Goal: Task Accomplishment & Management: Manage account settings

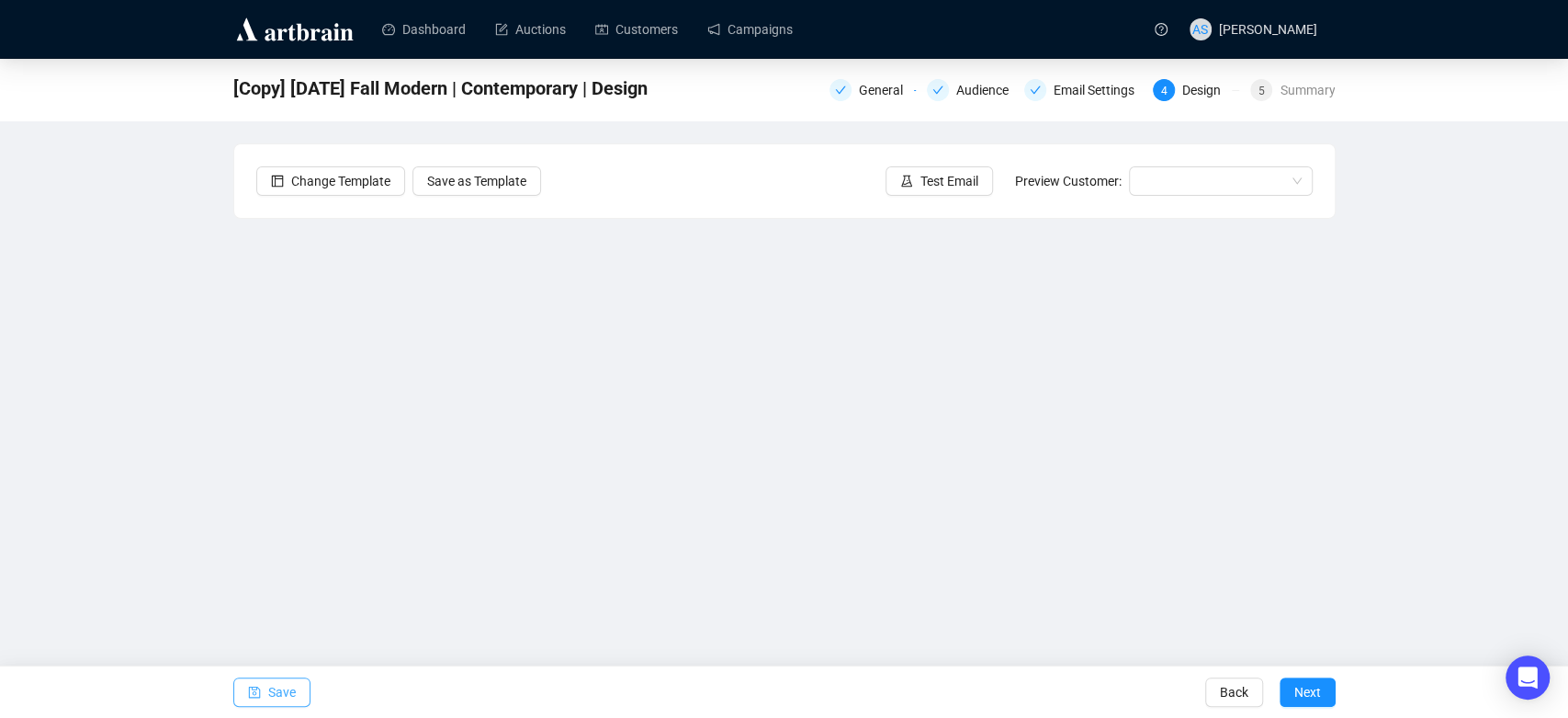
click at [271, 702] on span "Save" at bounding box center [282, 692] width 27 height 52
click at [1312, 690] on span "Next" at bounding box center [1307, 692] width 26 height 52
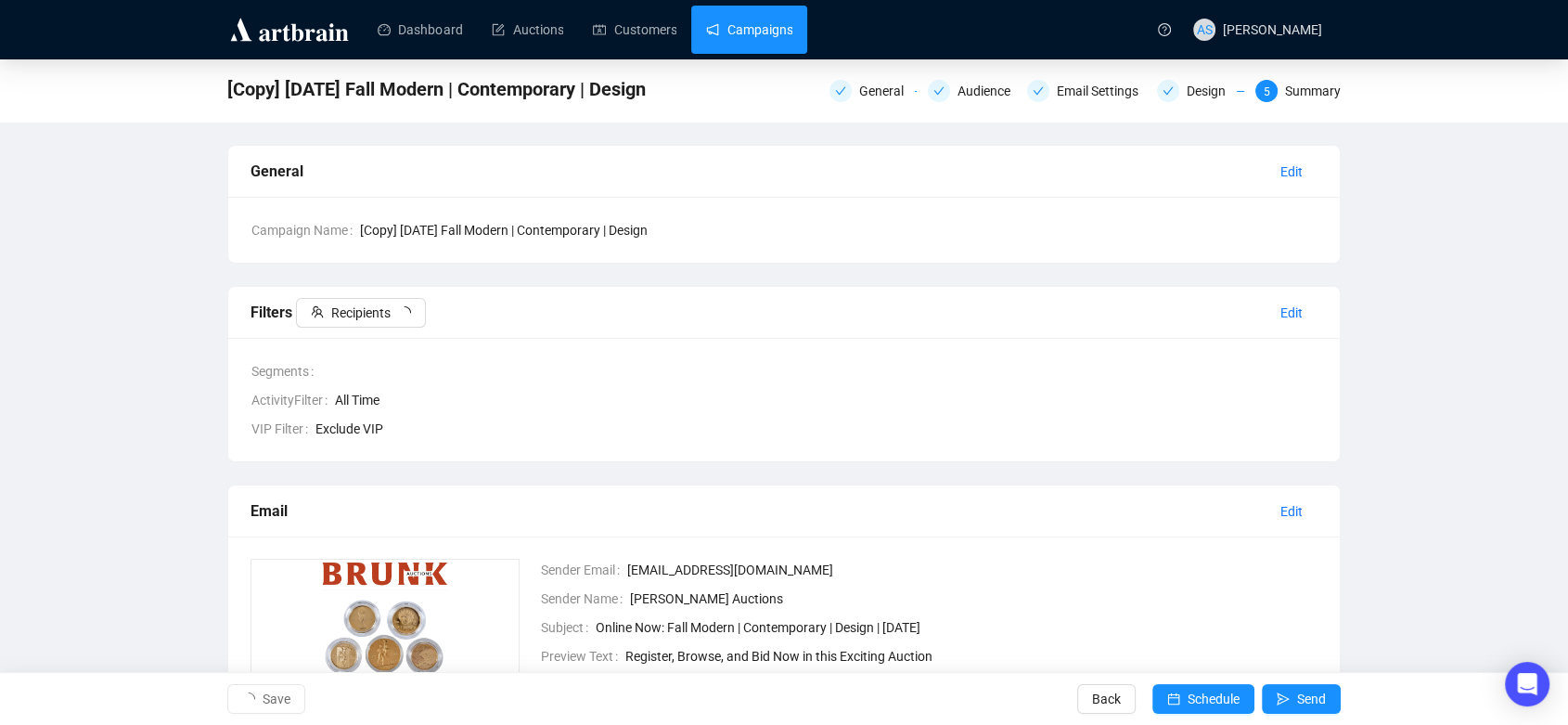
click at [742, 33] on link "Campaigns" at bounding box center [748, 30] width 86 height 48
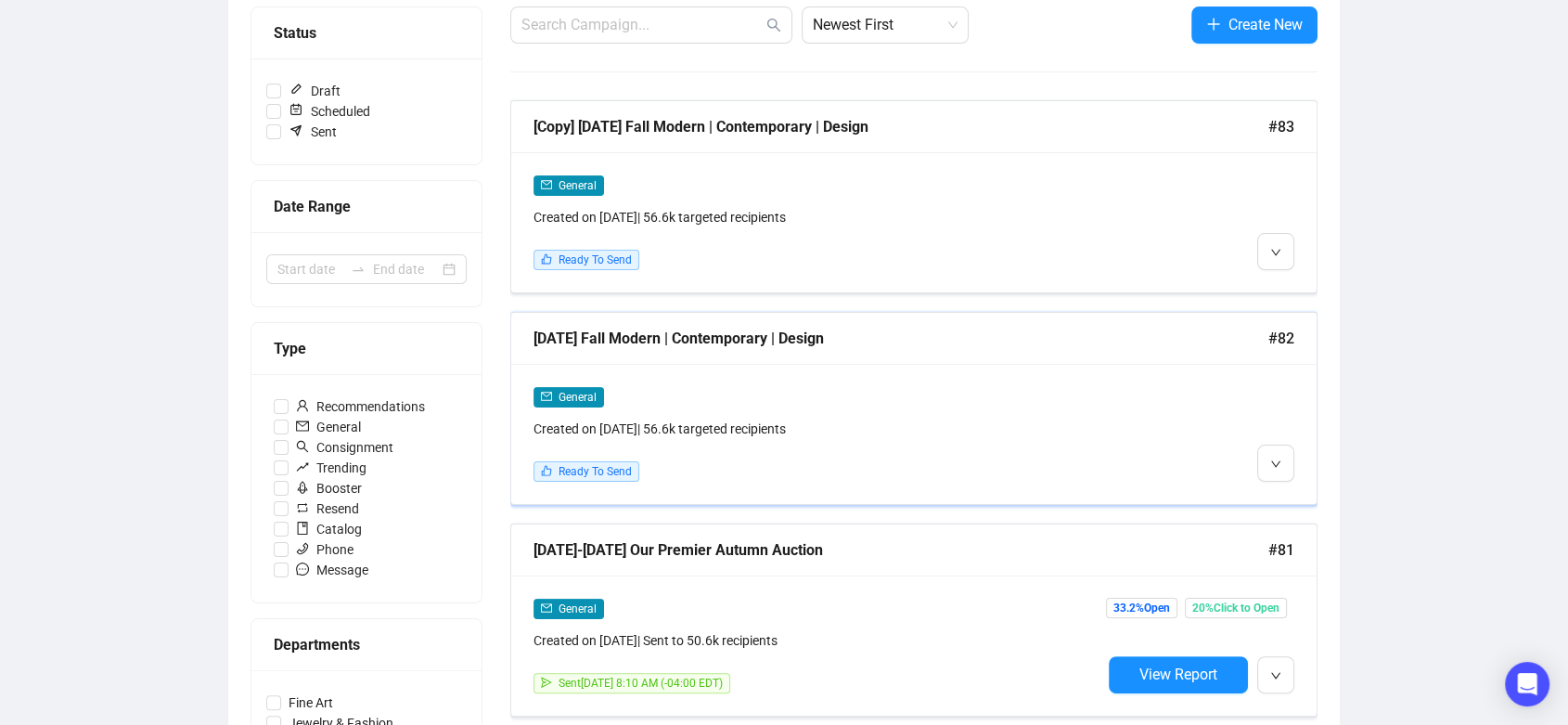
scroll to position [326, 0]
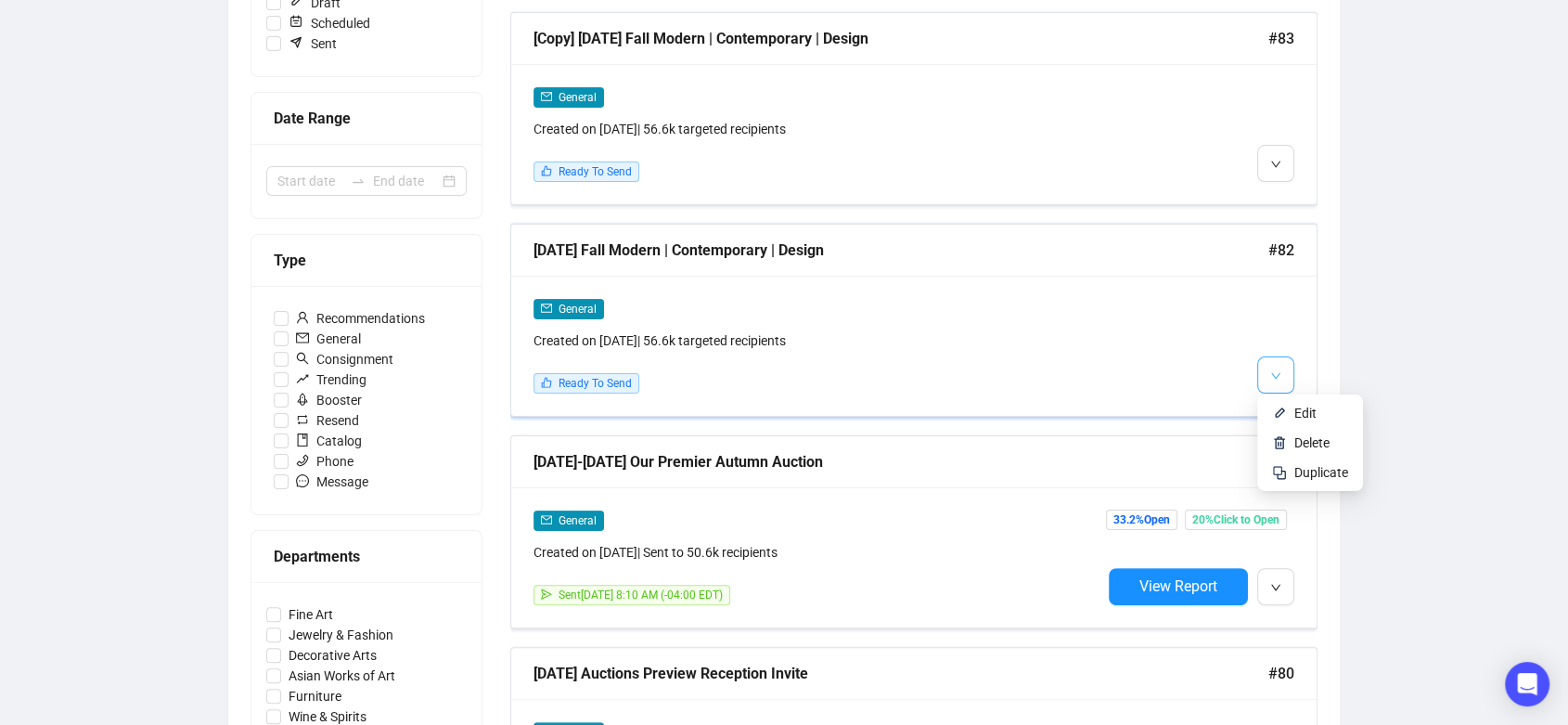
click at [1283, 360] on button "button" at bounding box center [1276, 375] width 38 height 38
click at [1287, 411] on li "Edit" at bounding box center [1310, 413] width 99 height 30
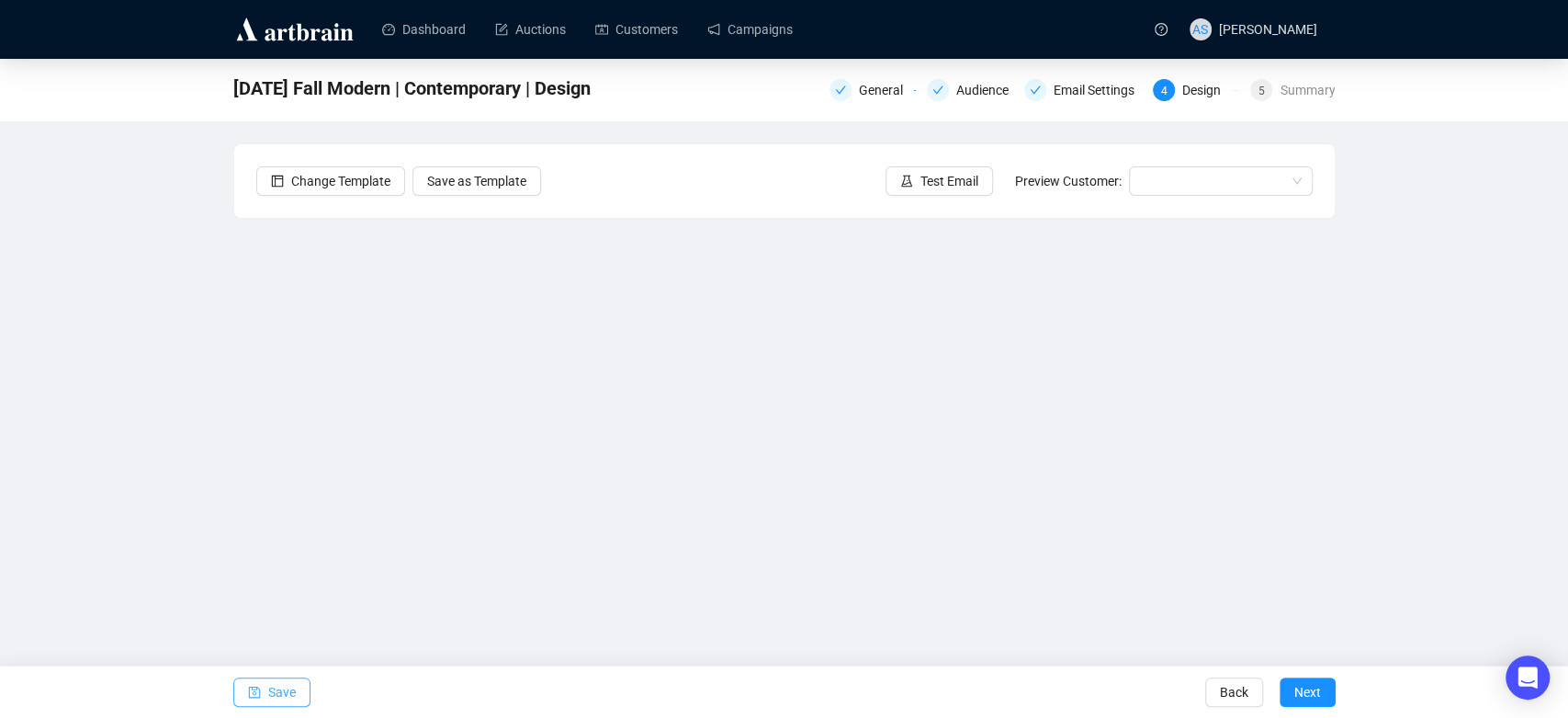
click at [291, 684] on span "Save" at bounding box center [282, 692] width 27 height 52
click at [921, 193] on button "Test Email" at bounding box center [939, 181] width 108 height 29
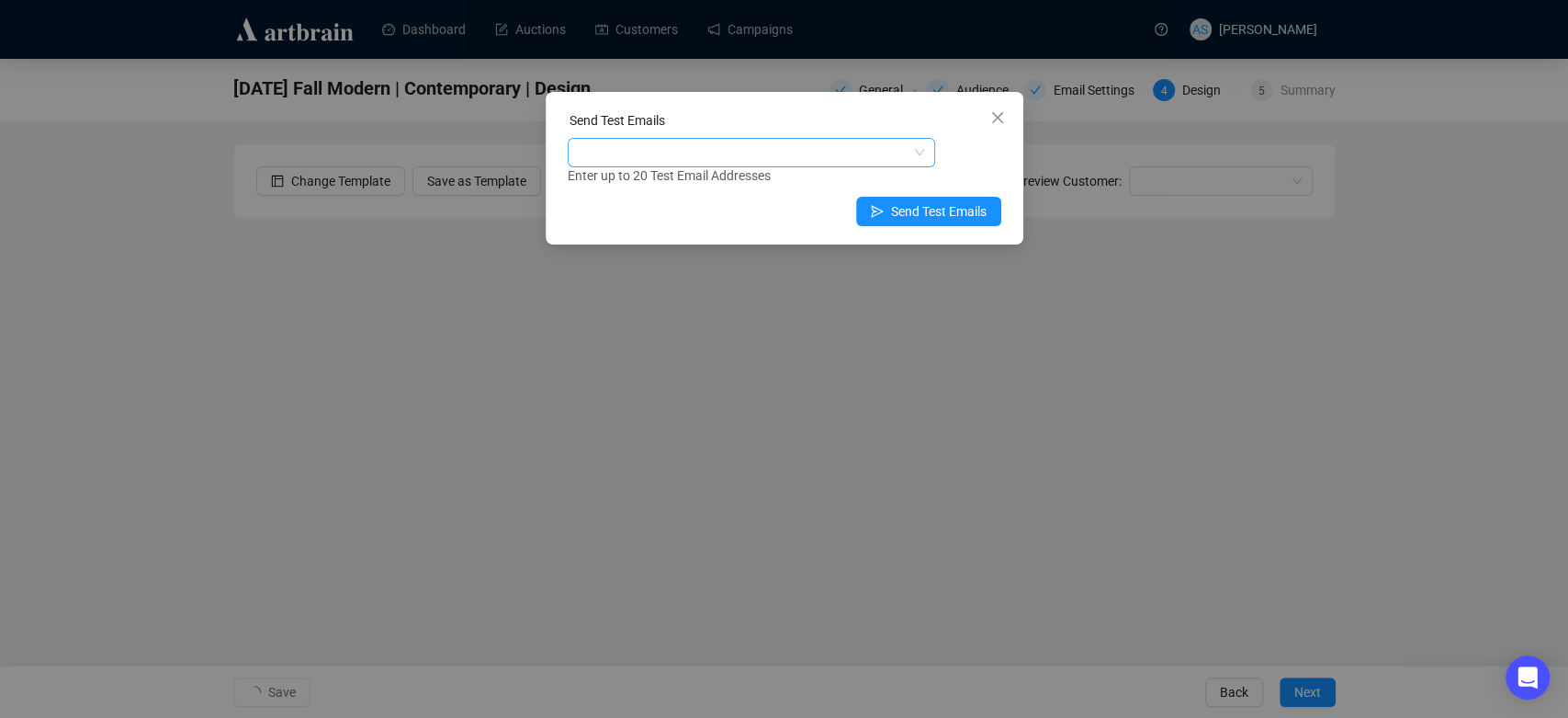
click at [792, 152] on div at bounding box center [742, 153] width 341 height 25
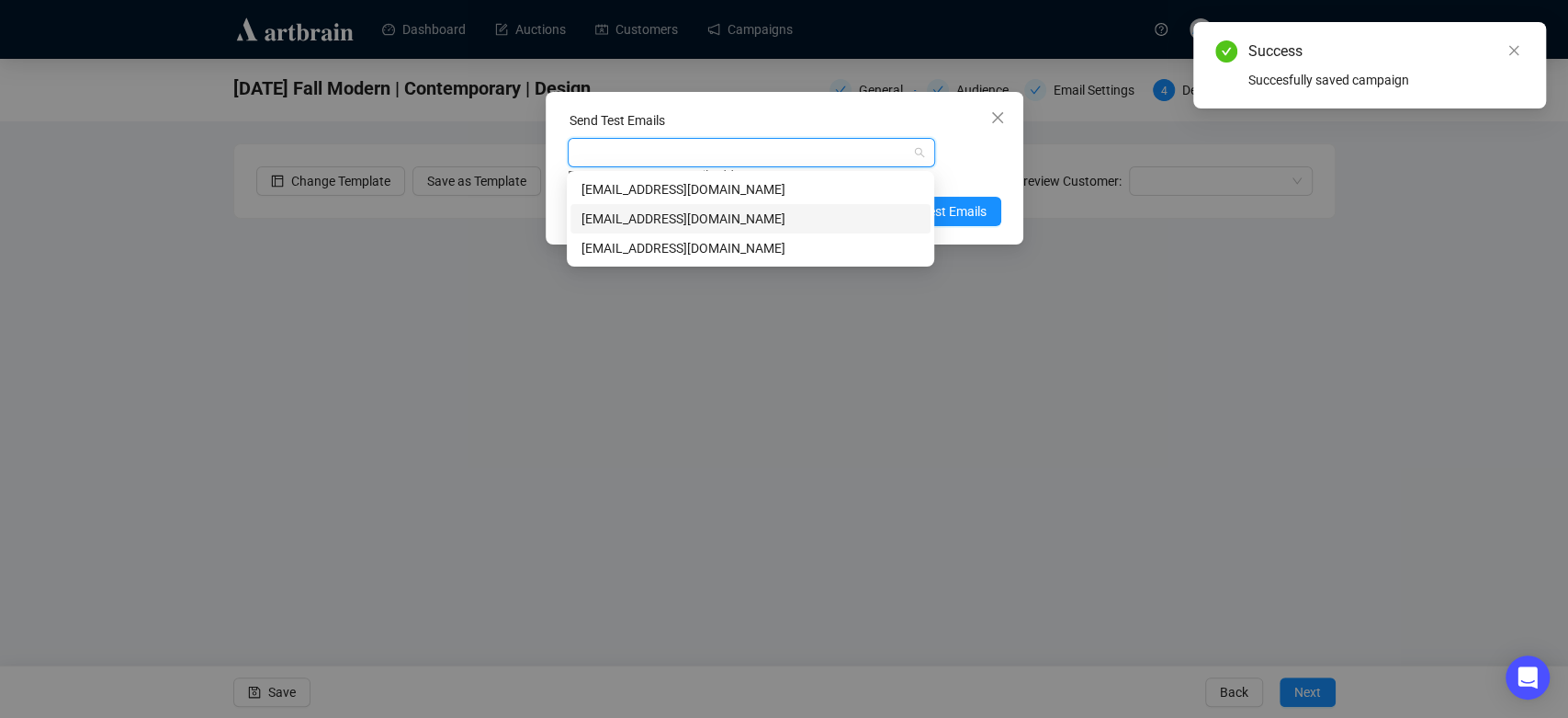
click at [788, 217] on div "marketing@brunkauctions.com" at bounding box center [751, 218] width 338 height 21
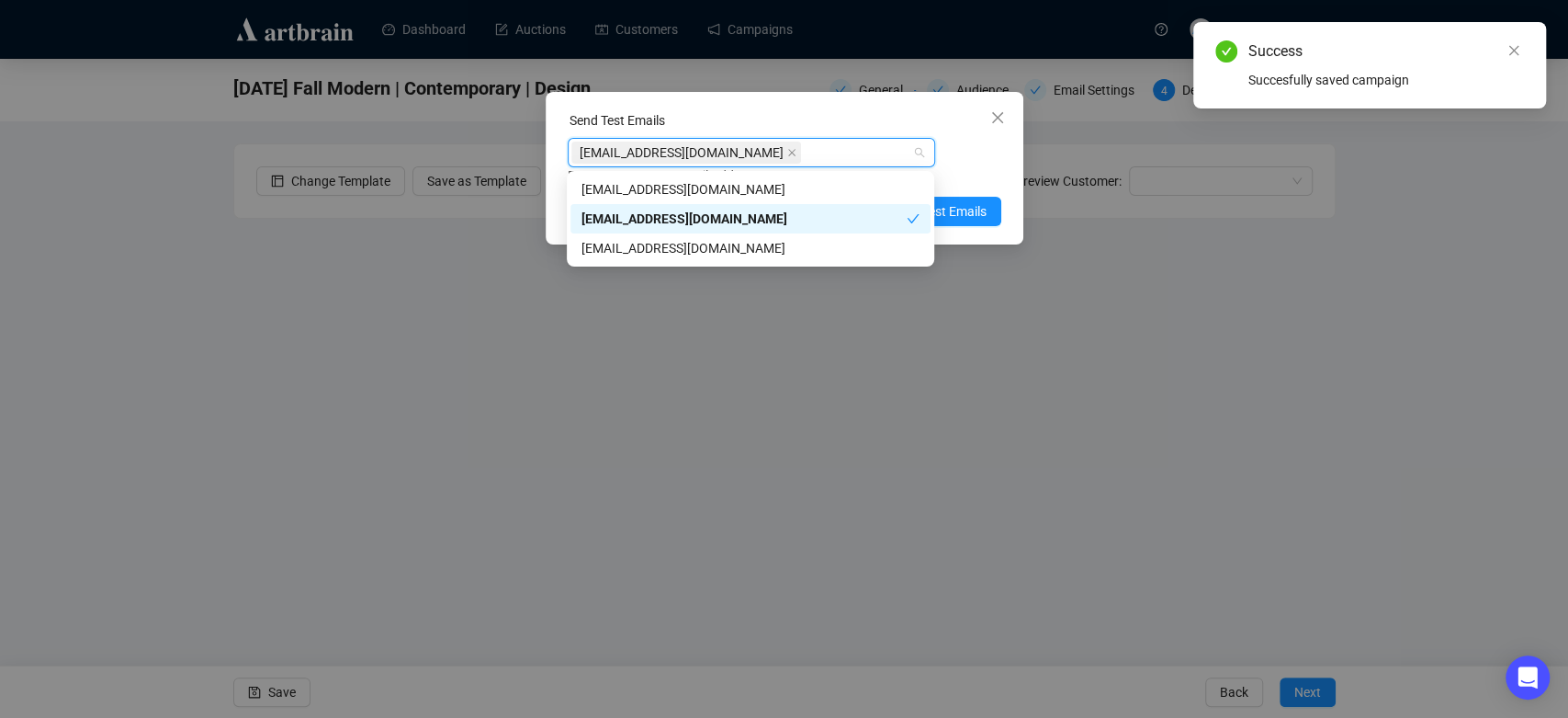
click at [980, 160] on div "marketing@brunkauctions.com Enter up to 20 Test Email Addresses" at bounding box center [785, 161] width 434 height 48
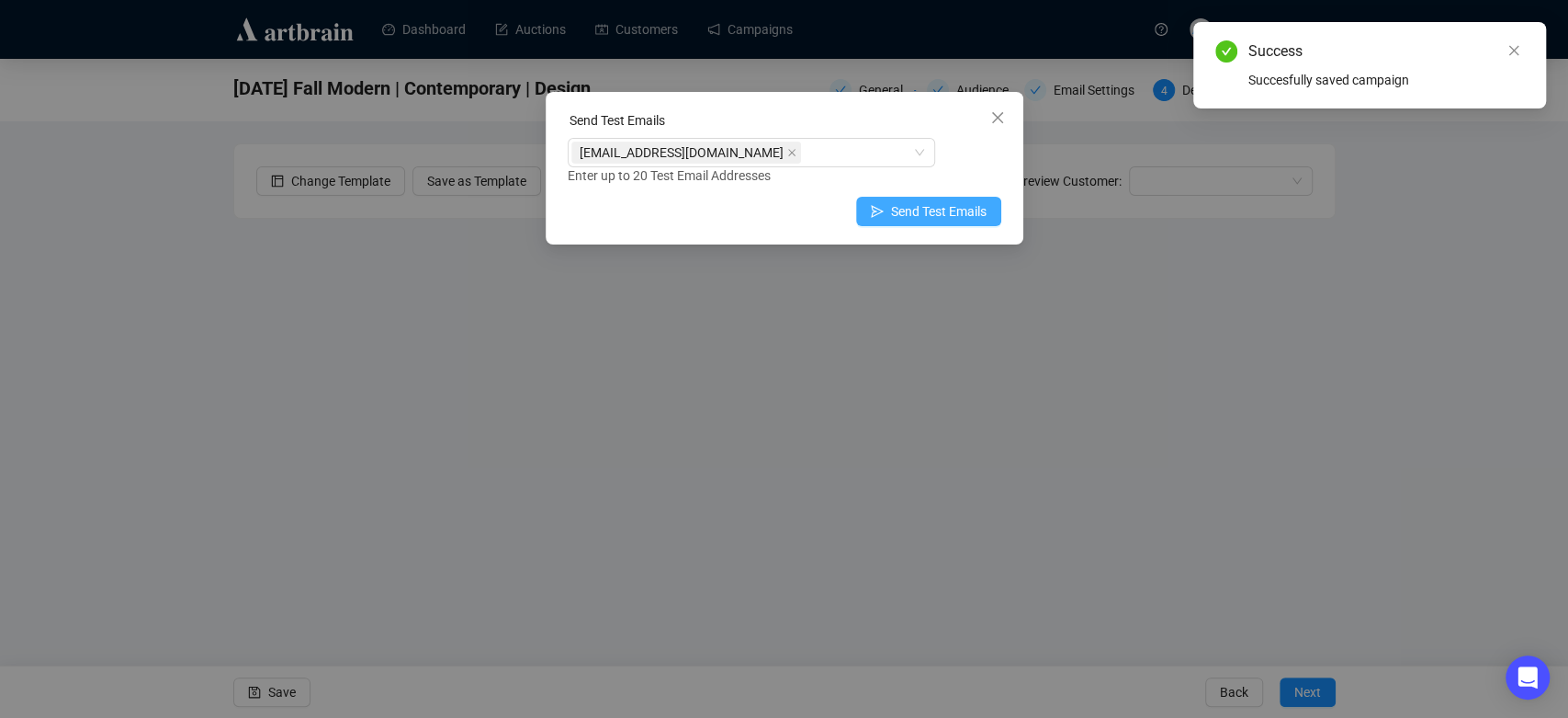
click at [947, 223] on button "Send Test Emails" at bounding box center [929, 211] width 145 height 29
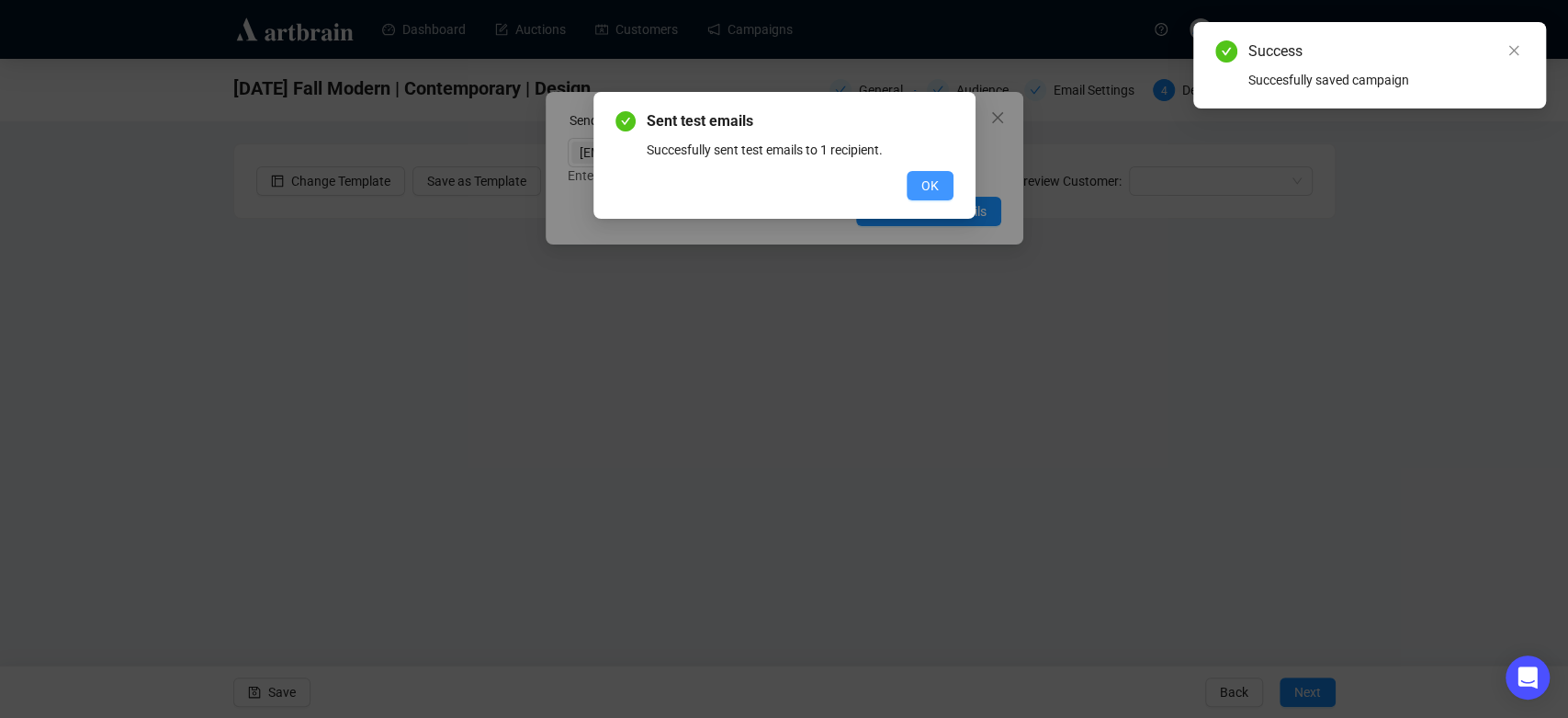
click at [941, 183] on button "OK" at bounding box center [931, 186] width 47 height 29
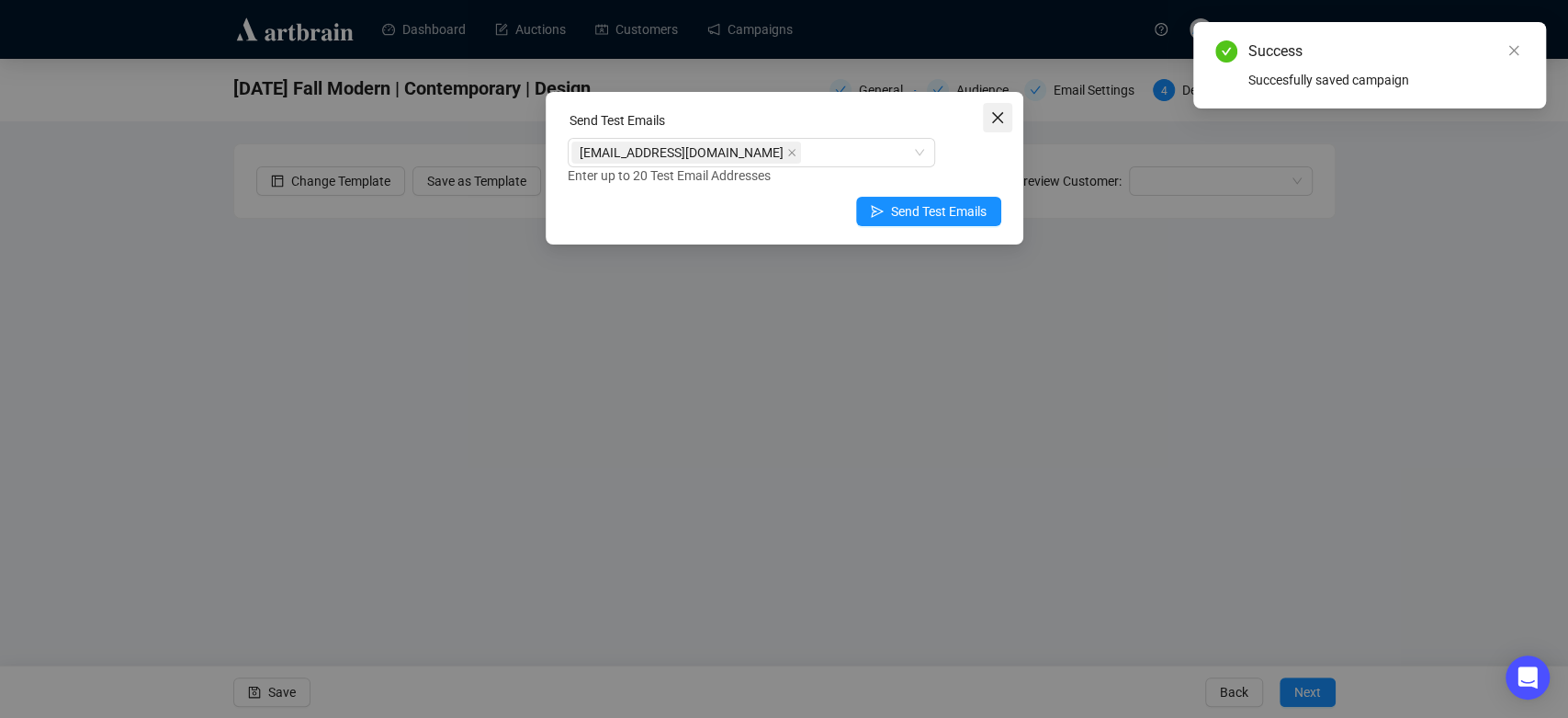
click at [992, 122] on icon "close" at bounding box center [996, 117] width 11 height 11
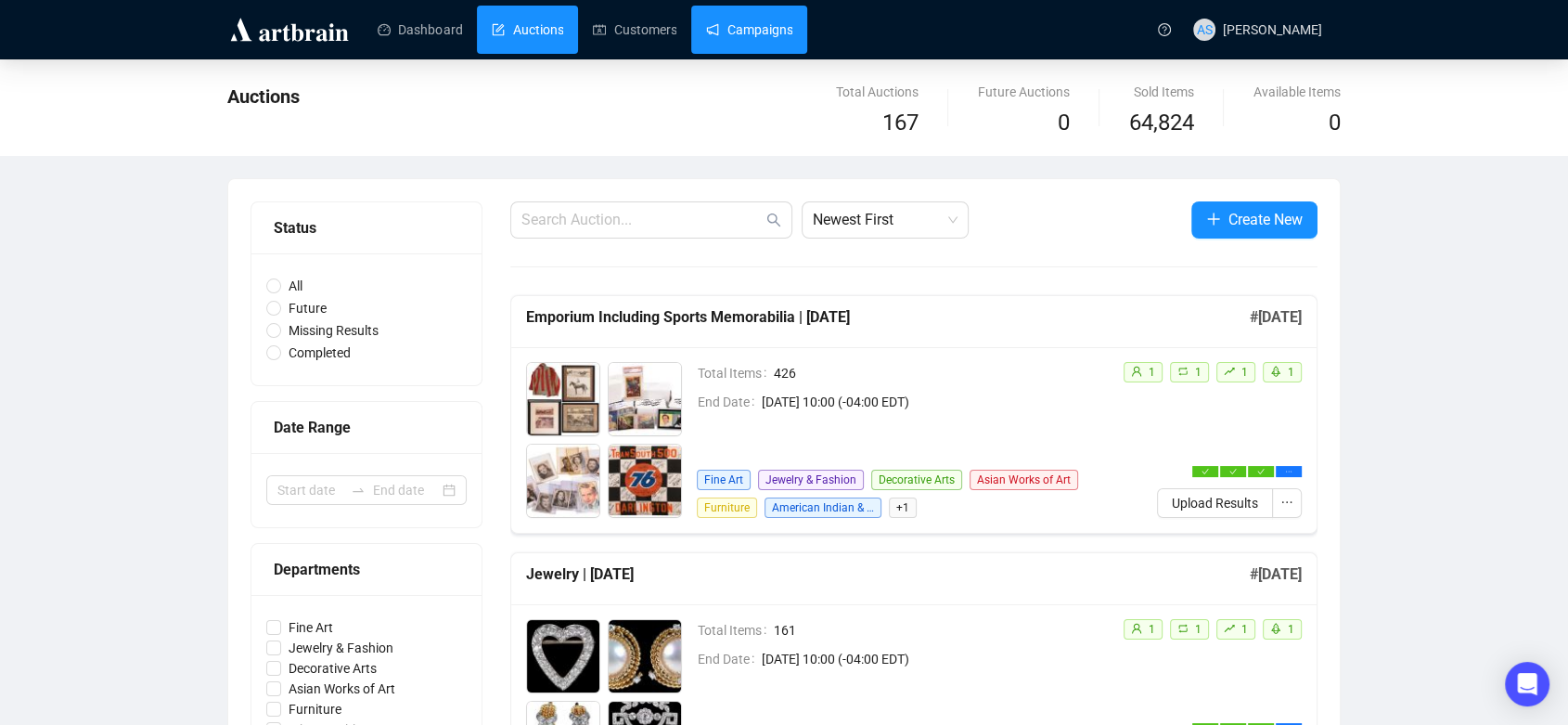
click at [728, 17] on link "Campaigns" at bounding box center [748, 30] width 86 height 48
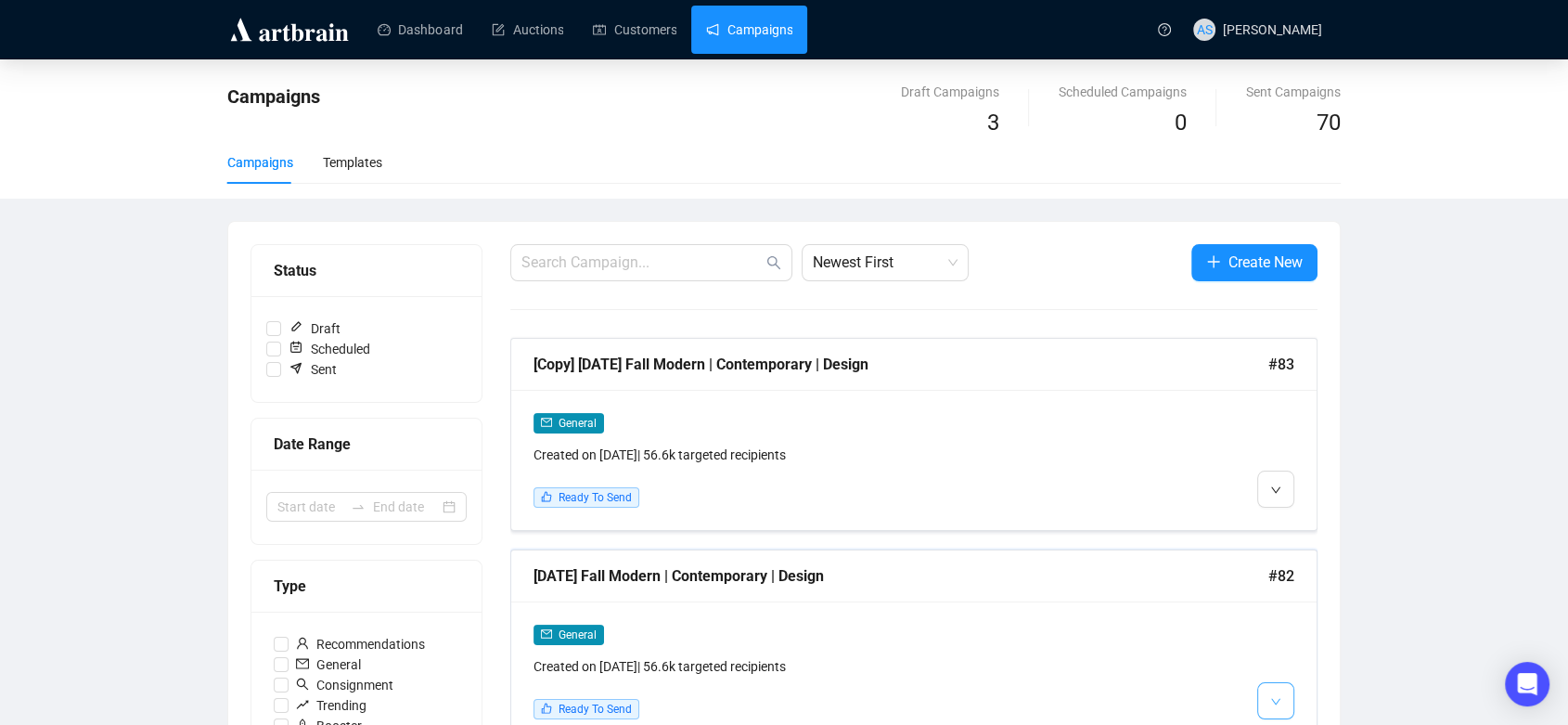
click at [1289, 690] on button "button" at bounding box center [1276, 701] width 38 height 38
click at [1287, 605] on li "Edit" at bounding box center [1310, 597] width 99 height 30
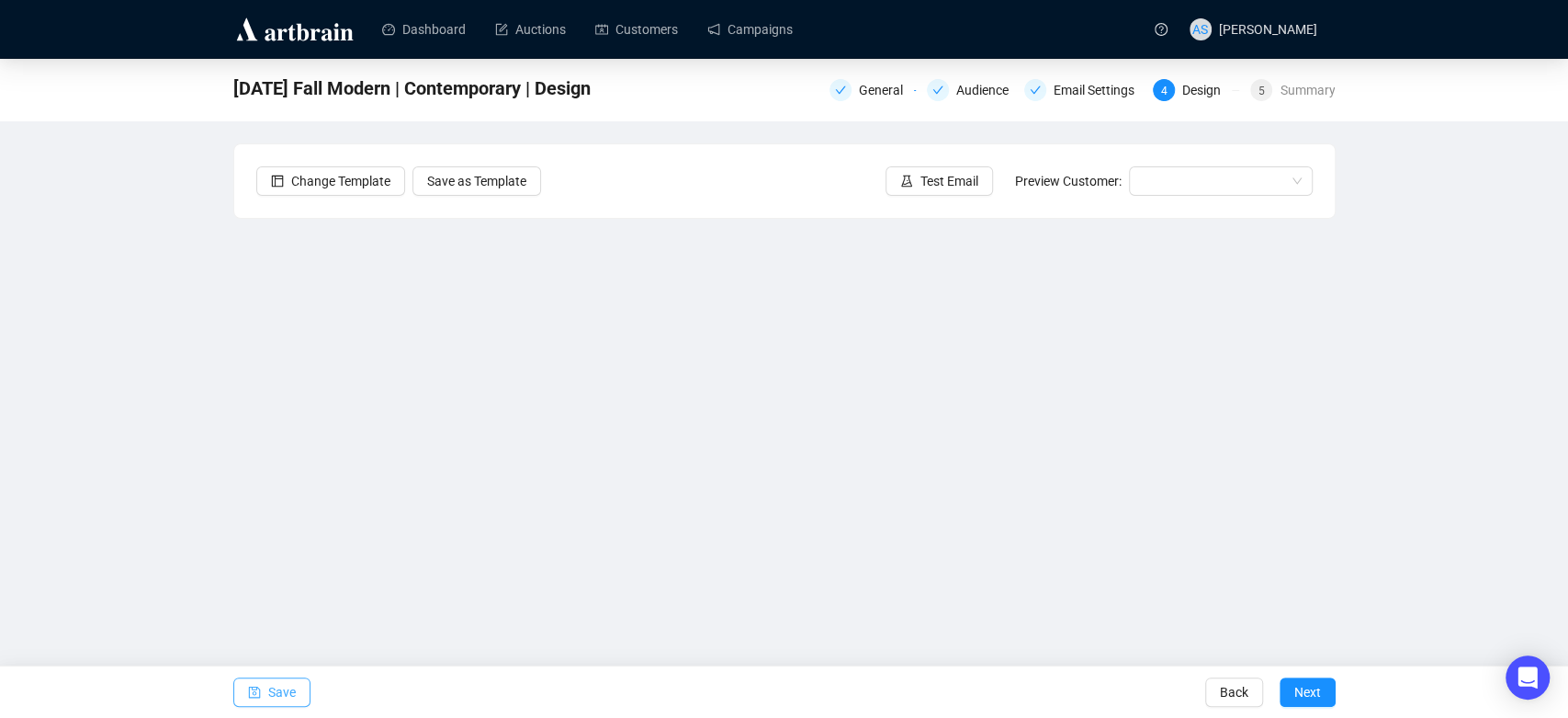
click at [283, 693] on span "Save" at bounding box center [282, 692] width 27 height 52
click at [1315, 684] on span "Next" at bounding box center [1307, 692] width 26 height 52
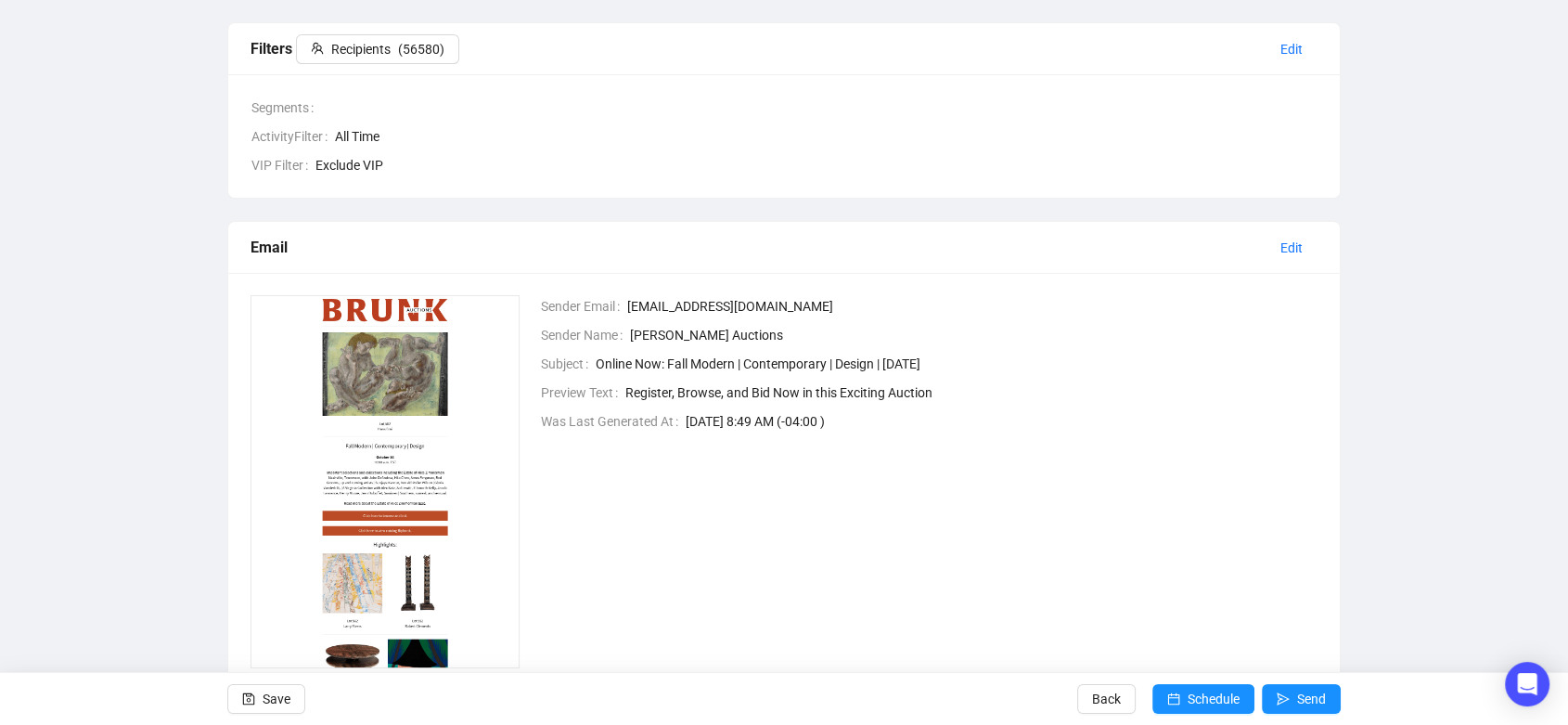
scroll to position [321, 0]
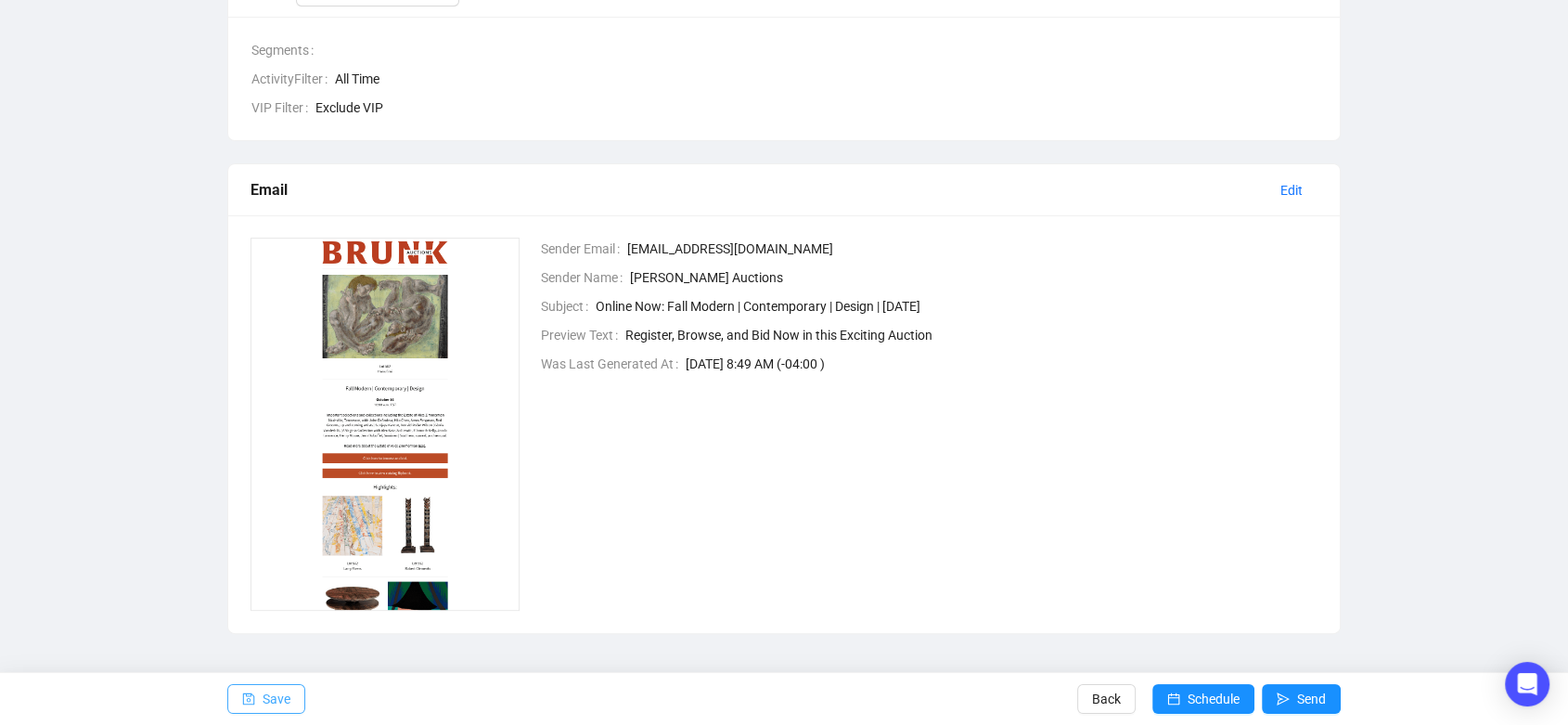
click at [271, 699] on span "Save" at bounding box center [276, 698] width 28 height 52
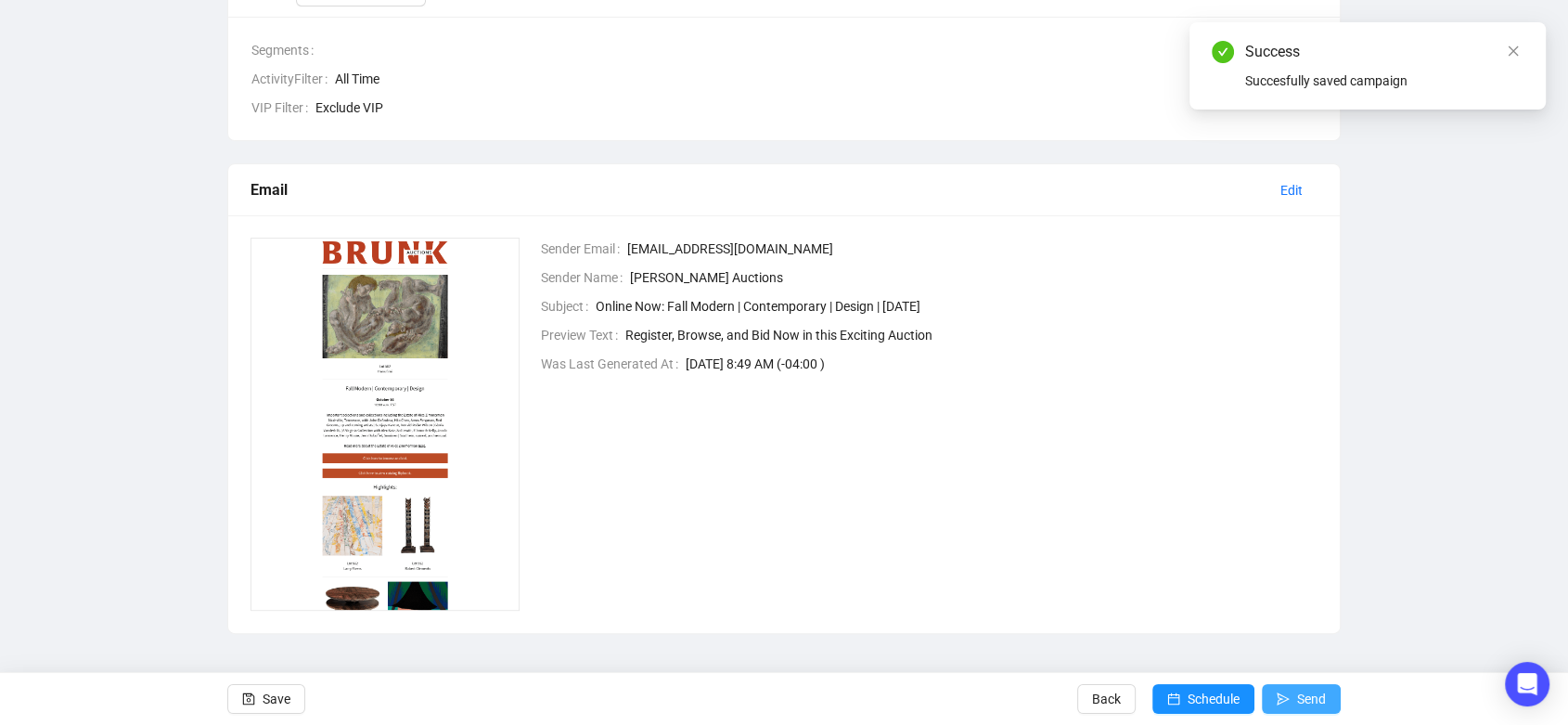
click at [1298, 693] on span "Send" at bounding box center [1311, 698] width 29 height 52
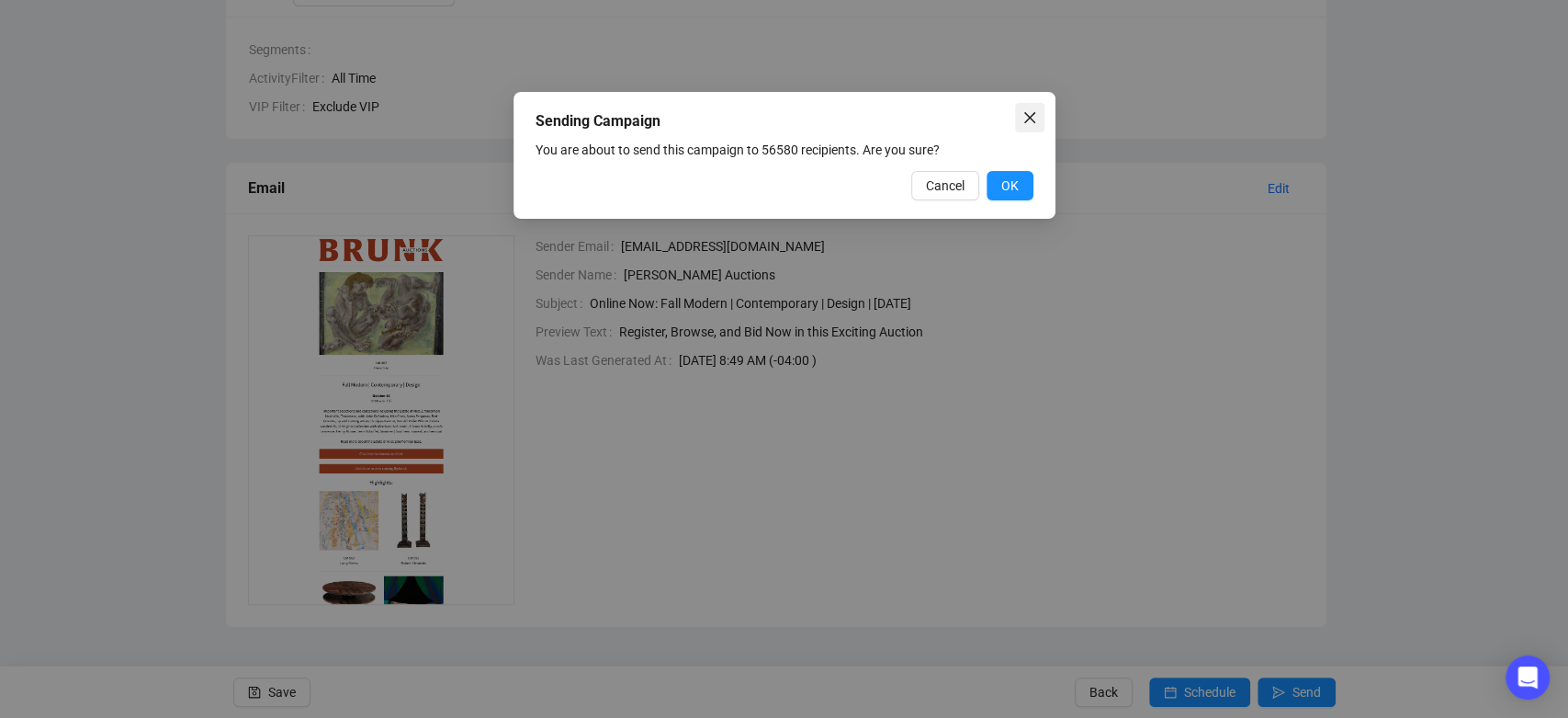
click at [1035, 112] on icon "close" at bounding box center [1029, 117] width 15 height 15
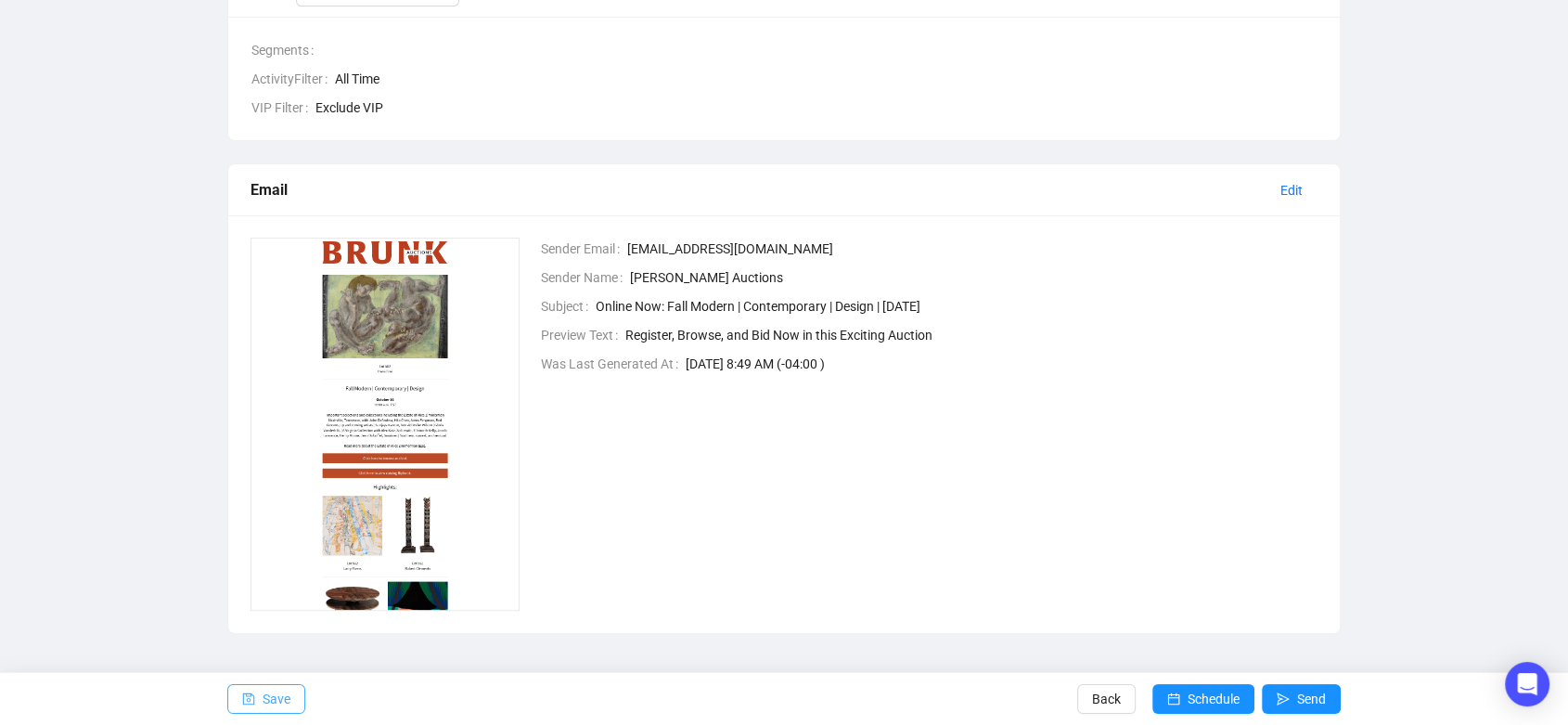
click at [259, 703] on button "Save" at bounding box center [266, 699] width 78 height 30
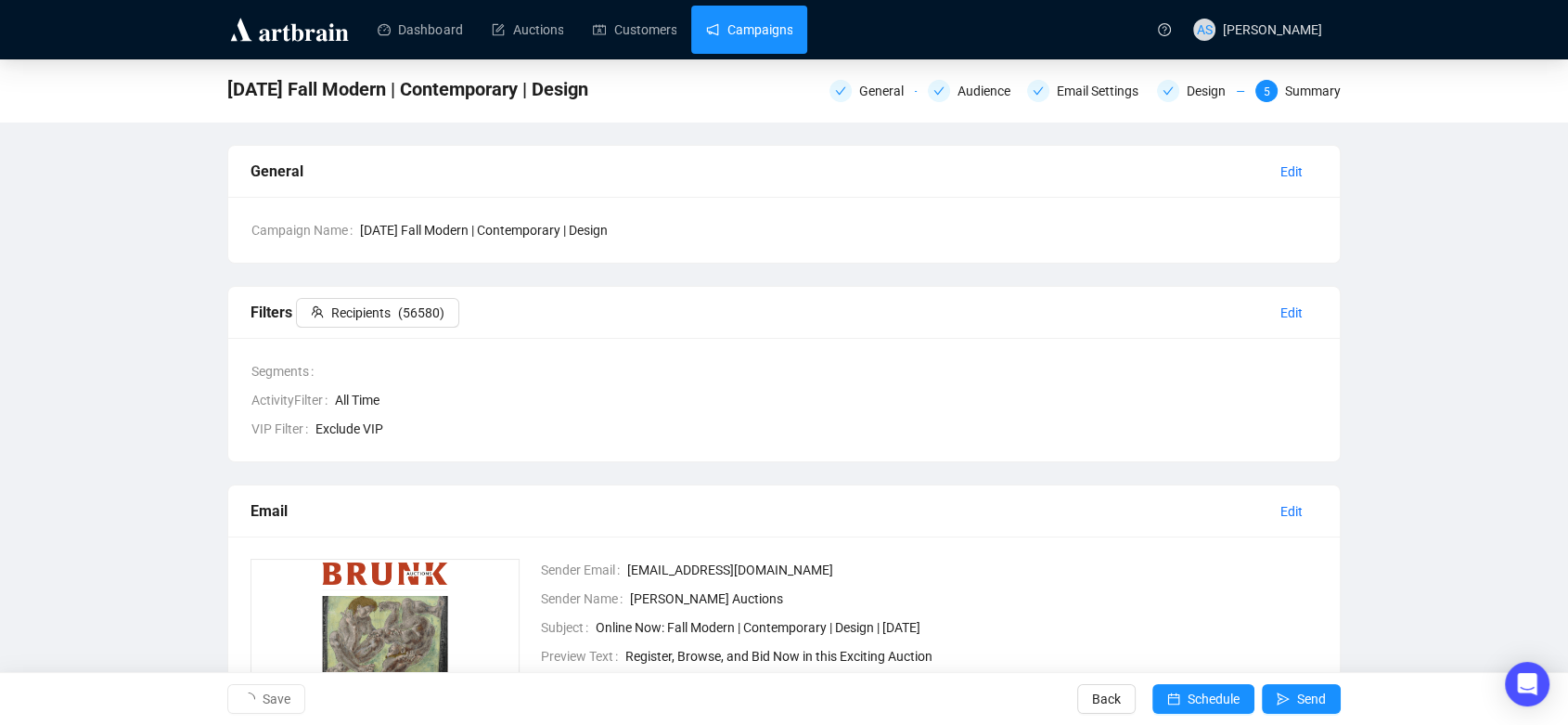
click at [754, 16] on link "Campaigns" at bounding box center [748, 30] width 86 height 48
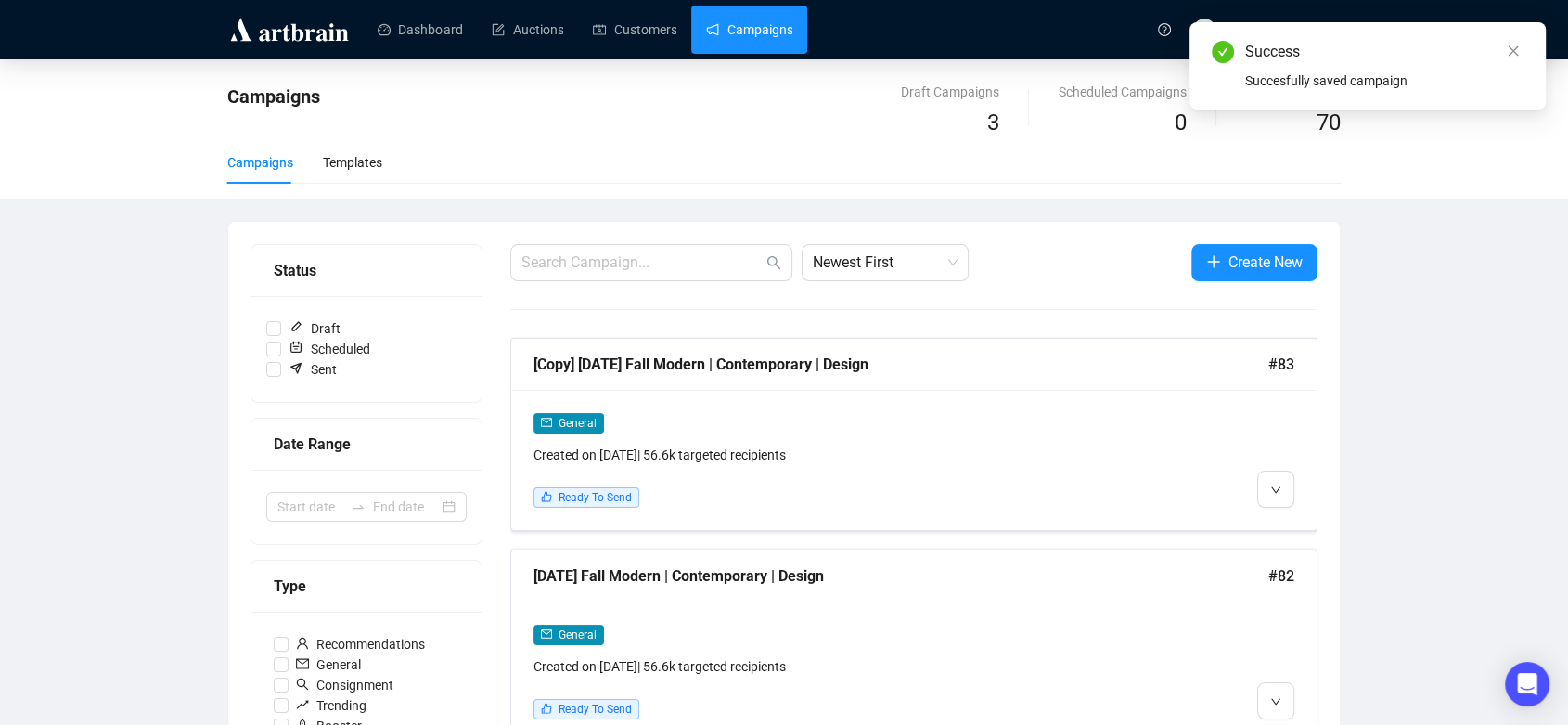
scroll to position [104, 0]
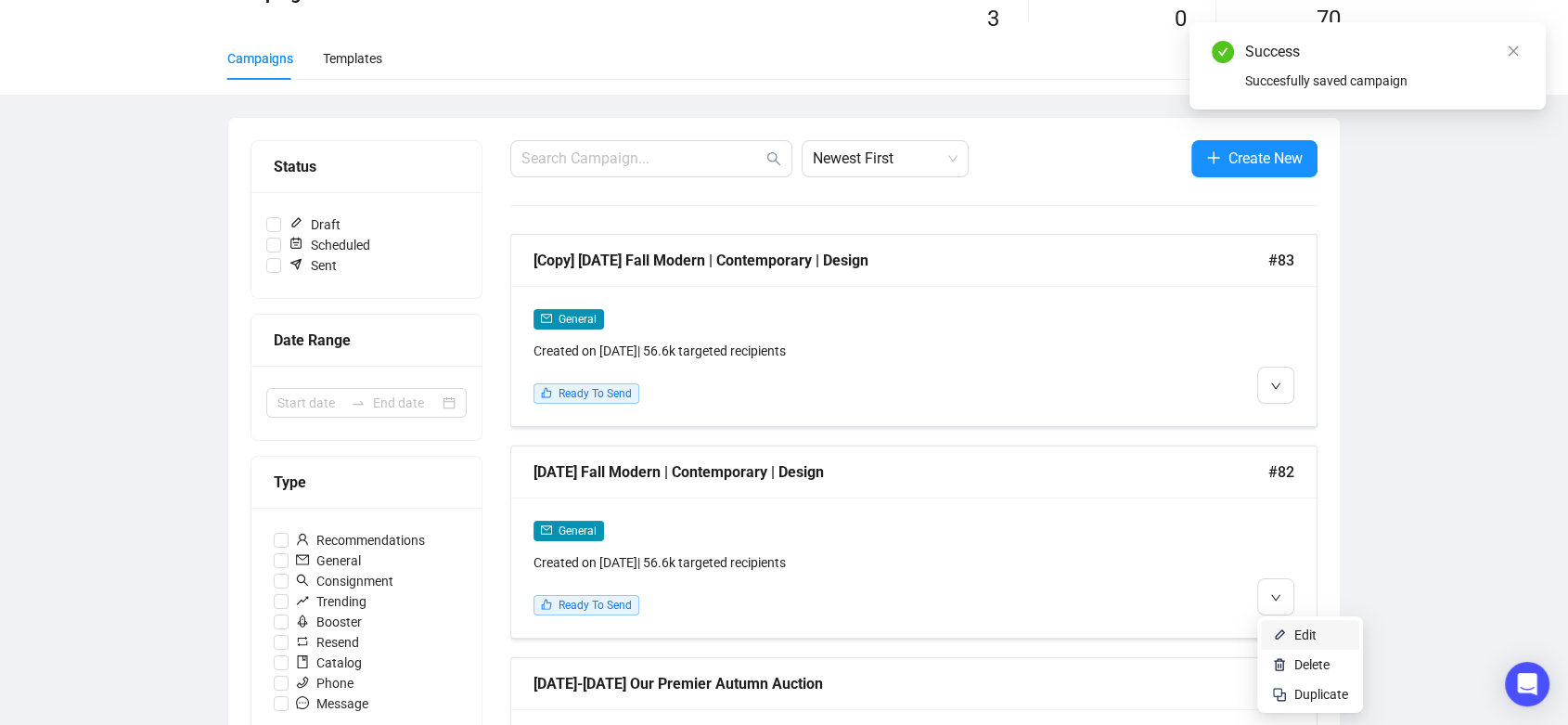
click at [1287, 644] on li "Edit" at bounding box center [1310, 635] width 99 height 30
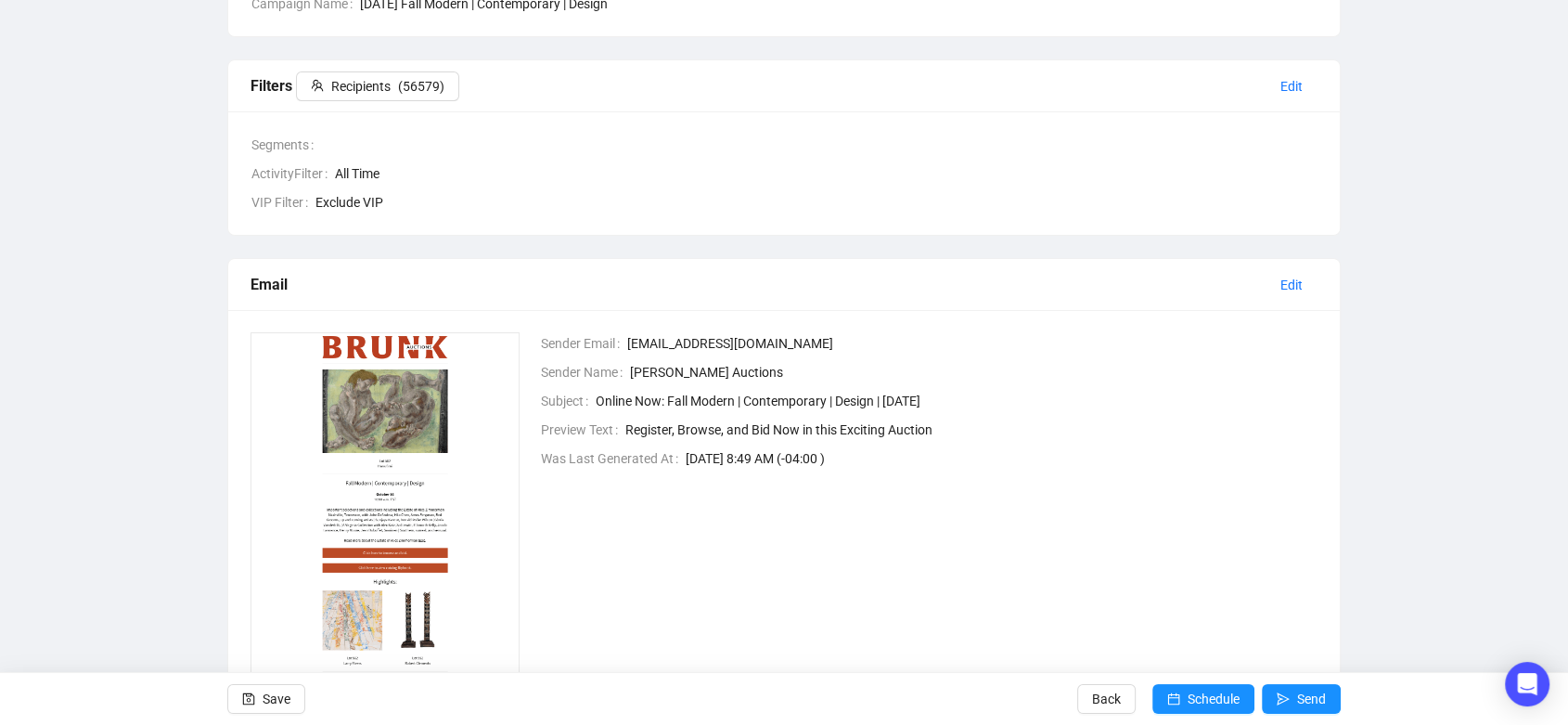
scroll to position [321, 0]
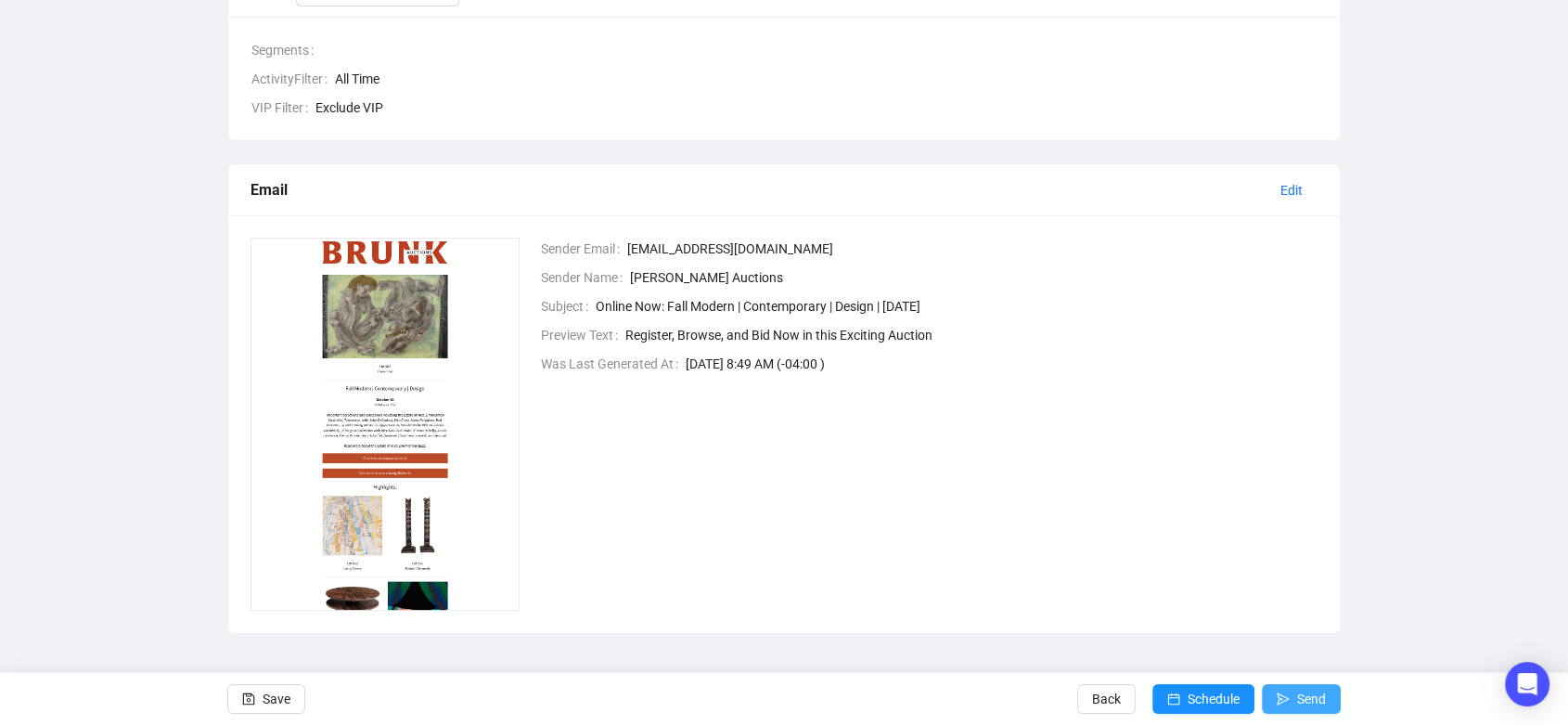
click at [1300, 694] on span "Send" at bounding box center [1311, 698] width 29 height 52
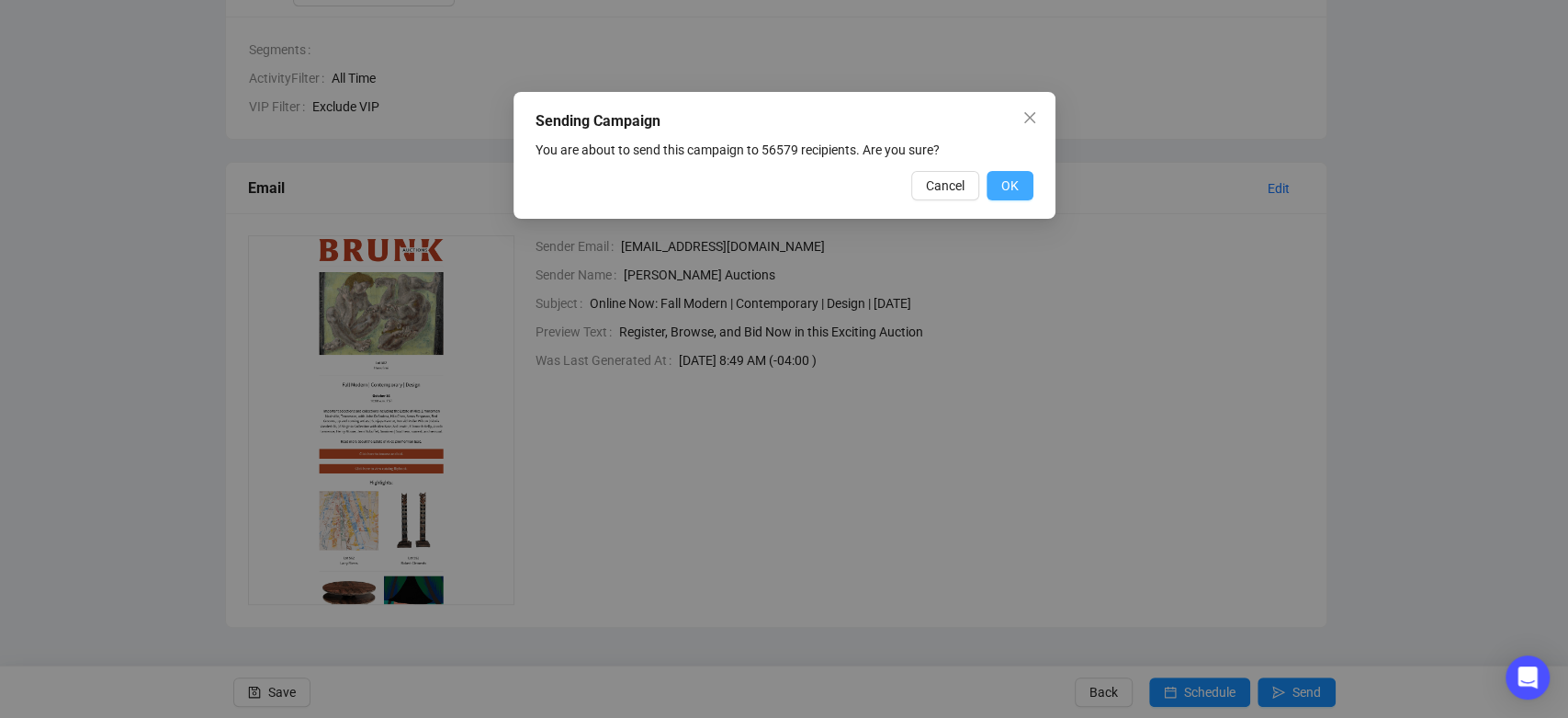
click at [1002, 185] on span "OK" at bounding box center [1010, 185] width 18 height 21
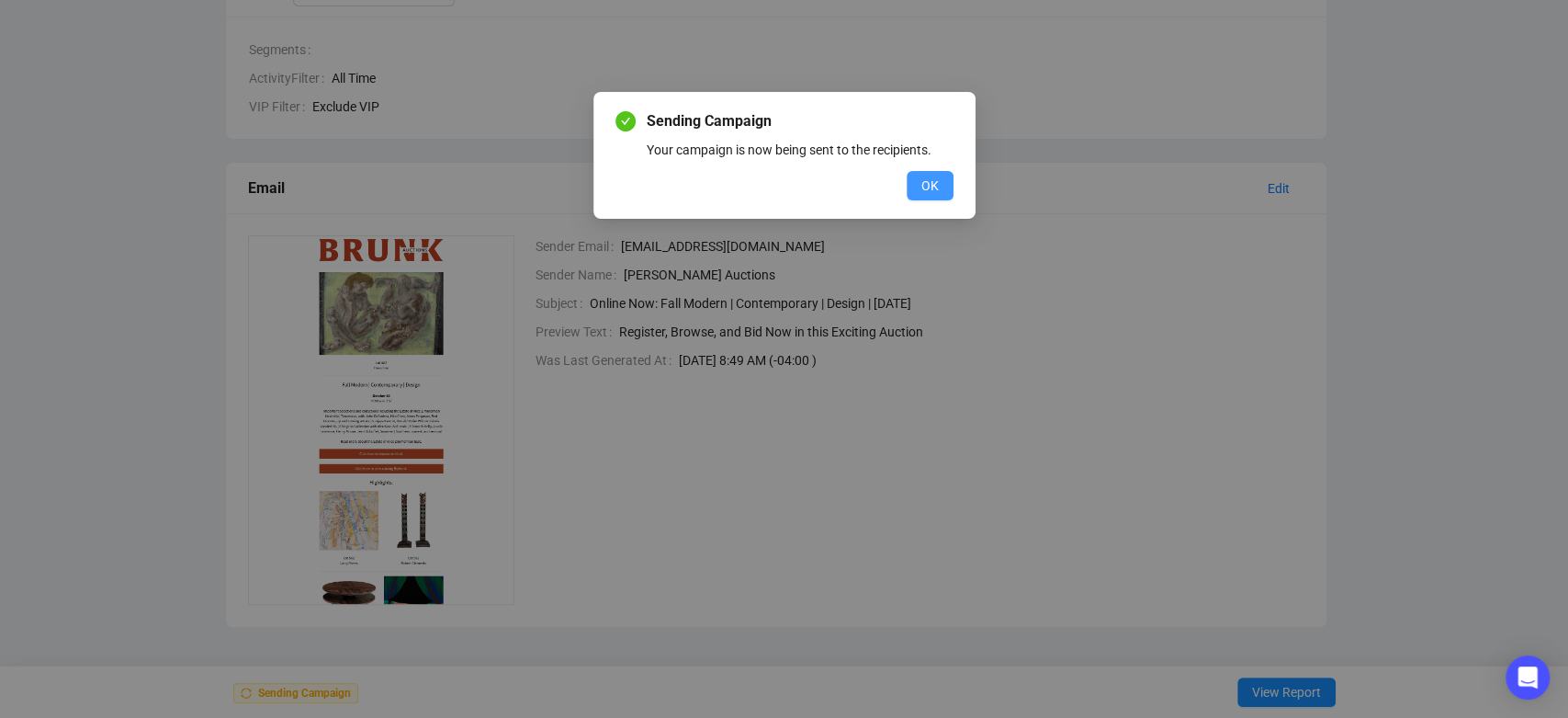
click at [932, 190] on span "OK" at bounding box center [931, 185] width 18 height 21
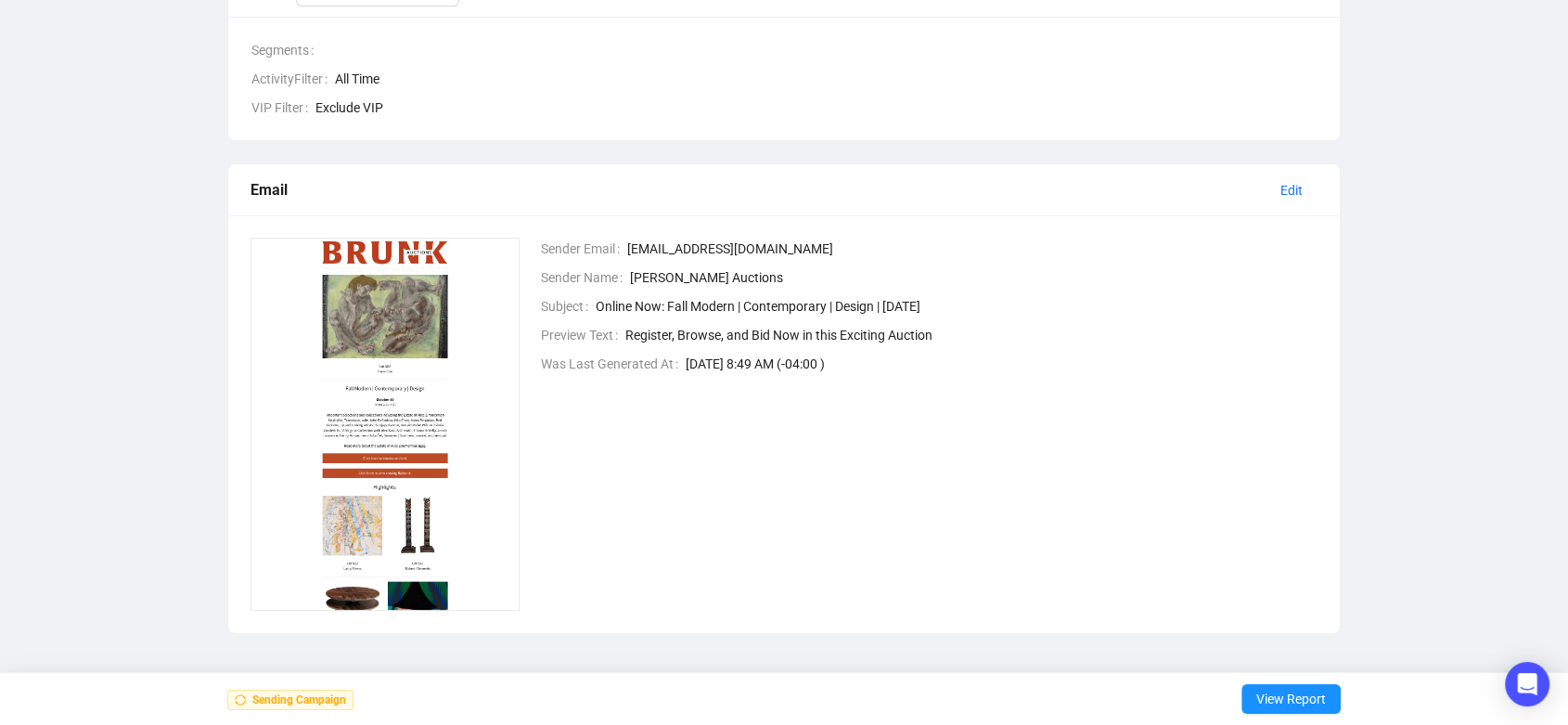
scroll to position [0, 0]
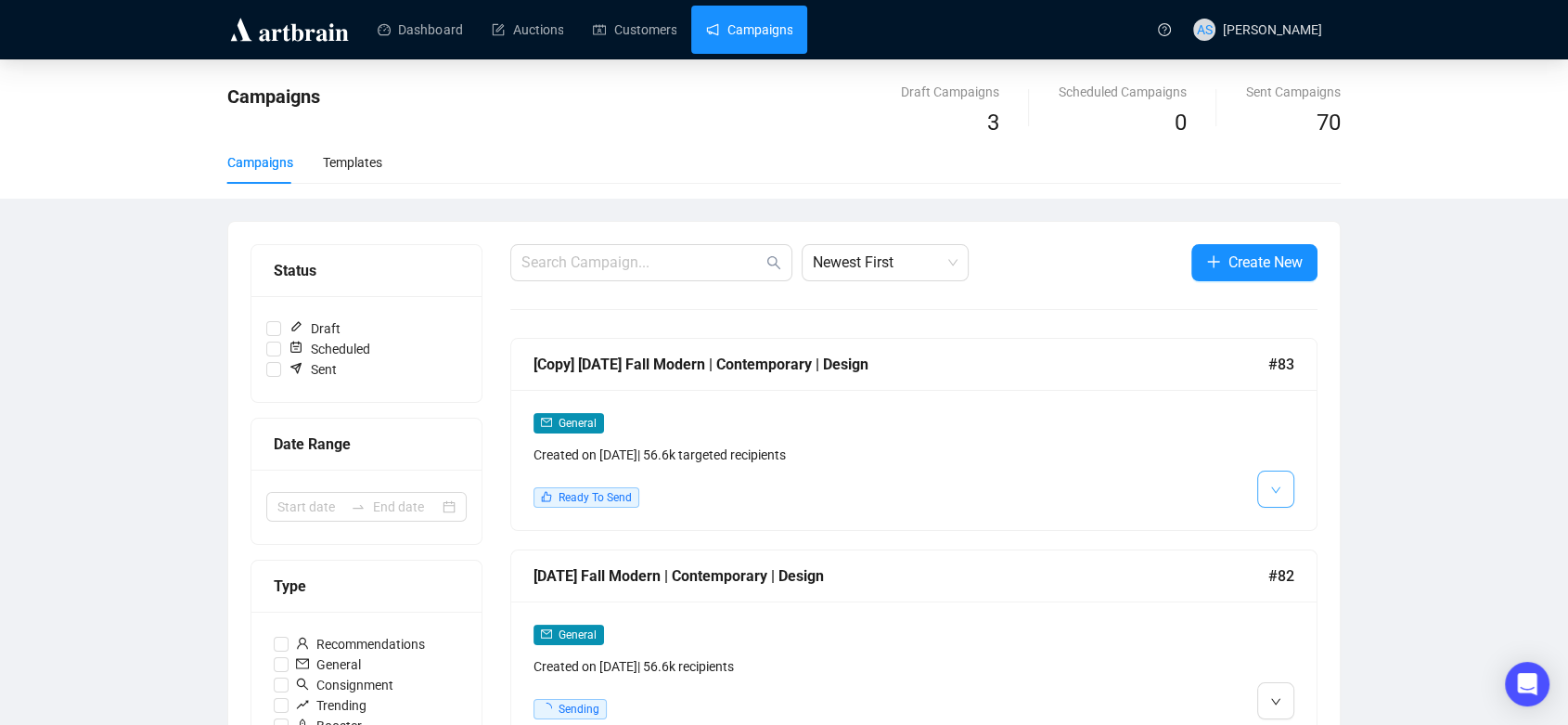
click at [1277, 485] on icon "down" at bounding box center [1276, 490] width 11 height 11
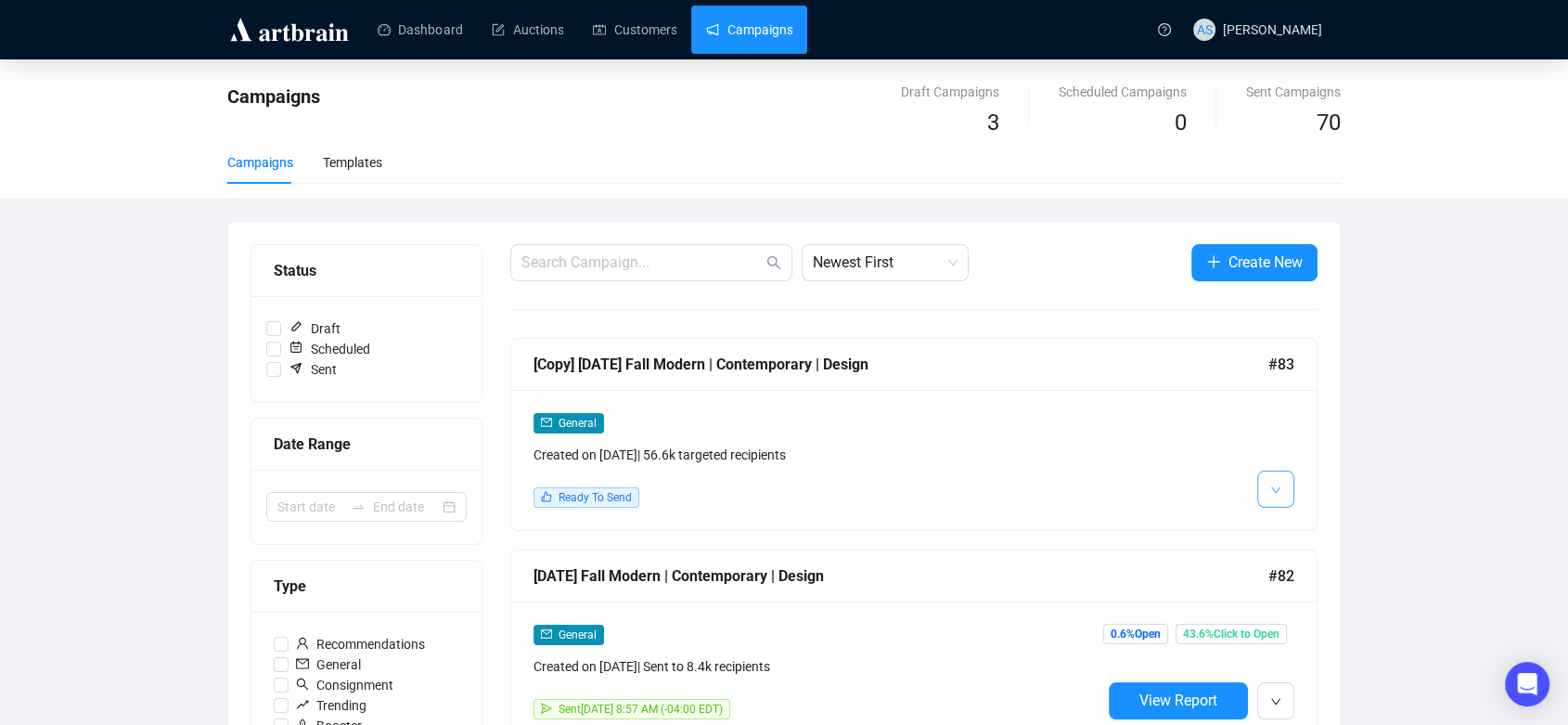
drag, startPoint x: 1296, startPoint y: 522, endPoint x: 1273, endPoint y: 481, distance: 47.0
drag, startPoint x: 1273, startPoint y: 481, endPoint x: 1270, endPoint y: 536, distance: 55.1
drag, startPoint x: 1270, startPoint y: 536, endPoint x: 1318, endPoint y: 532, distance: 48.2
click at [1318, 532] on span "Edit" at bounding box center [1321, 527] width 54 height 21
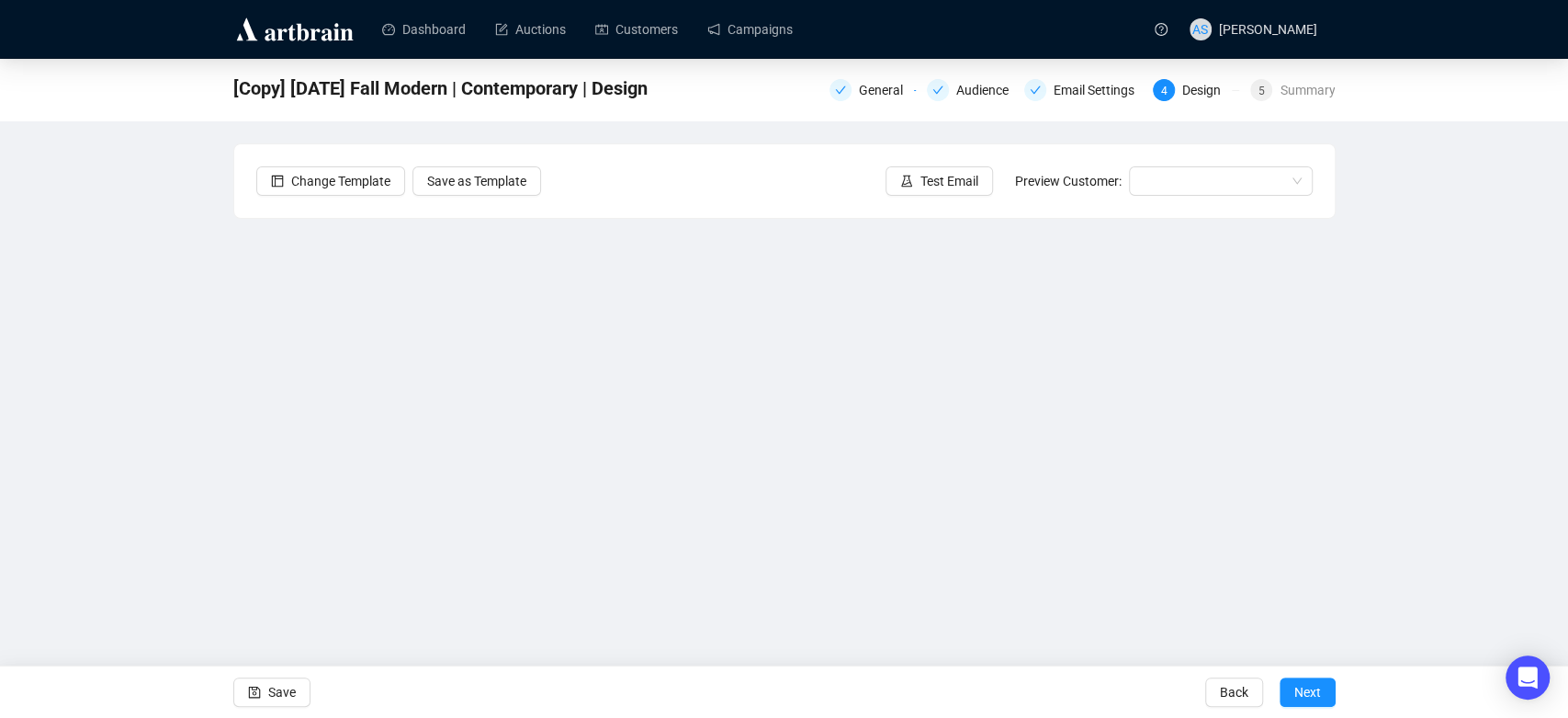
click at [1451, 508] on div "[Copy] October 16, 2025 Fall Modern | Contemporary | Design General Audience Em…" at bounding box center [784, 368] width 1568 height 619
click at [271, 696] on span "Save" at bounding box center [282, 692] width 27 height 52
click at [279, 692] on span "Save" at bounding box center [282, 692] width 27 height 52
click at [298, 682] on button "Save" at bounding box center [272, 693] width 77 height 29
click at [1301, 686] on span "Next" at bounding box center [1307, 692] width 26 height 52
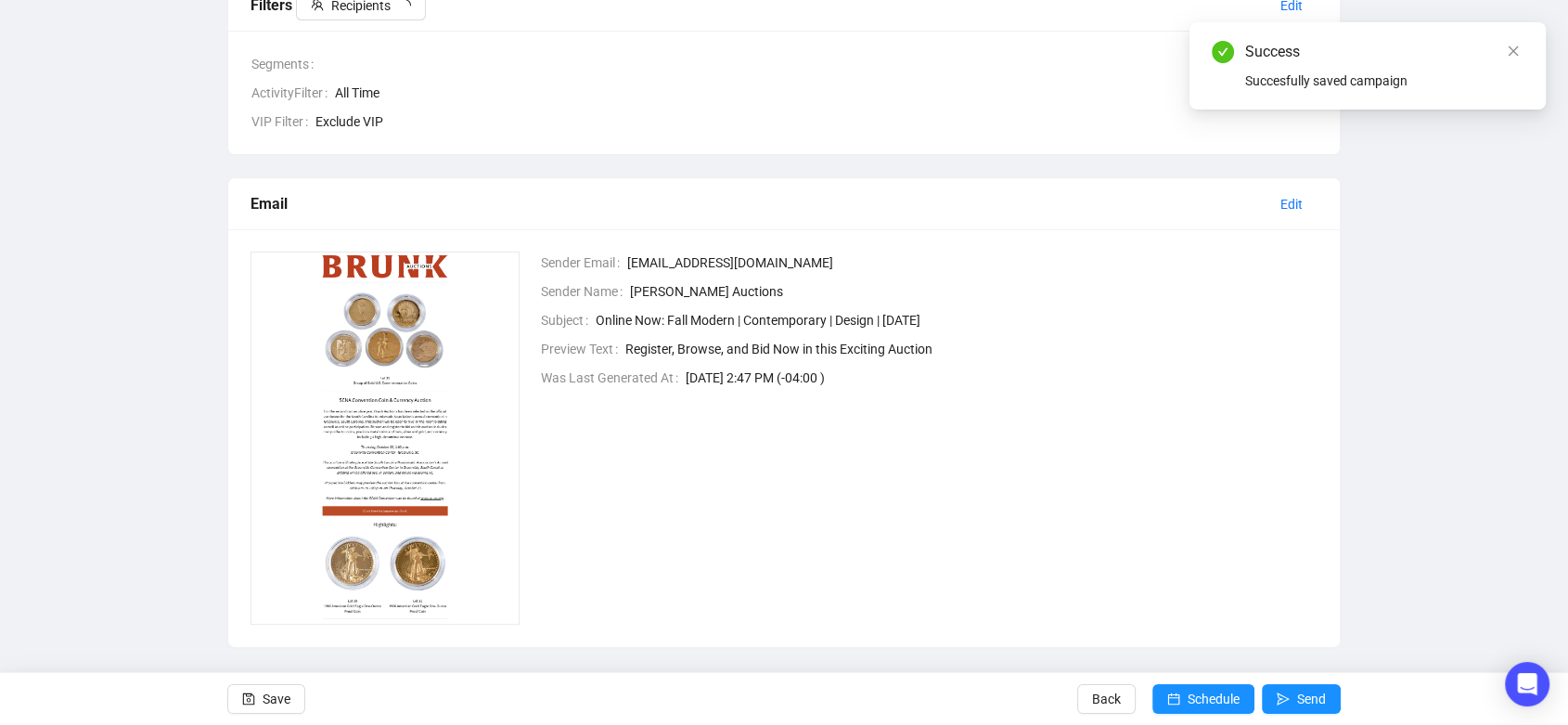
scroll to position [308, 0]
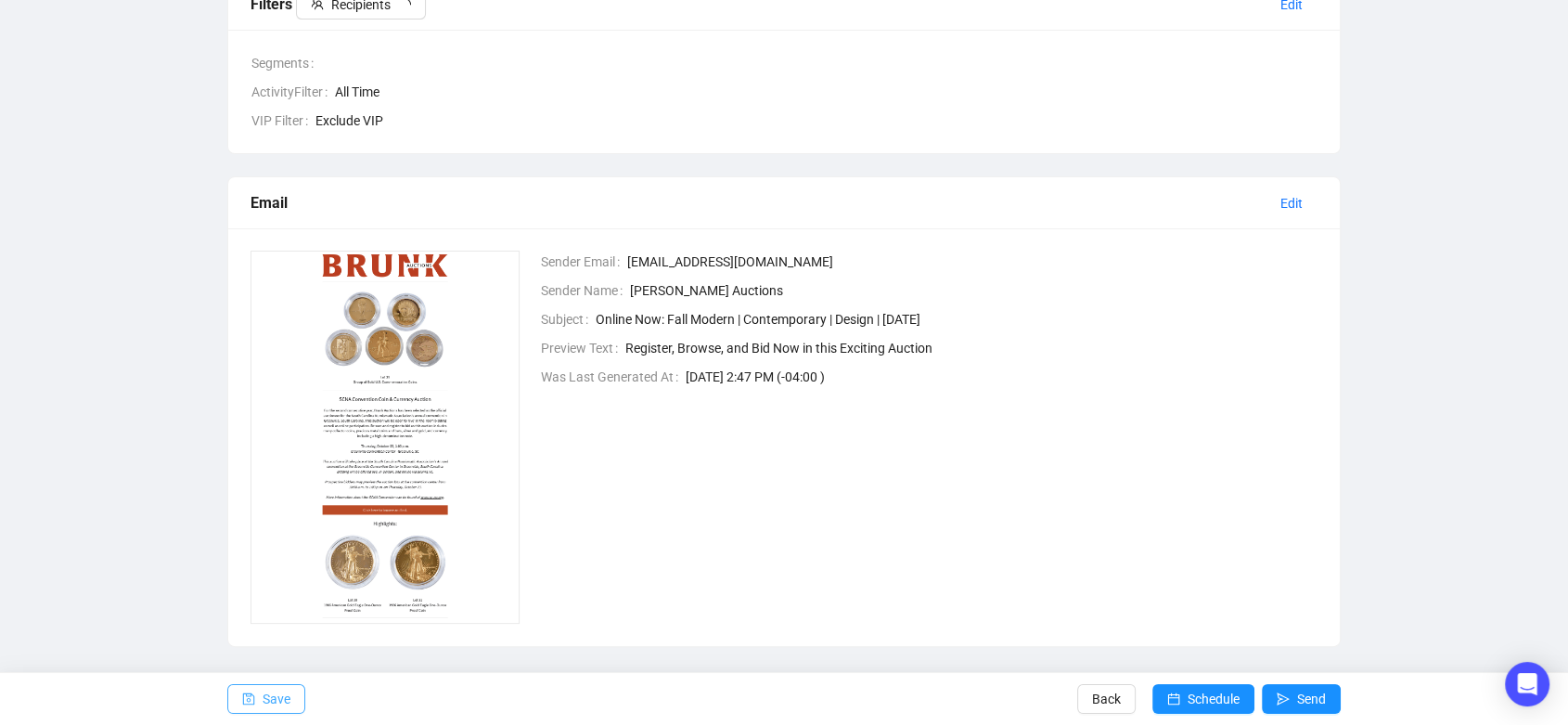
click at [282, 694] on span "Save" at bounding box center [276, 698] width 28 height 52
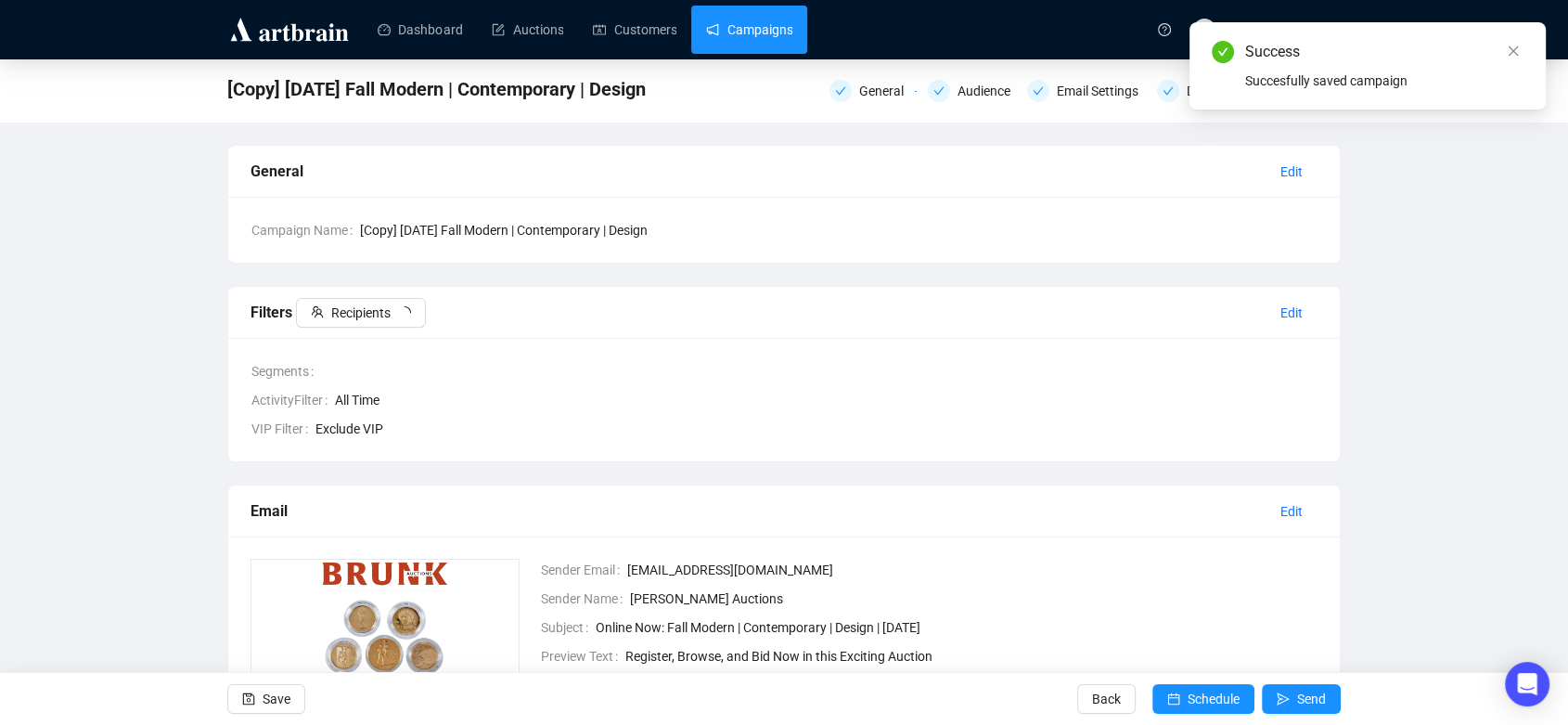
click at [770, 42] on link "Campaigns" at bounding box center [748, 30] width 86 height 48
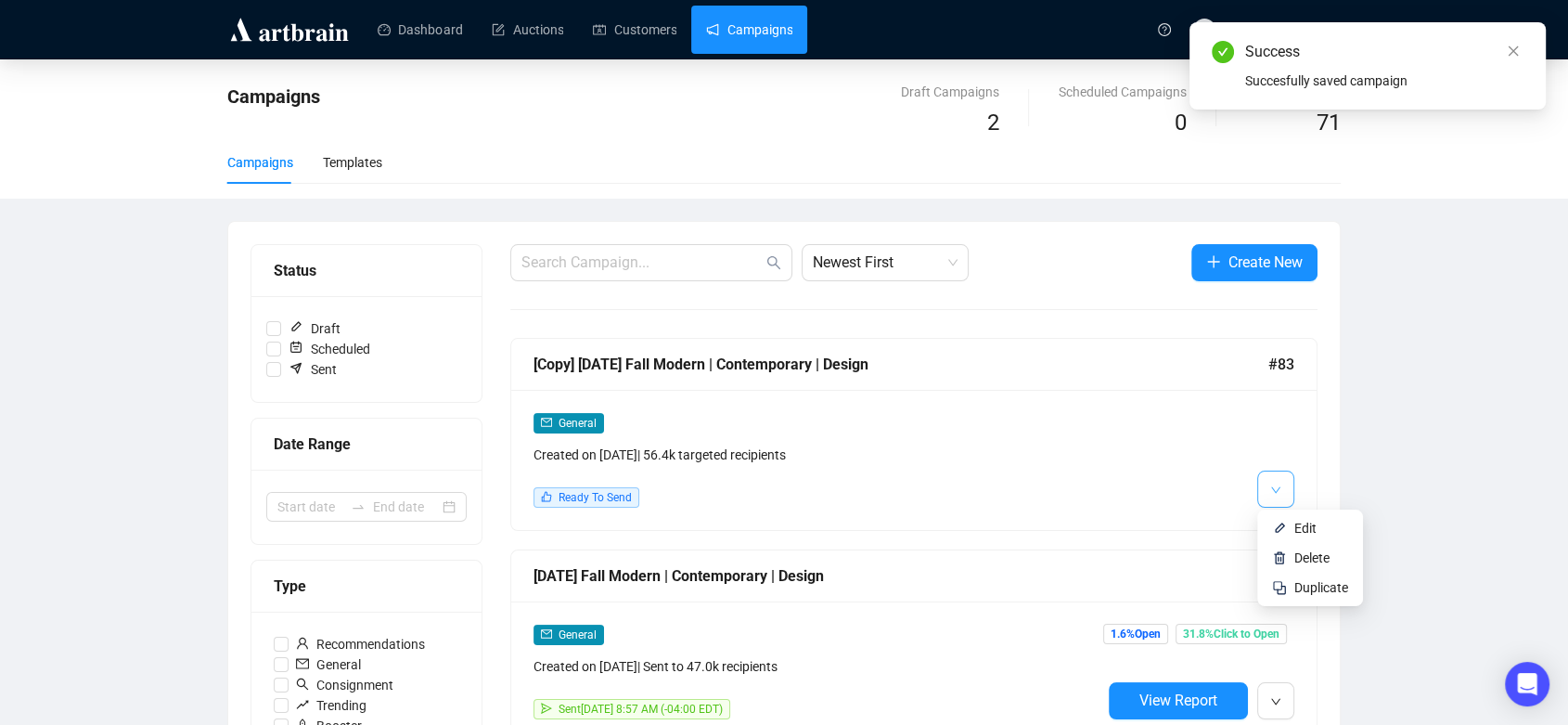
click at [1284, 496] on button "button" at bounding box center [1276, 489] width 38 height 38
click at [1275, 514] on li "Edit" at bounding box center [1310, 528] width 99 height 30
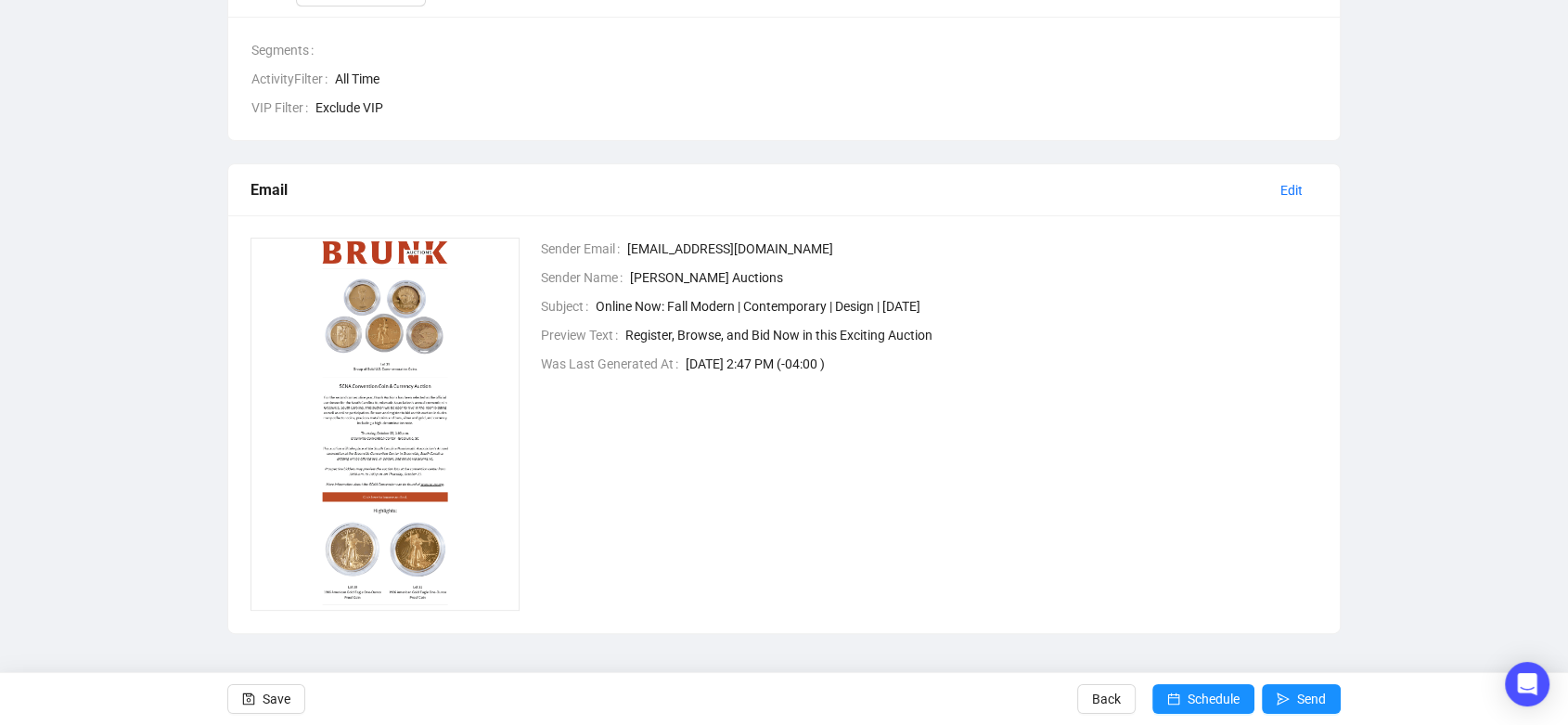
scroll to position [76, 0]
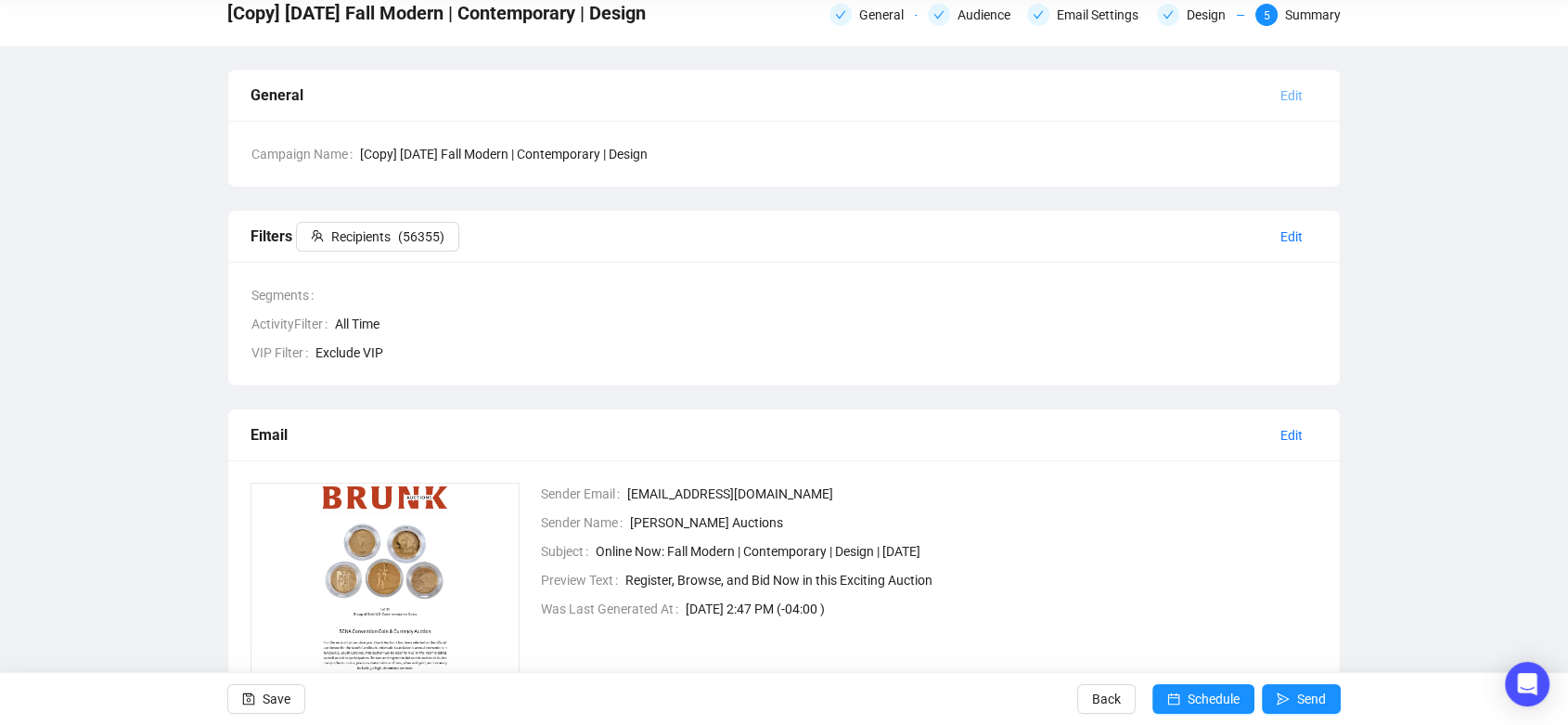
click at [1285, 95] on span "Edit" at bounding box center [1292, 95] width 23 height 21
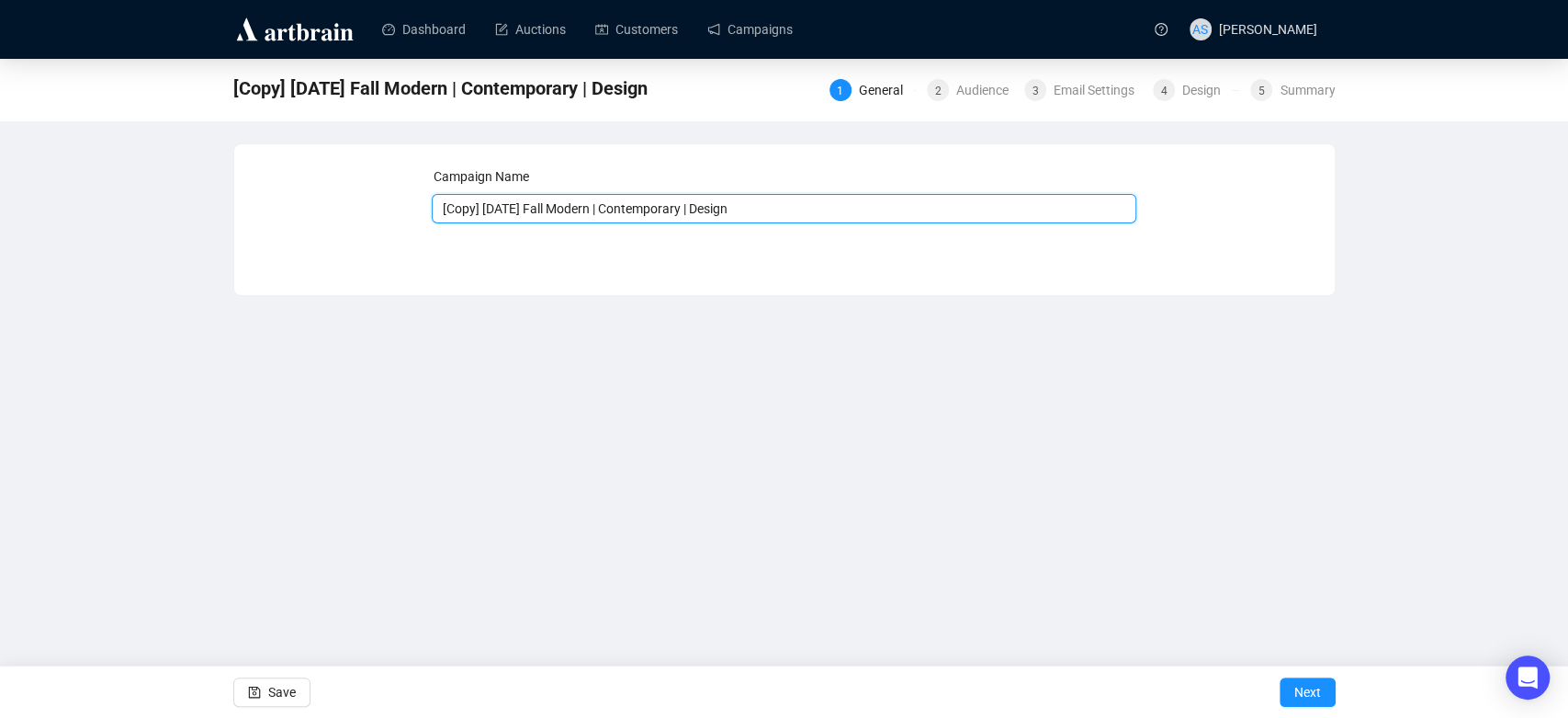
drag, startPoint x: 485, startPoint y: 210, endPoint x: 389, endPoint y: 207, distance: 96.0
click at [389, 207] on div "Campaign Name [Copy] October 16, 2025 Fall Modern | Contemporary | Design Save …" at bounding box center [784, 205] width 1057 height 79
click at [496, 198] on input "[DATE] Fall Modern | Contemporary | Design" at bounding box center [784, 208] width 705 height 29
drag, startPoint x: 764, startPoint y: 202, endPoint x: 543, endPoint y: 214, distance: 221.3
click at [543, 214] on input "October 23, 2025 Fall Modern | Contemporary | Design" at bounding box center [784, 208] width 705 height 29
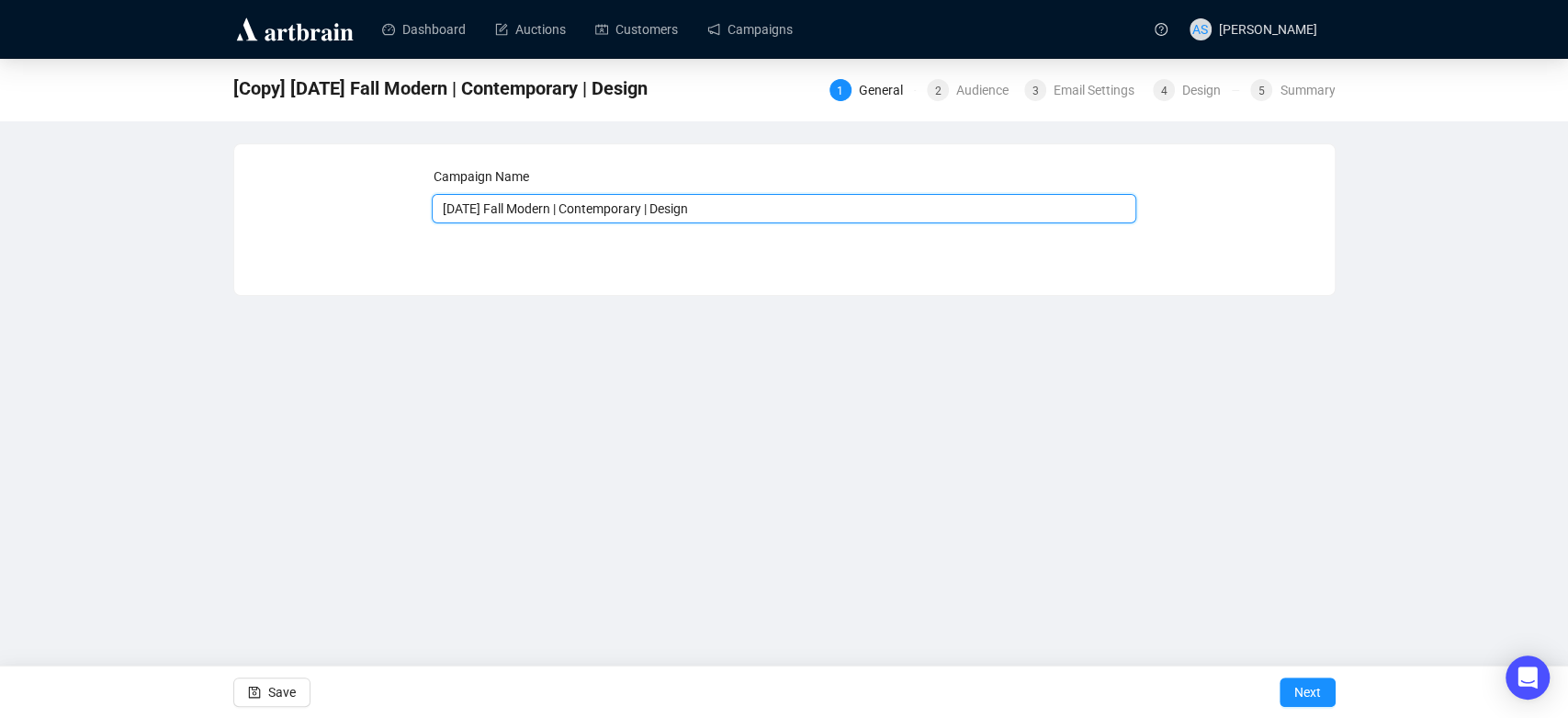
paste input "SCNA Convention Coin & Currency | October 23, 2025"
drag, startPoint x: 743, startPoint y: 210, endPoint x: 891, endPoint y: 220, distance: 148.3
click at [891, 220] on input "October 23, 2025 SCNA Convention Coin & Currency | October 23, 2025" at bounding box center [784, 208] width 705 height 29
type input "October 23, 2025 SCNA Convention Coin & Currency Auction"
click at [1290, 693] on button "Next" at bounding box center [1307, 693] width 56 height 29
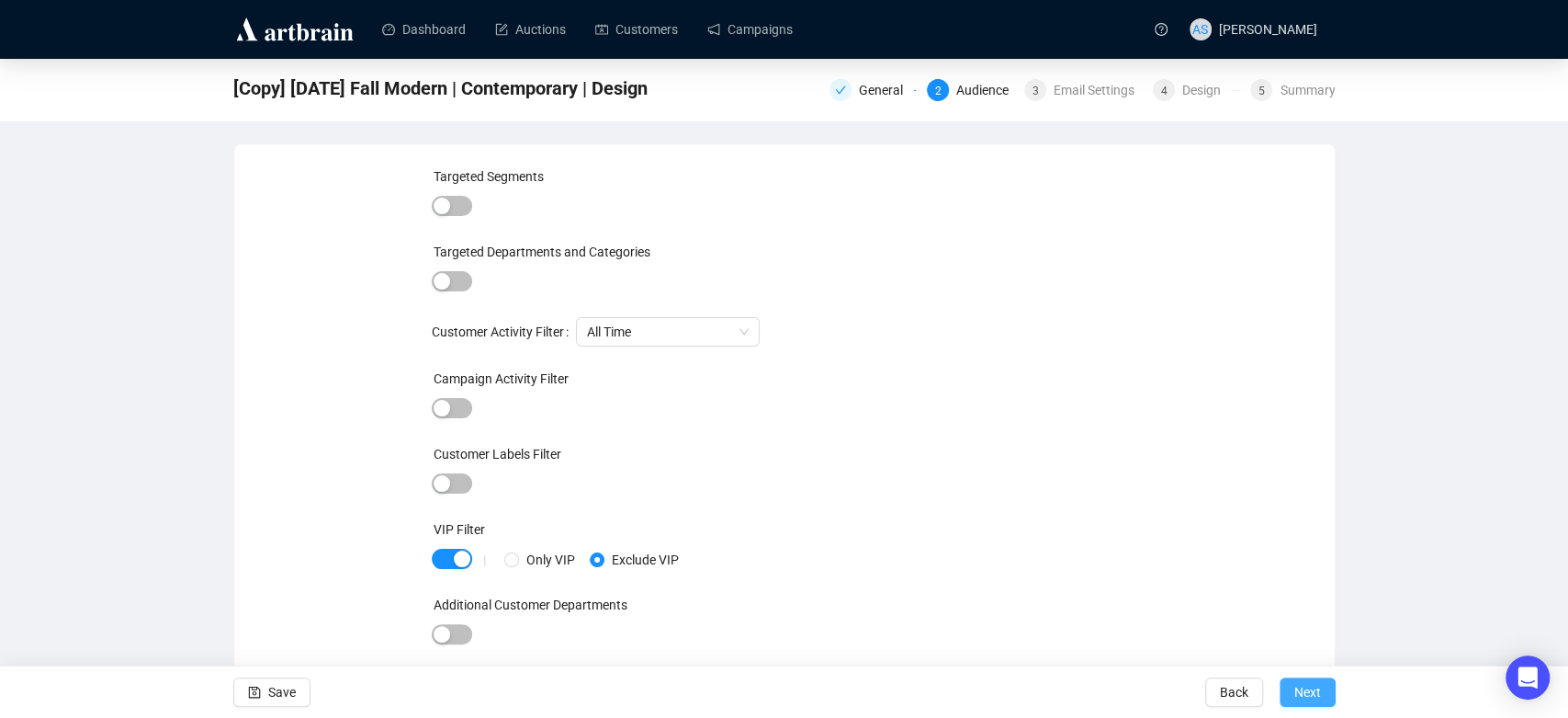
click at [1313, 688] on span "Next" at bounding box center [1307, 692] width 26 height 52
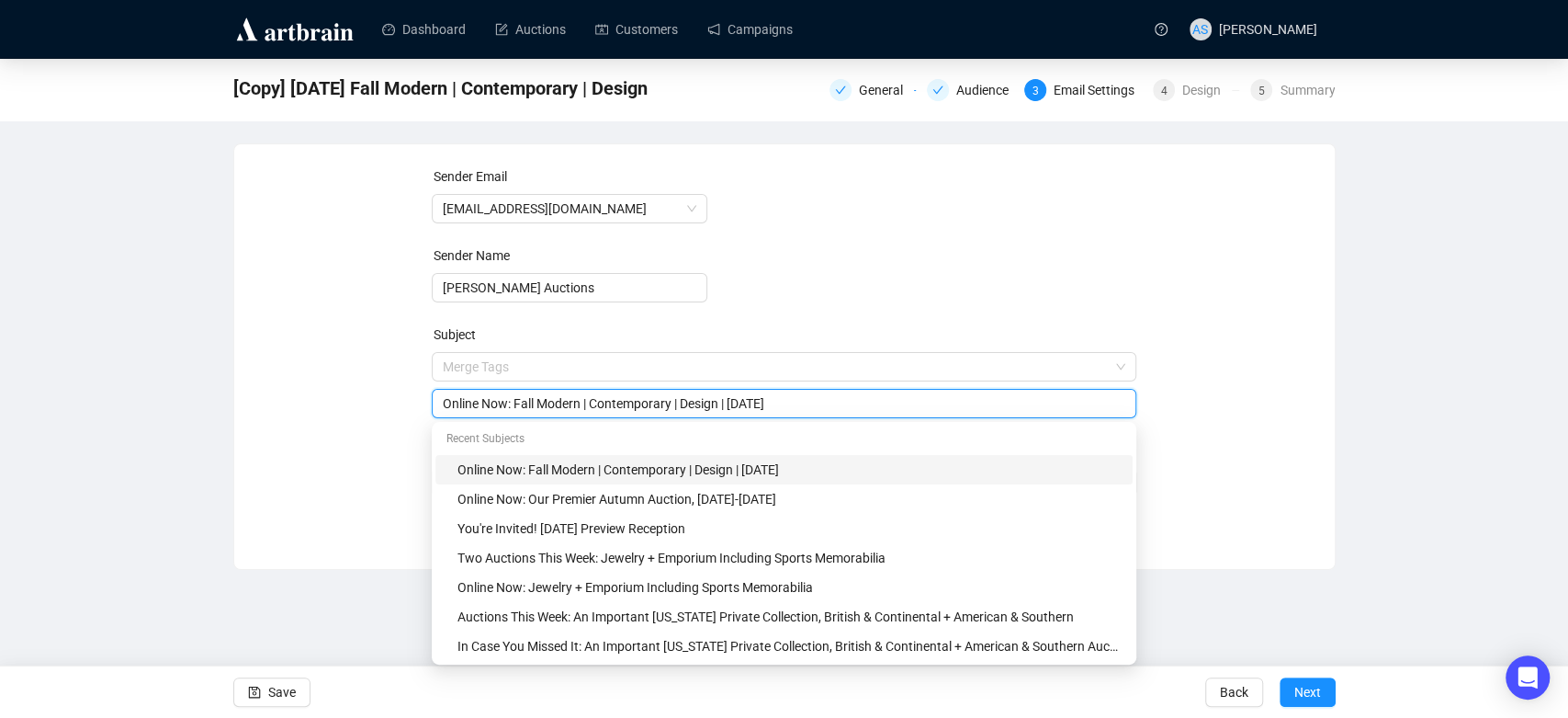
drag, startPoint x: 829, startPoint y: 359, endPoint x: 519, endPoint y: 410, distance: 314.2
click at [519, 410] on input "Online Now: Fall Modern | Contemporary | Design | October 16" at bounding box center [784, 403] width 682 height 21
paste input "SCNA Convention Coin & Currency | October 23, 2025"
type input "Online Now: SCNA Convention Coin & Currency | October 23, 2025"
click at [399, 410] on div "Sender Email newsletter@brunkauctions.com Sender Name Brunk Auctions Subject Me…" at bounding box center [784, 342] width 1057 height 353
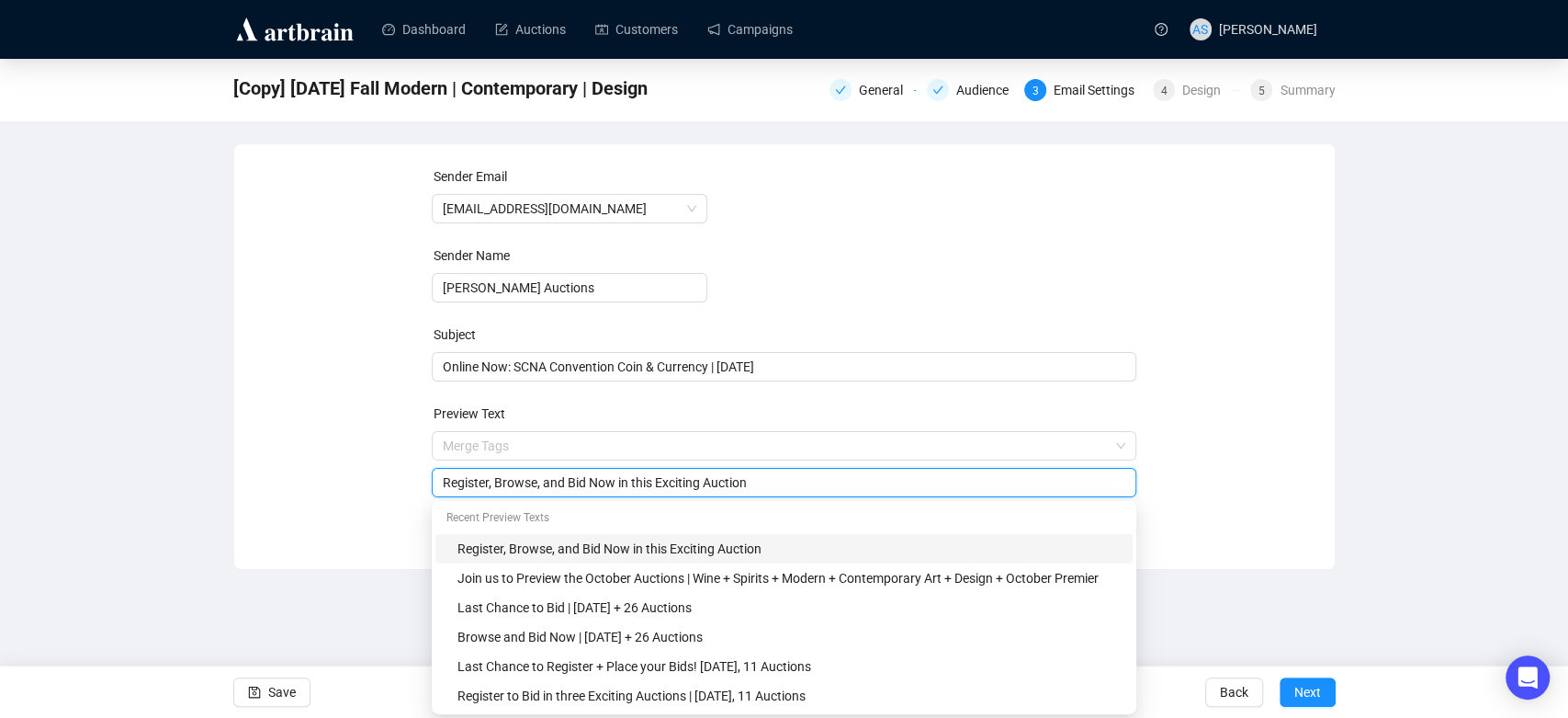
drag, startPoint x: 758, startPoint y: 487, endPoint x: 489, endPoint y: 474, distance: 269.3
click at [489, 474] on input "Register, Browse, and Bid Now in this Exciting Auction" at bounding box center [784, 482] width 682 height 21
type input "R"
click at [435, 483] on div "Place your bids now" at bounding box center [784, 482] width 705 height 29
type input "Place your bids now! In Partnership with the South Carolina Numismatic Associat…"
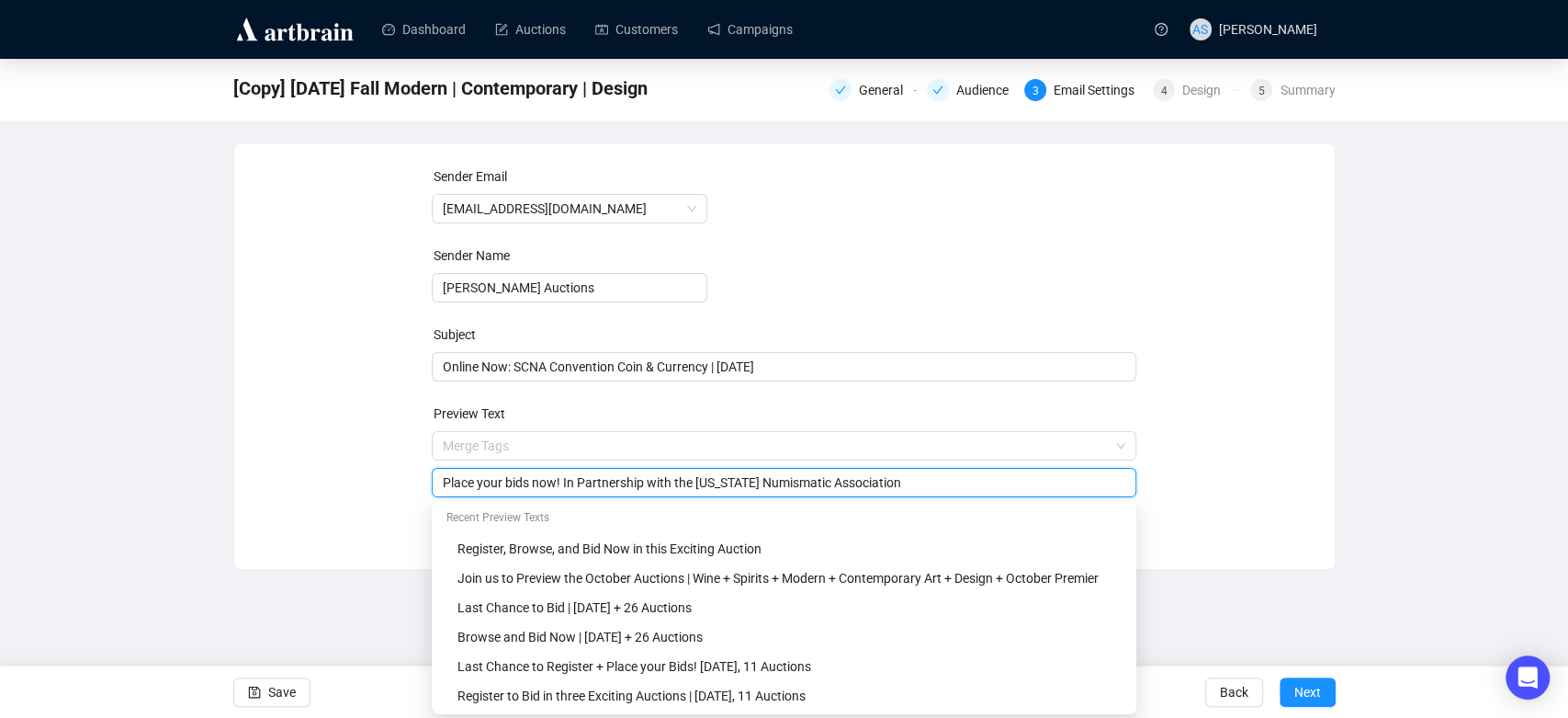
click at [1333, 478] on div "Sender Email newsletter@brunkauctions.com Sender Name Brunk Auctions Subject On…" at bounding box center [785, 343] width 1101 height 397
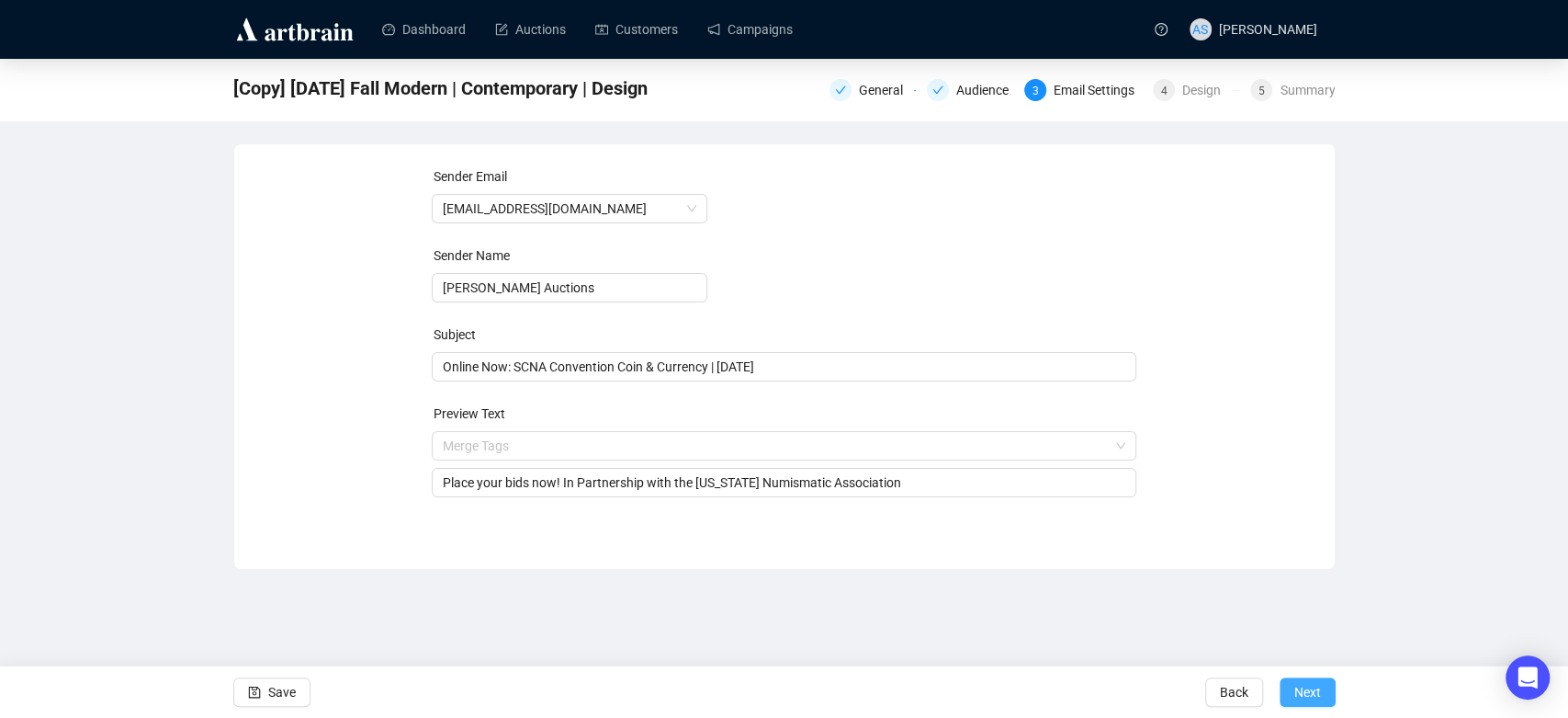
click at [1296, 686] on span "Next" at bounding box center [1307, 692] width 26 height 52
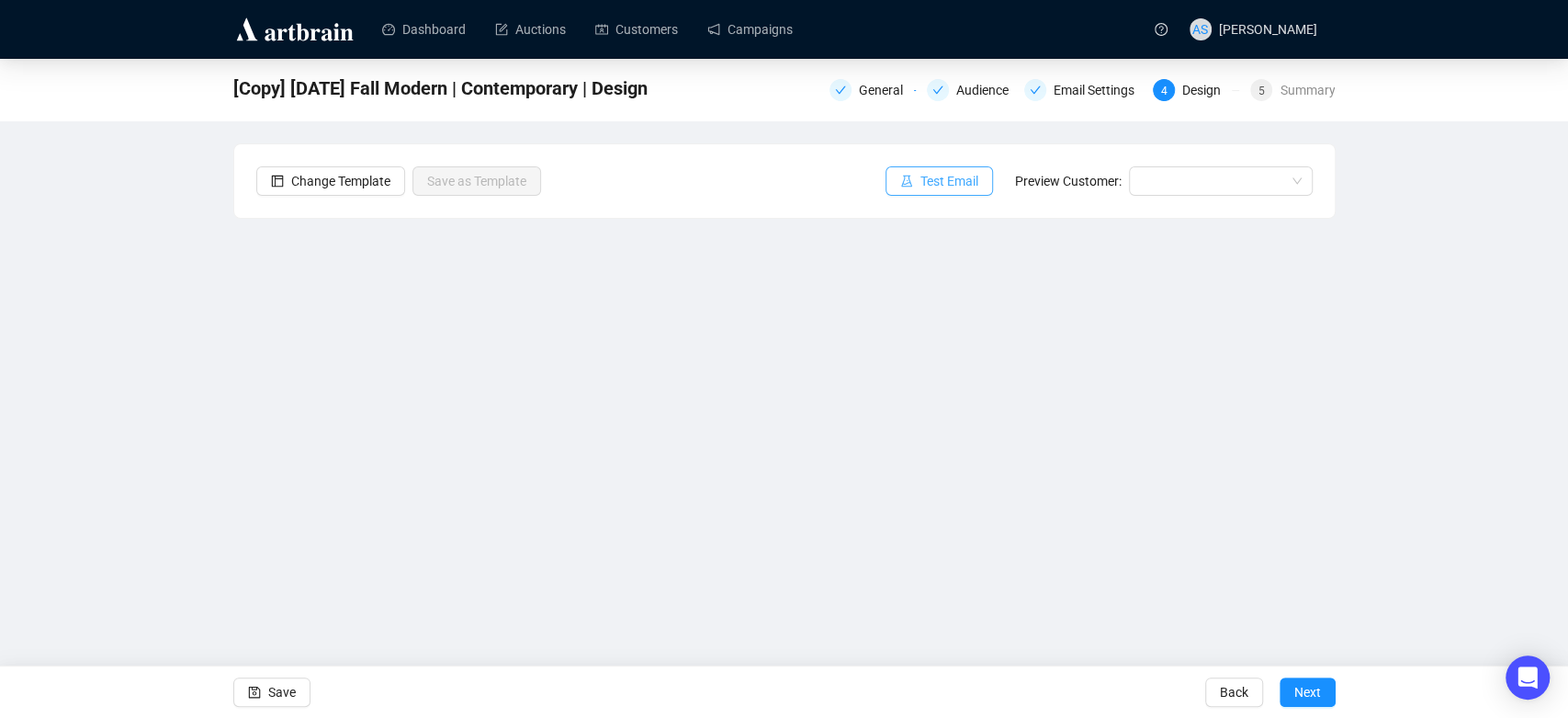
click at [938, 187] on span "Test Email" at bounding box center [949, 181] width 58 height 21
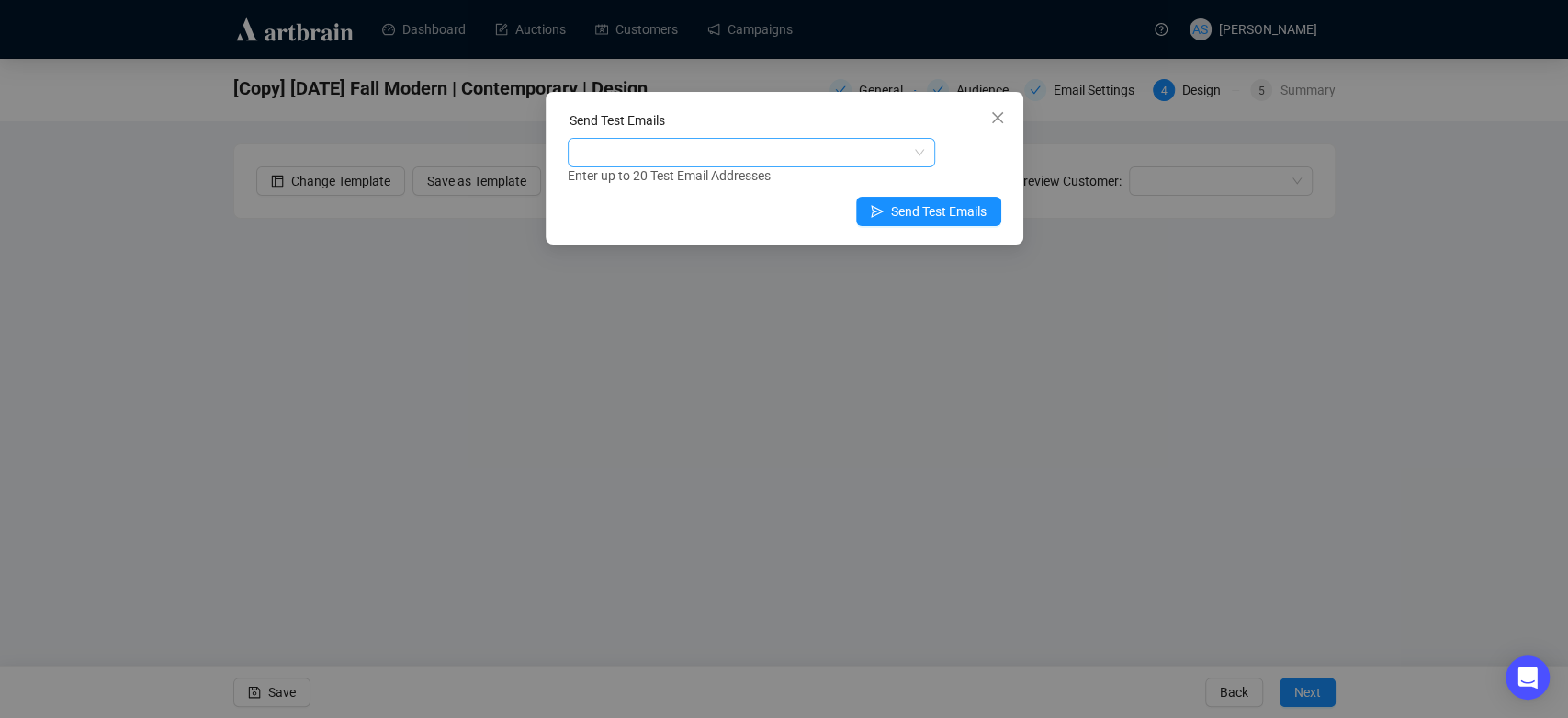
click at [789, 160] on div at bounding box center [742, 153] width 341 height 25
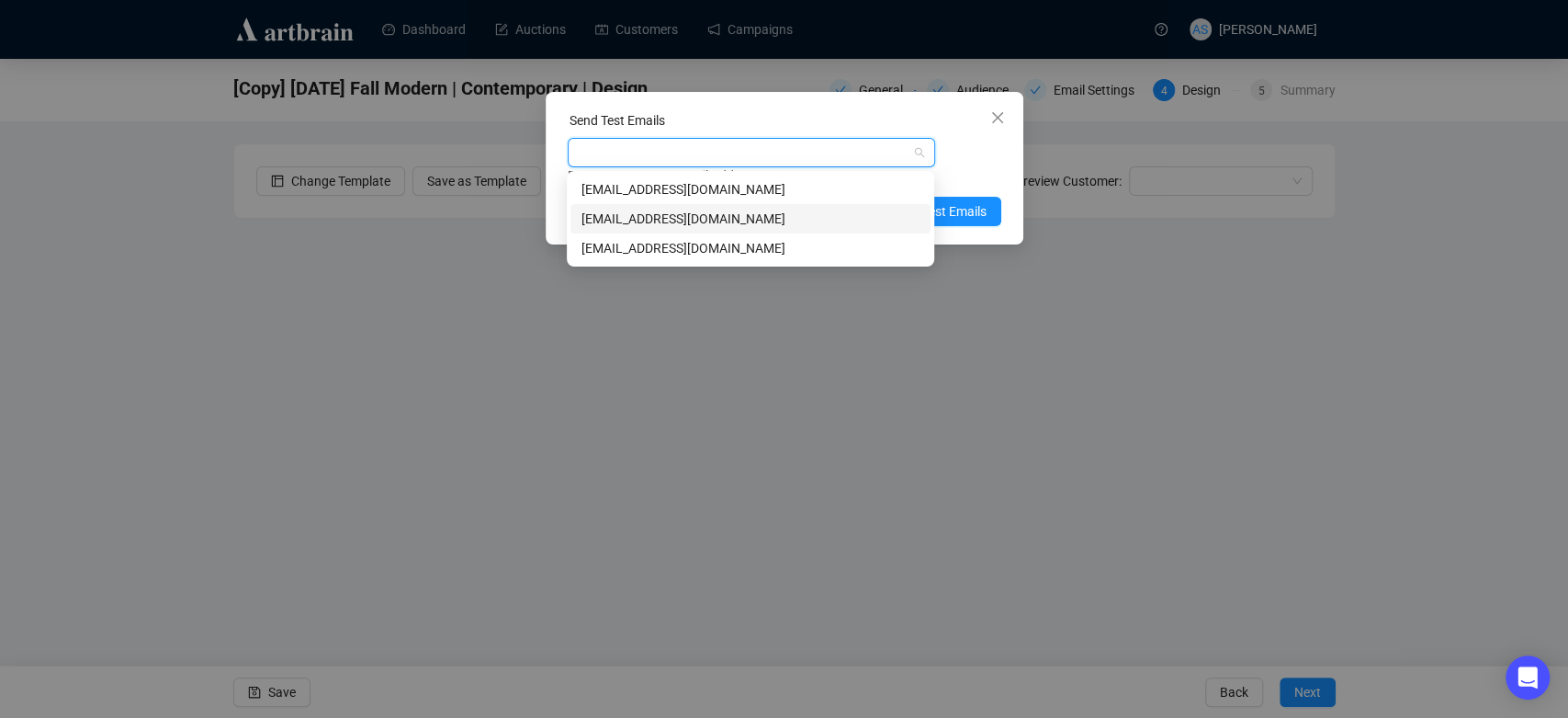
click at [759, 213] on div "marketing@brunkauctions.com" at bounding box center [751, 218] width 338 height 21
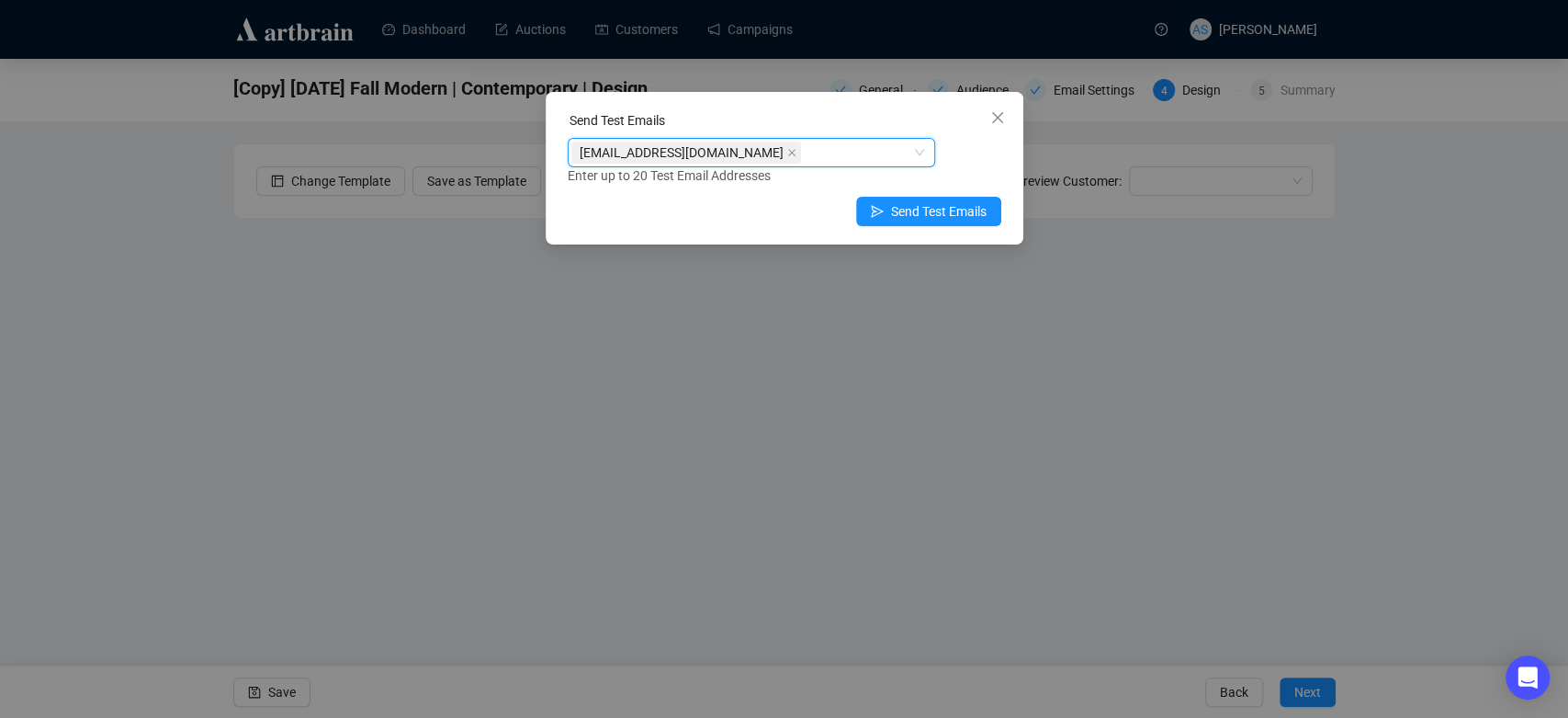
click at [971, 145] on div "marketing@brunkauctions.com marketing@brunkauctions.com Enter up to 20 Test Ema…" at bounding box center [785, 161] width 434 height 48
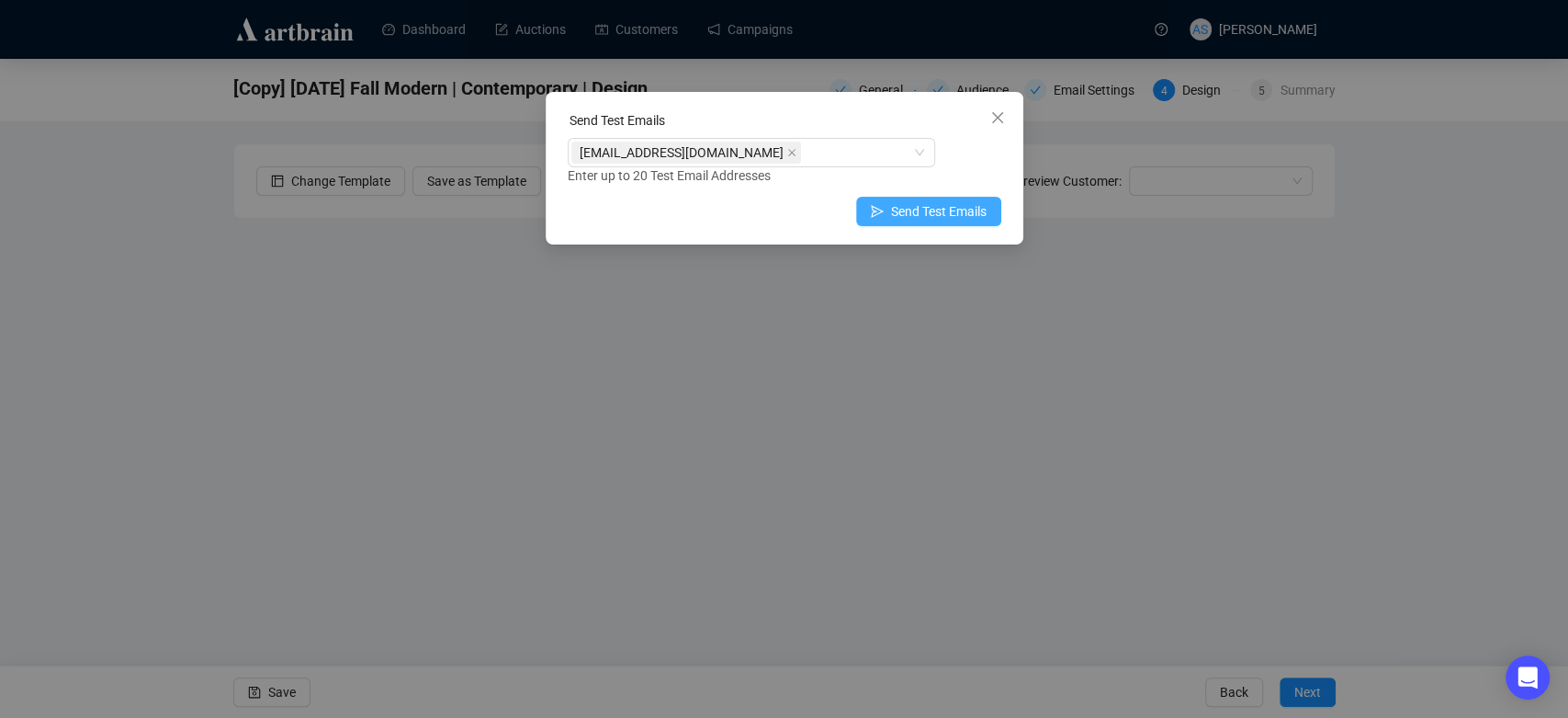
click at [936, 206] on span "Send Test Emails" at bounding box center [939, 211] width 96 height 21
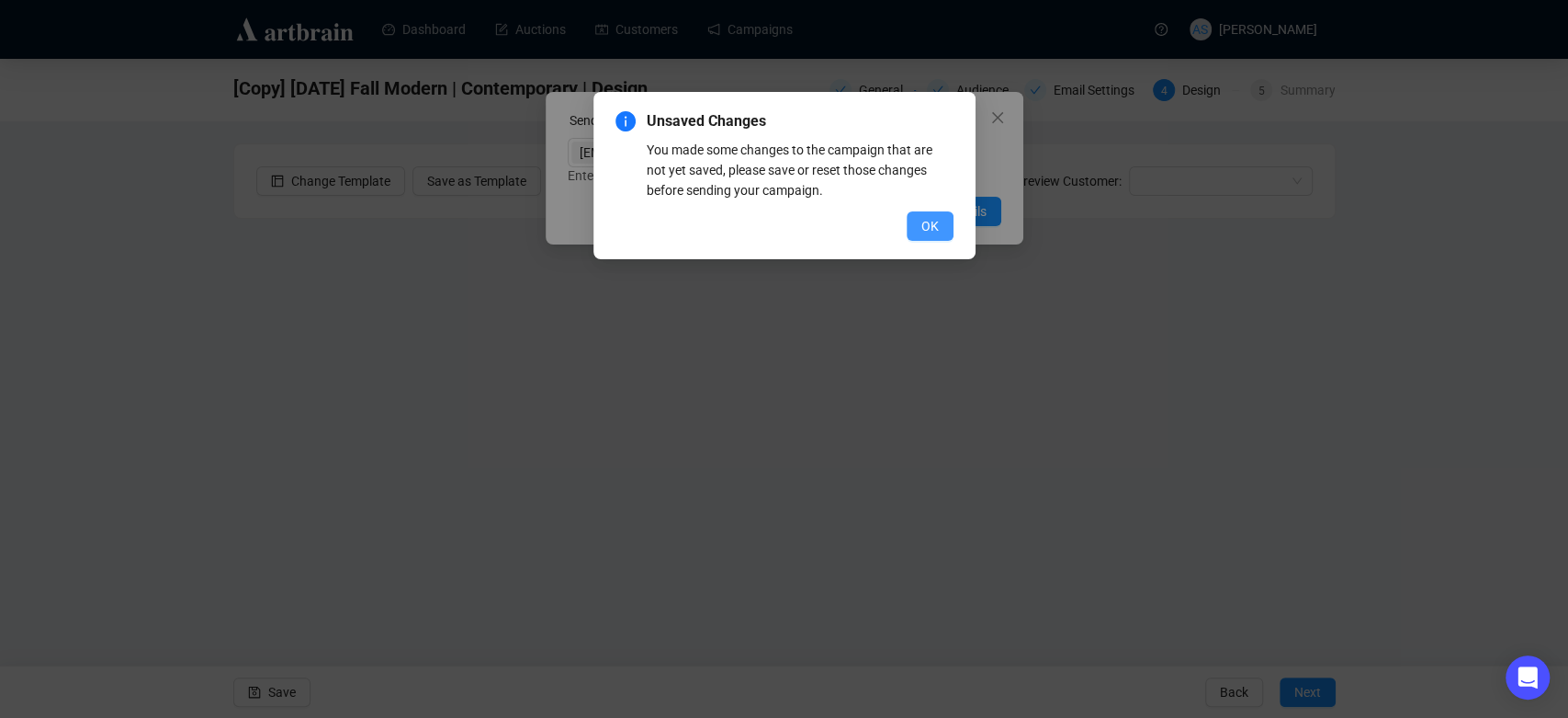
click at [937, 218] on span "OK" at bounding box center [931, 226] width 18 height 21
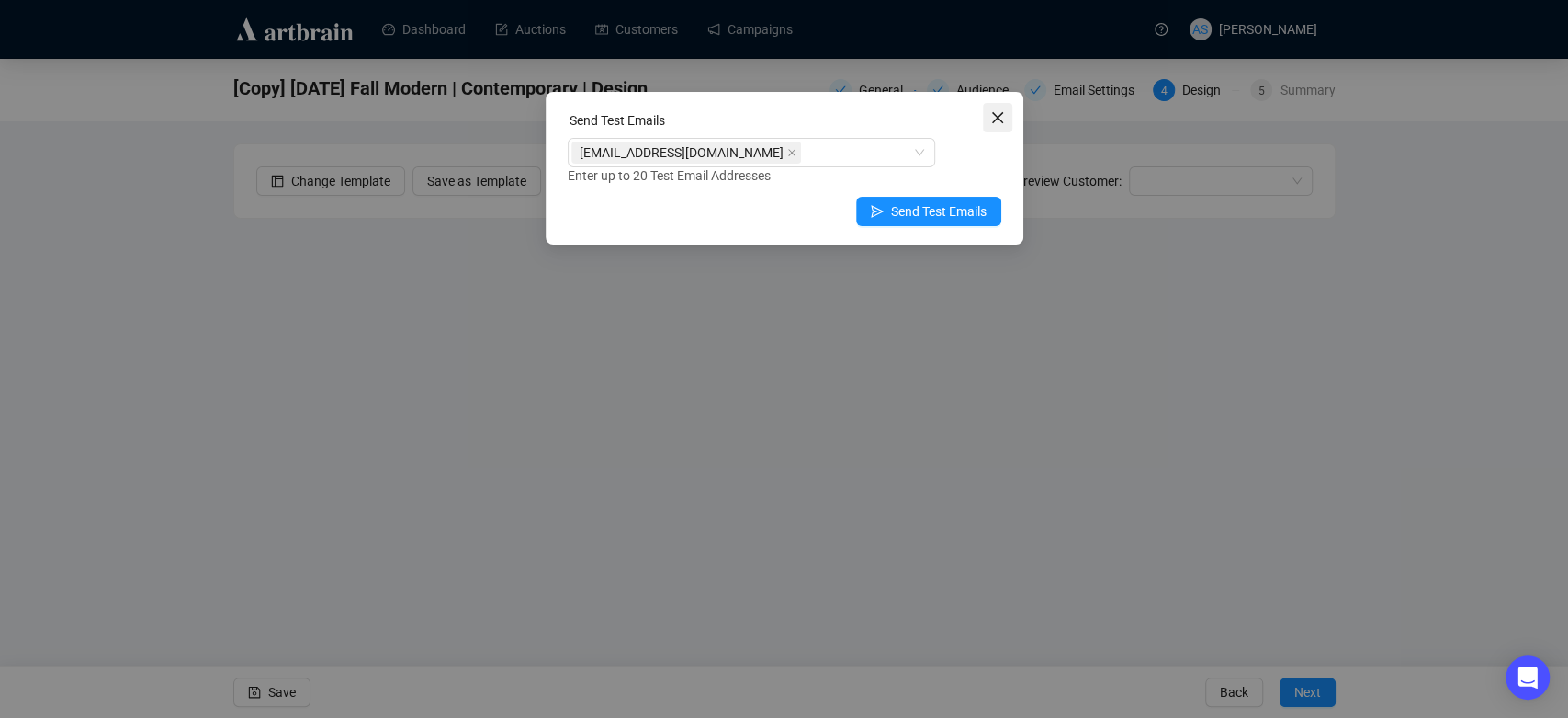
click at [990, 122] on icon "close" at bounding box center [997, 117] width 15 height 15
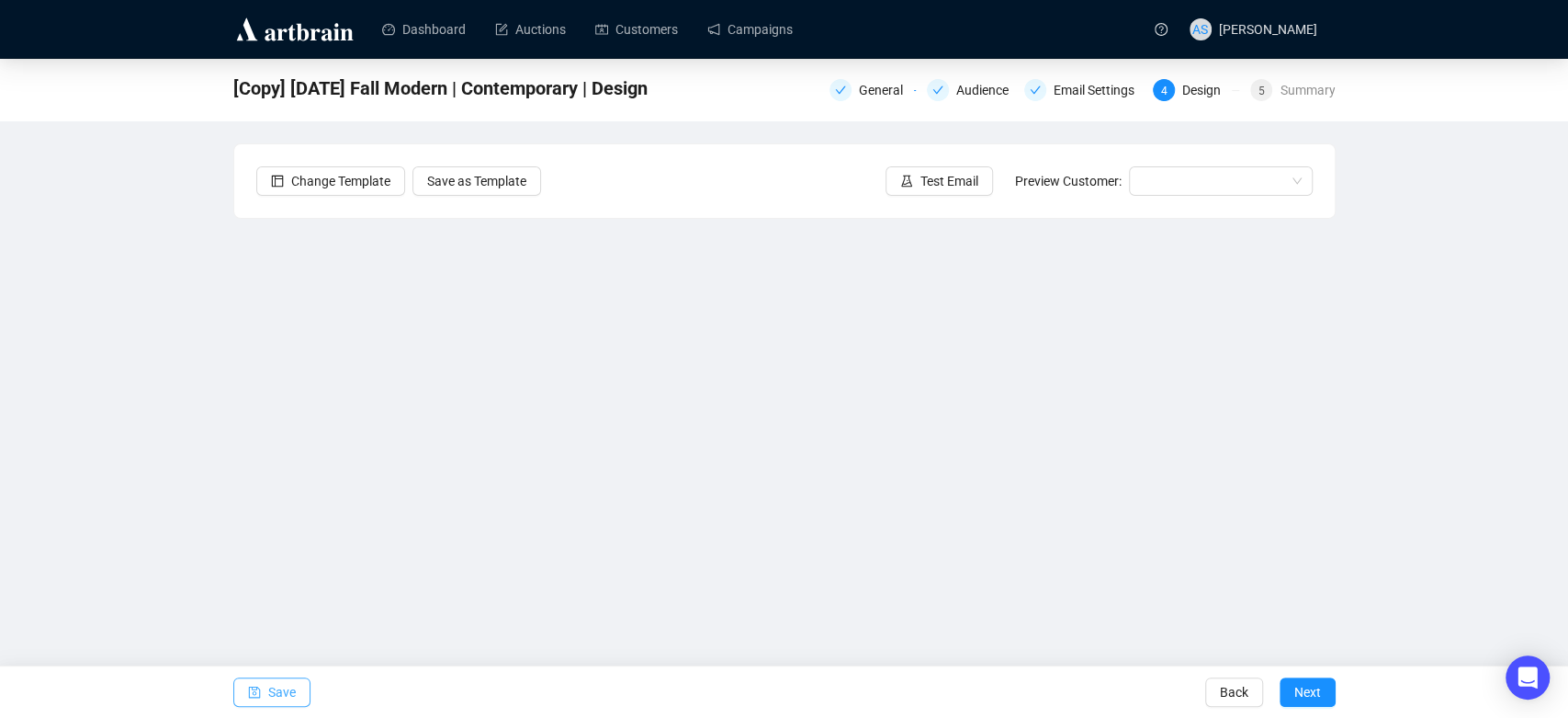
click at [280, 692] on span "Save" at bounding box center [282, 692] width 27 height 52
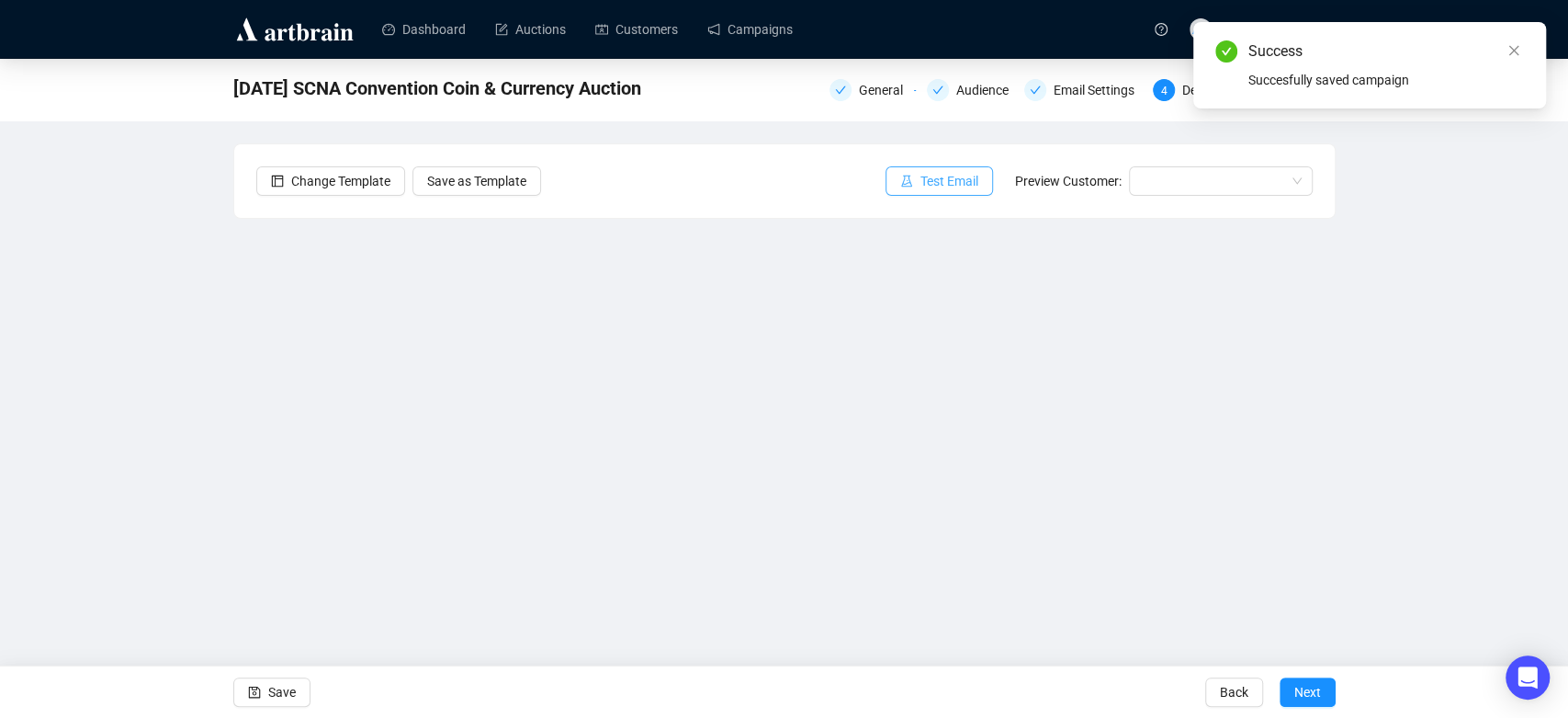
click at [935, 191] on button "Test Email" at bounding box center [939, 181] width 108 height 29
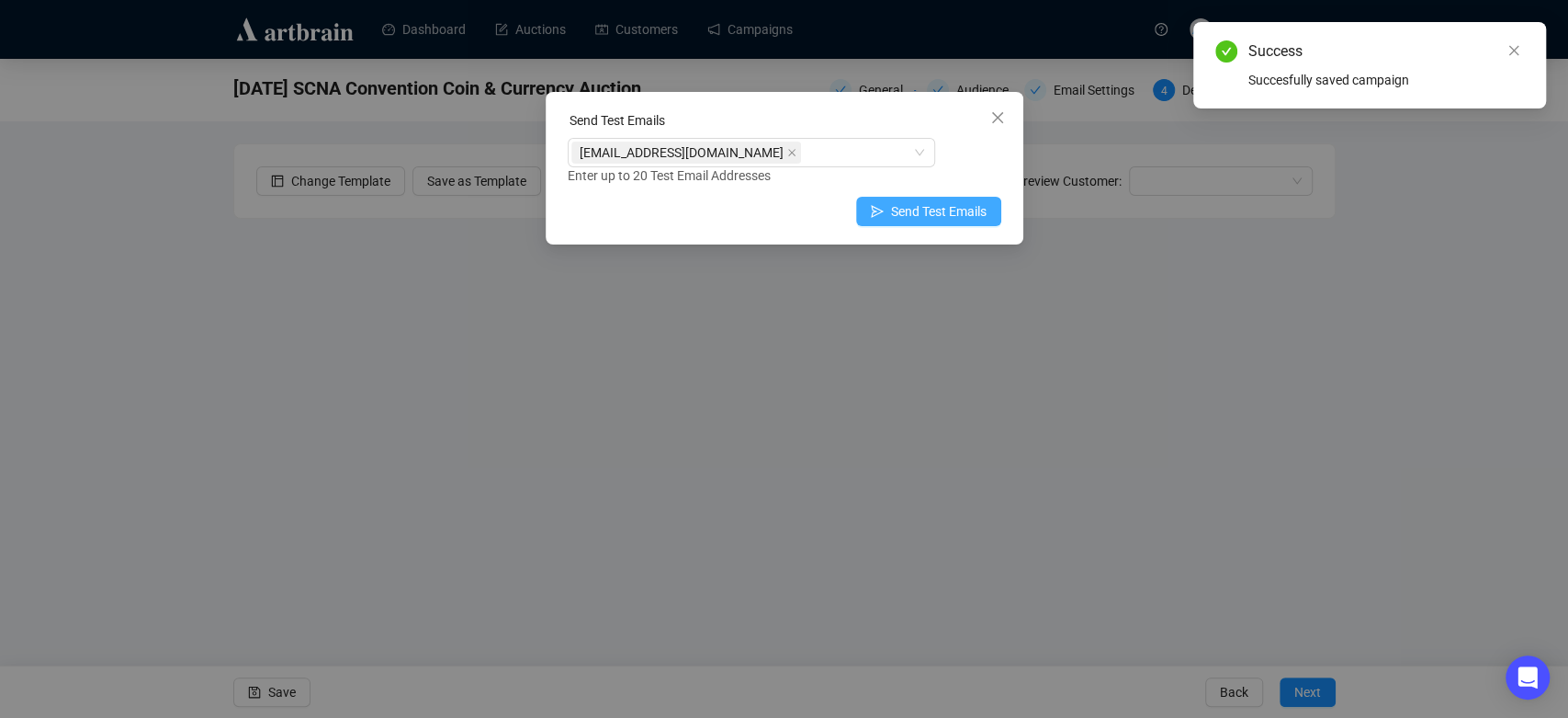
click at [904, 220] on span "Send Test Emails" at bounding box center [939, 211] width 96 height 21
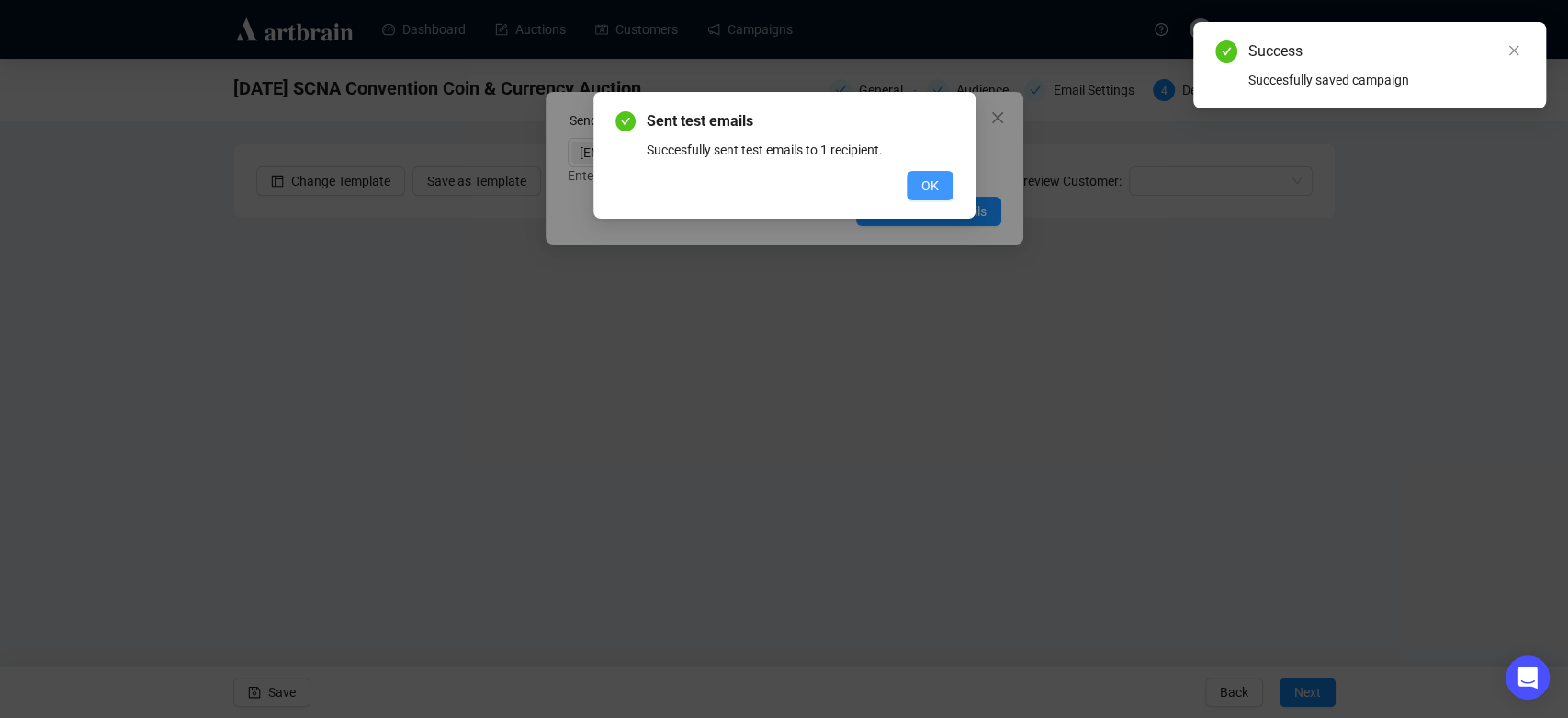
click at [940, 189] on button "OK" at bounding box center [931, 186] width 47 height 29
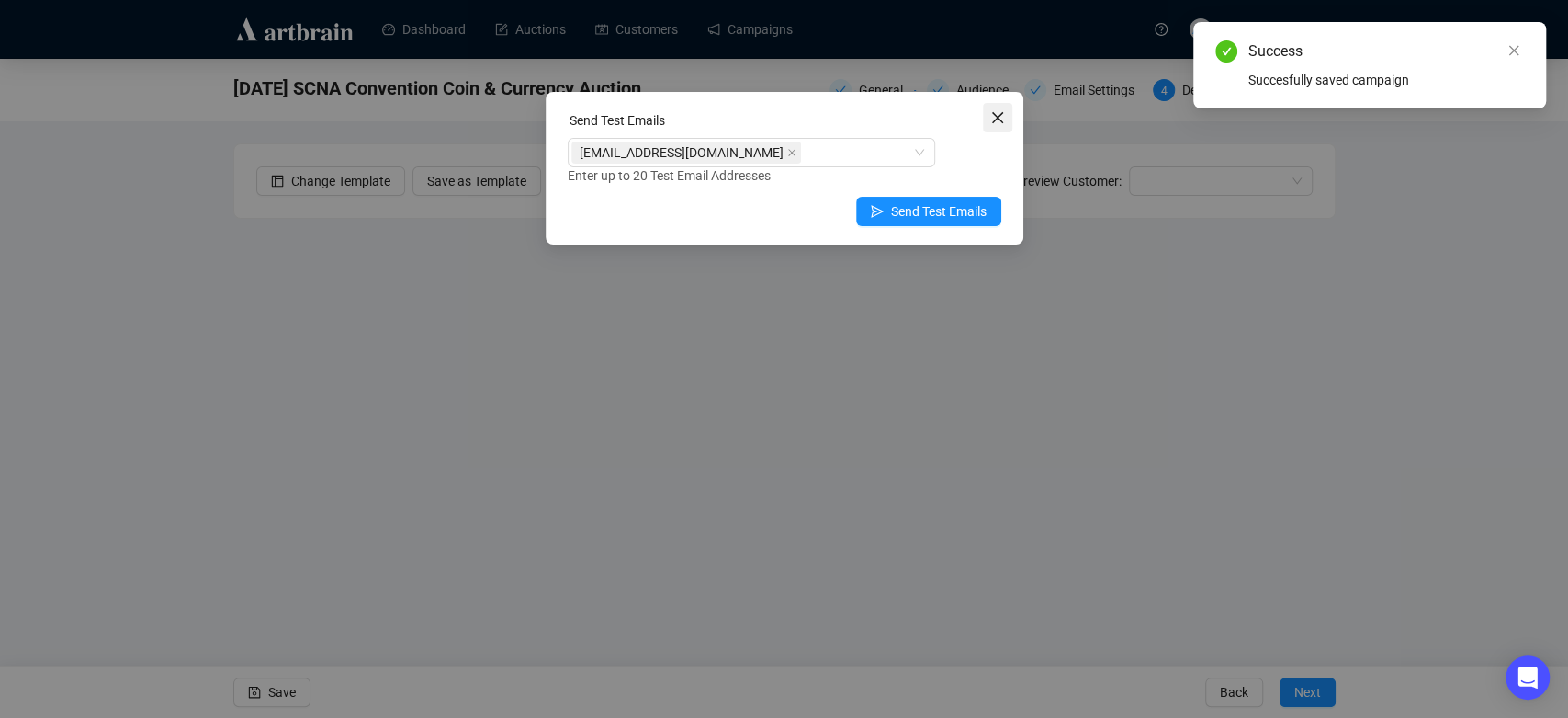
click at [994, 127] on button "Close" at bounding box center [998, 117] width 29 height 29
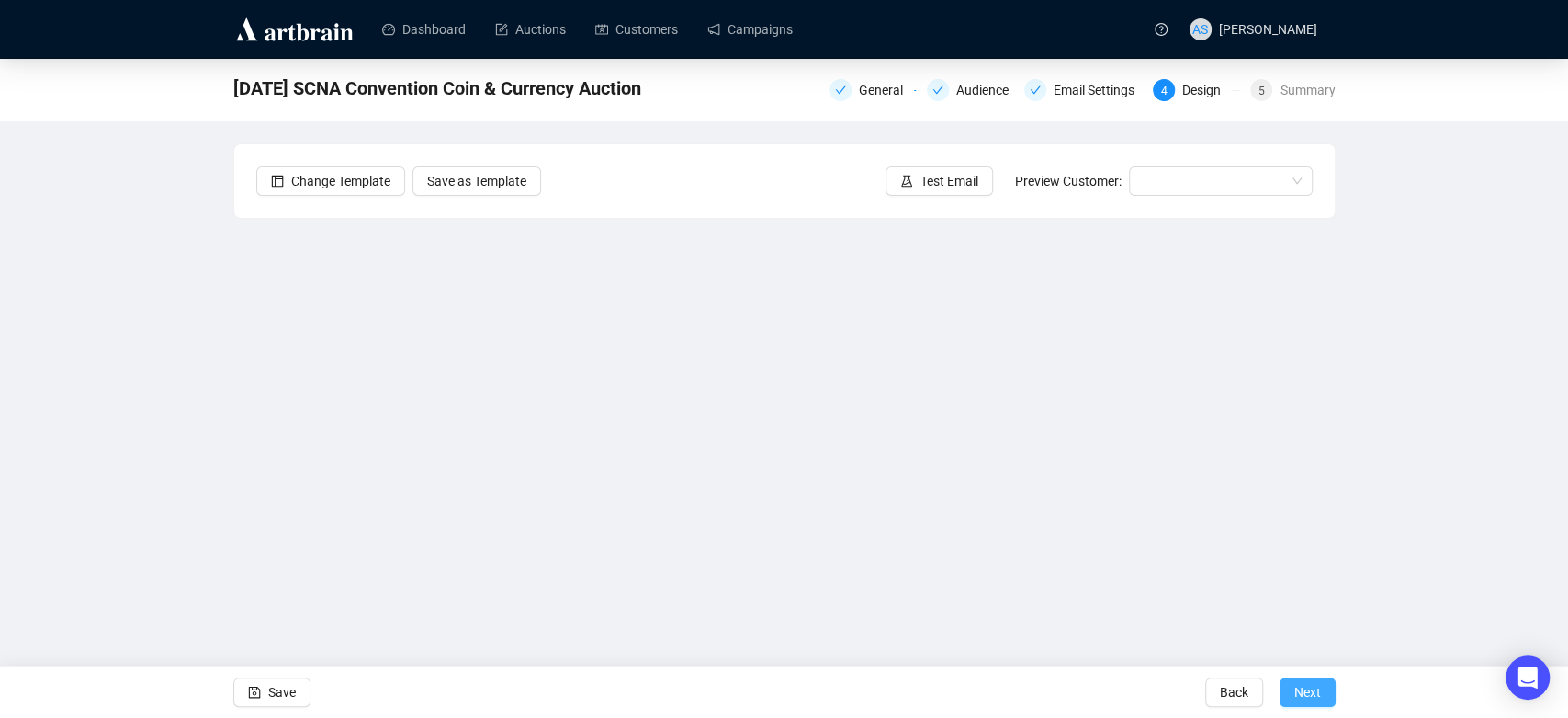
click at [1310, 704] on span "Next" at bounding box center [1307, 692] width 26 height 52
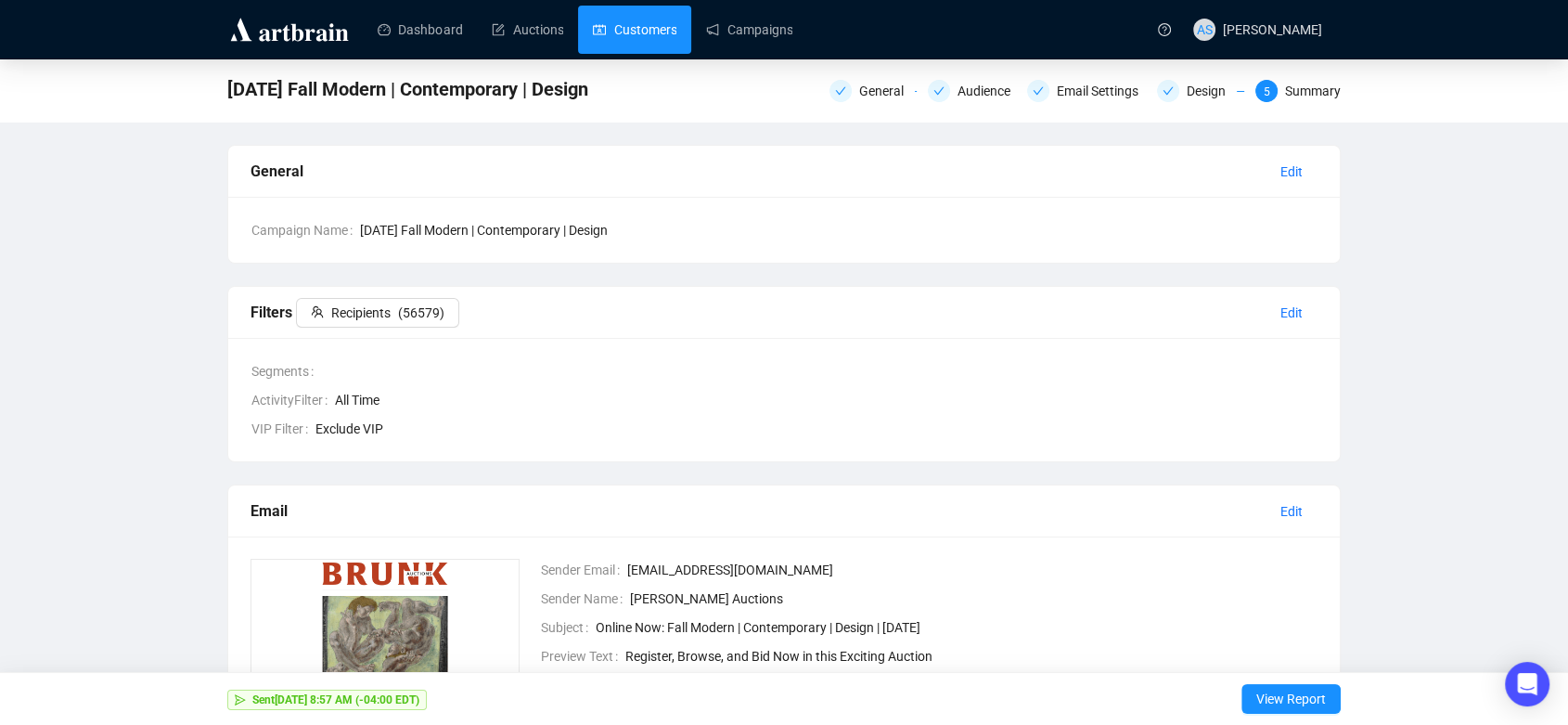
click at [618, 24] on link "Customers" at bounding box center [635, 30] width 84 height 48
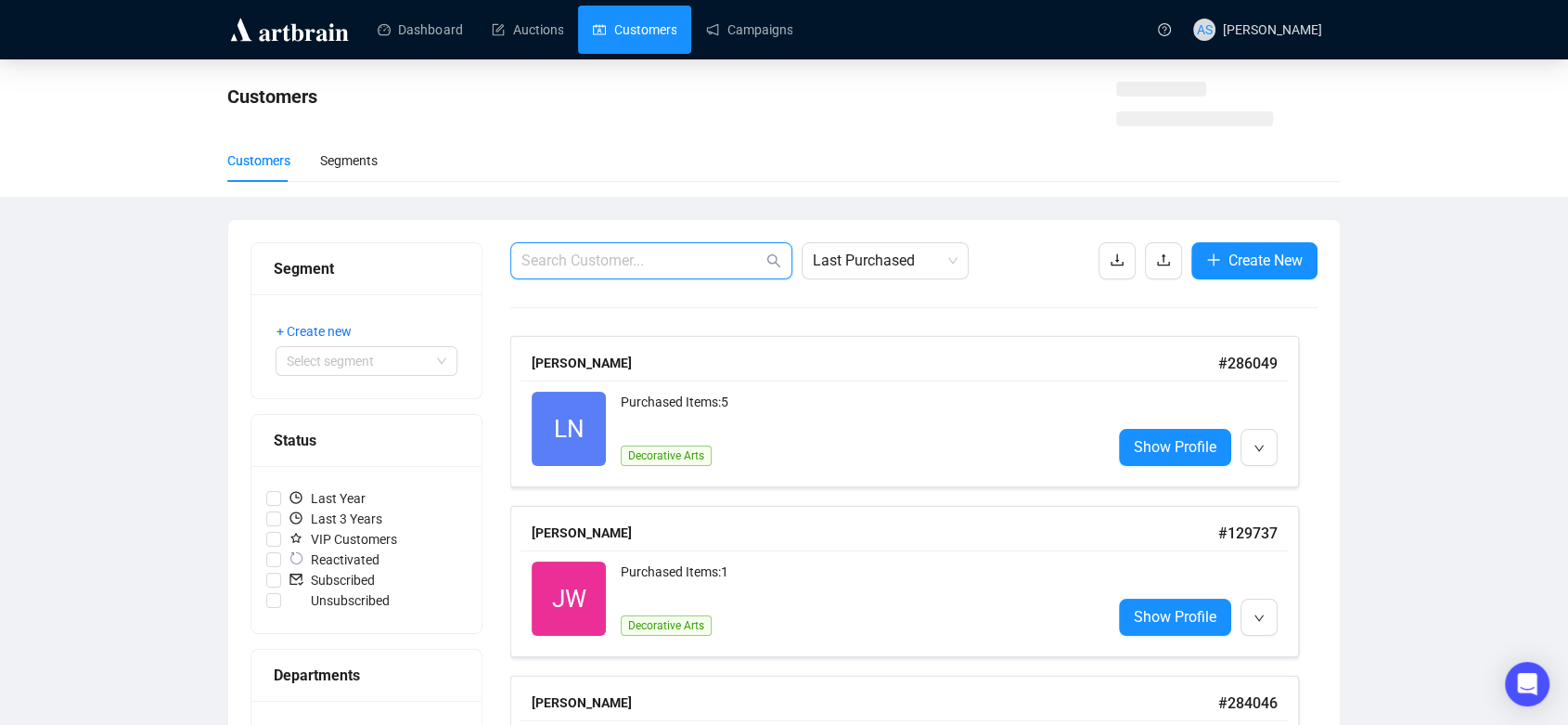
click at [625, 258] on input "text" at bounding box center [642, 261] width 241 height 23
paste input "pds71@georgetown.edu"
type input "pds71@georgetown.edu"
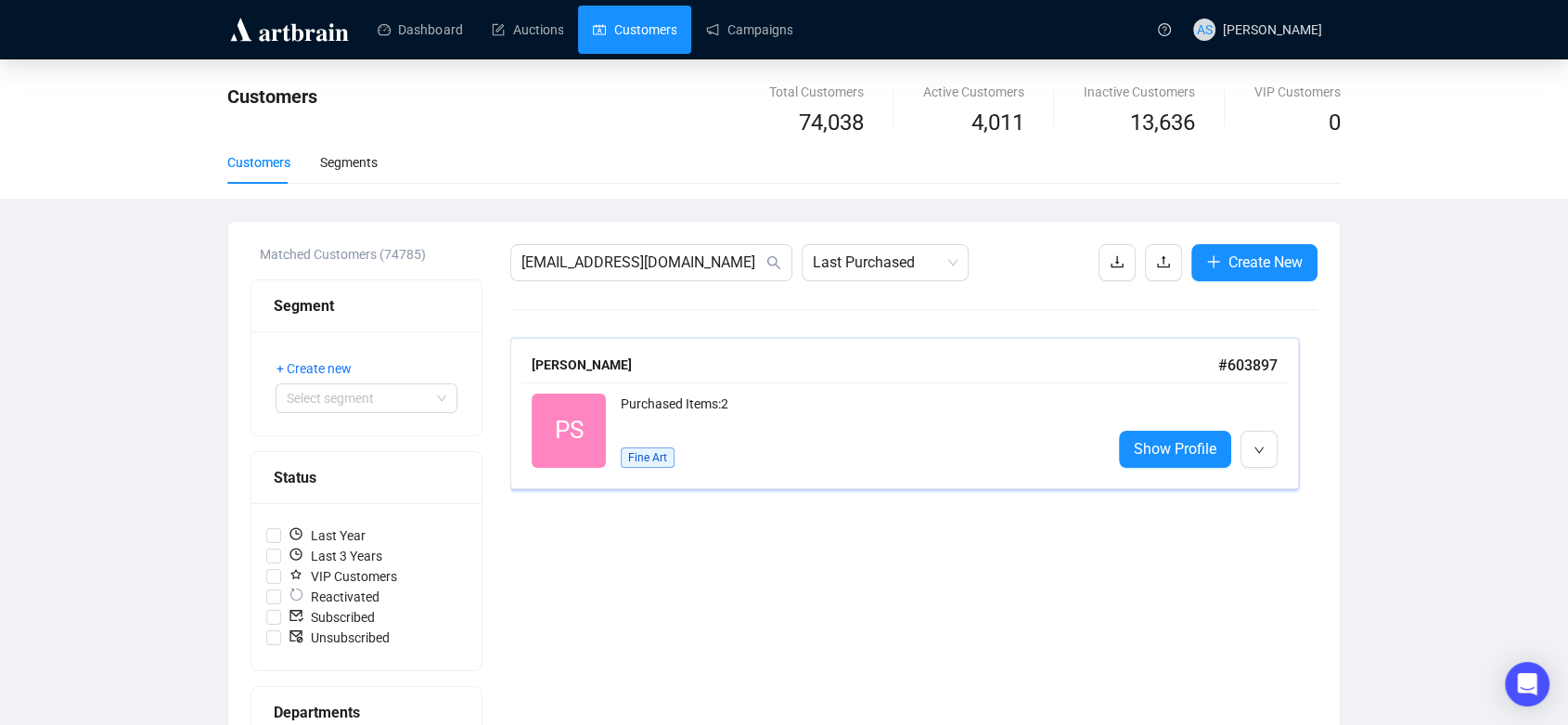
click at [626, 364] on div "Peter Sanderson" at bounding box center [874, 364] width 686 height 21
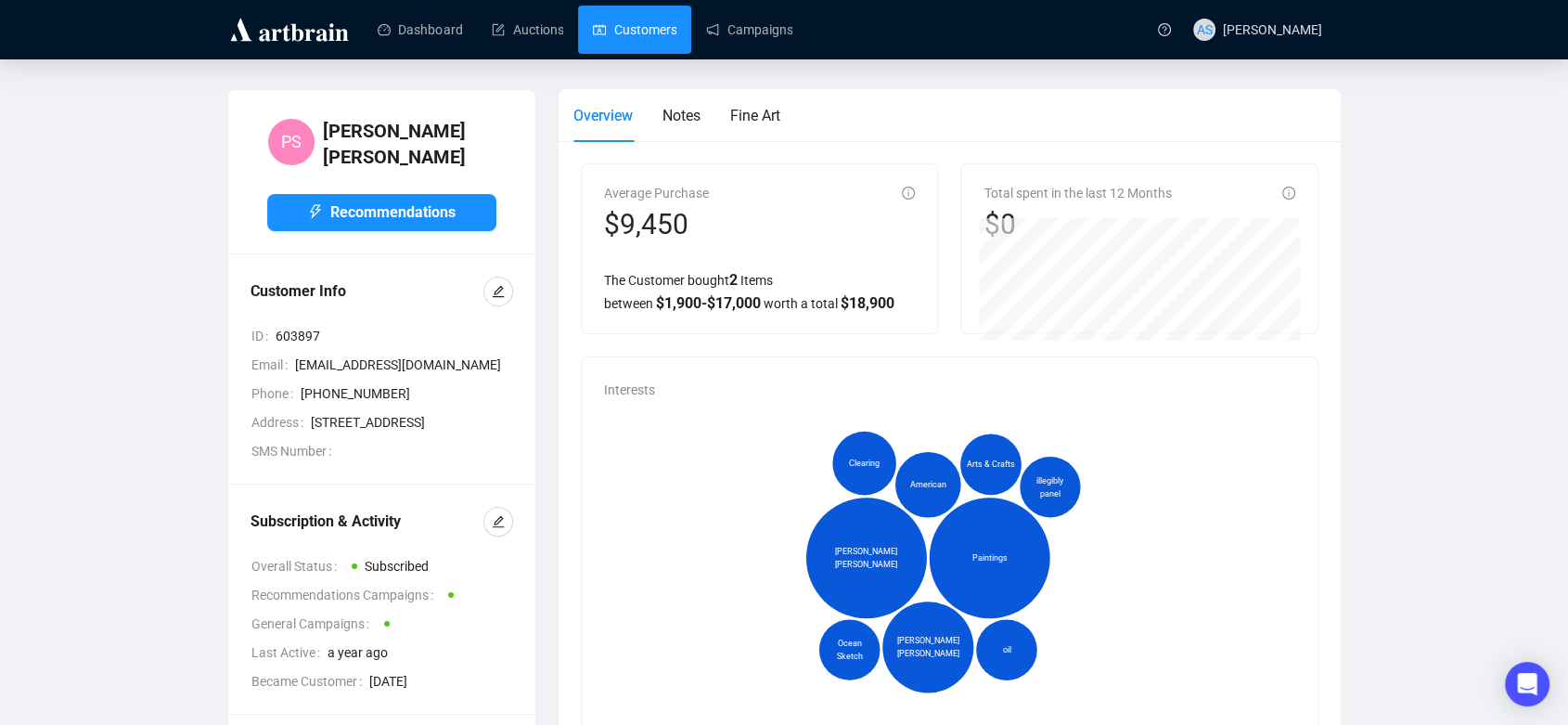
click at [637, 13] on link "Customers" at bounding box center [635, 30] width 84 height 48
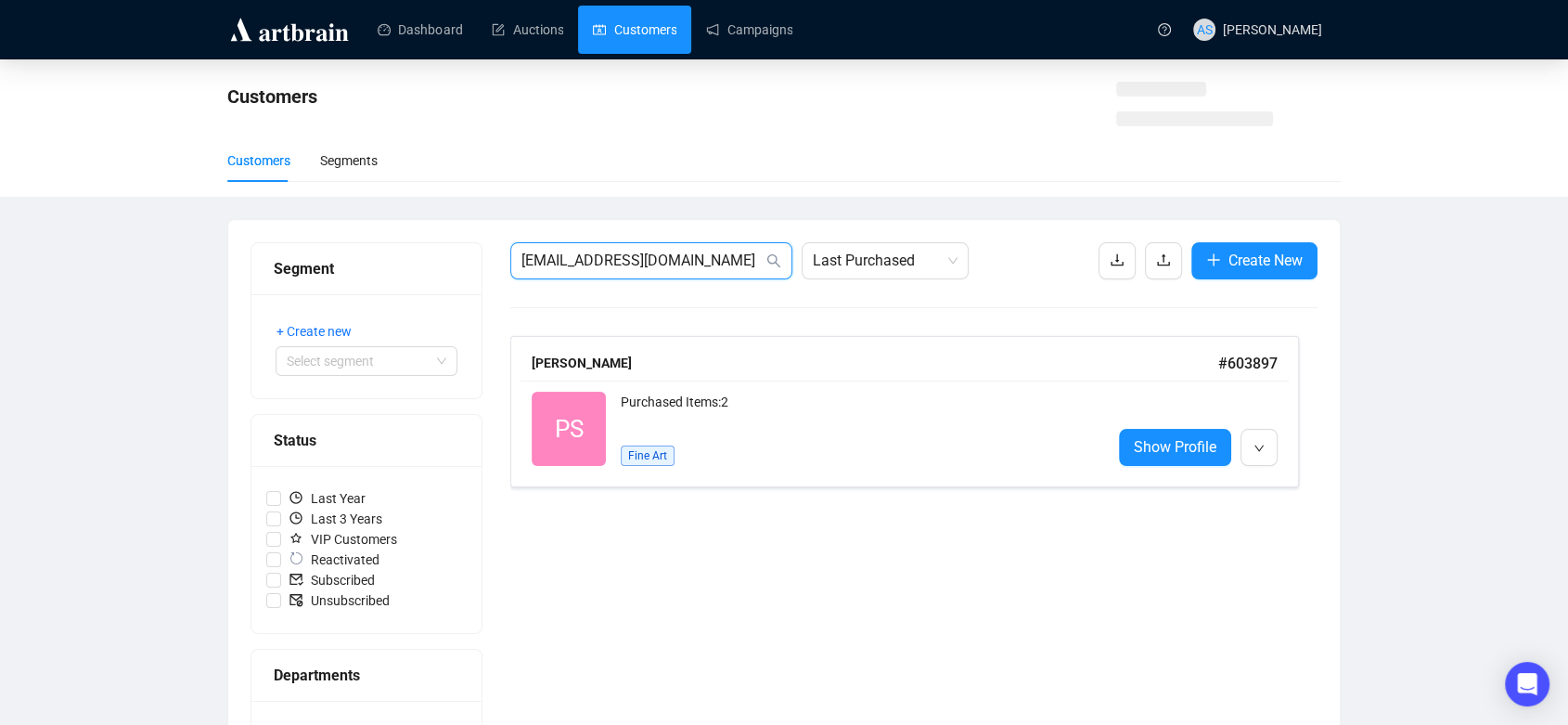
click at [454, 254] on div "Segment + Create new Select segment Status Last Year Last 3 Years VIP Customers…" at bounding box center [784, 554] width 1067 height 625
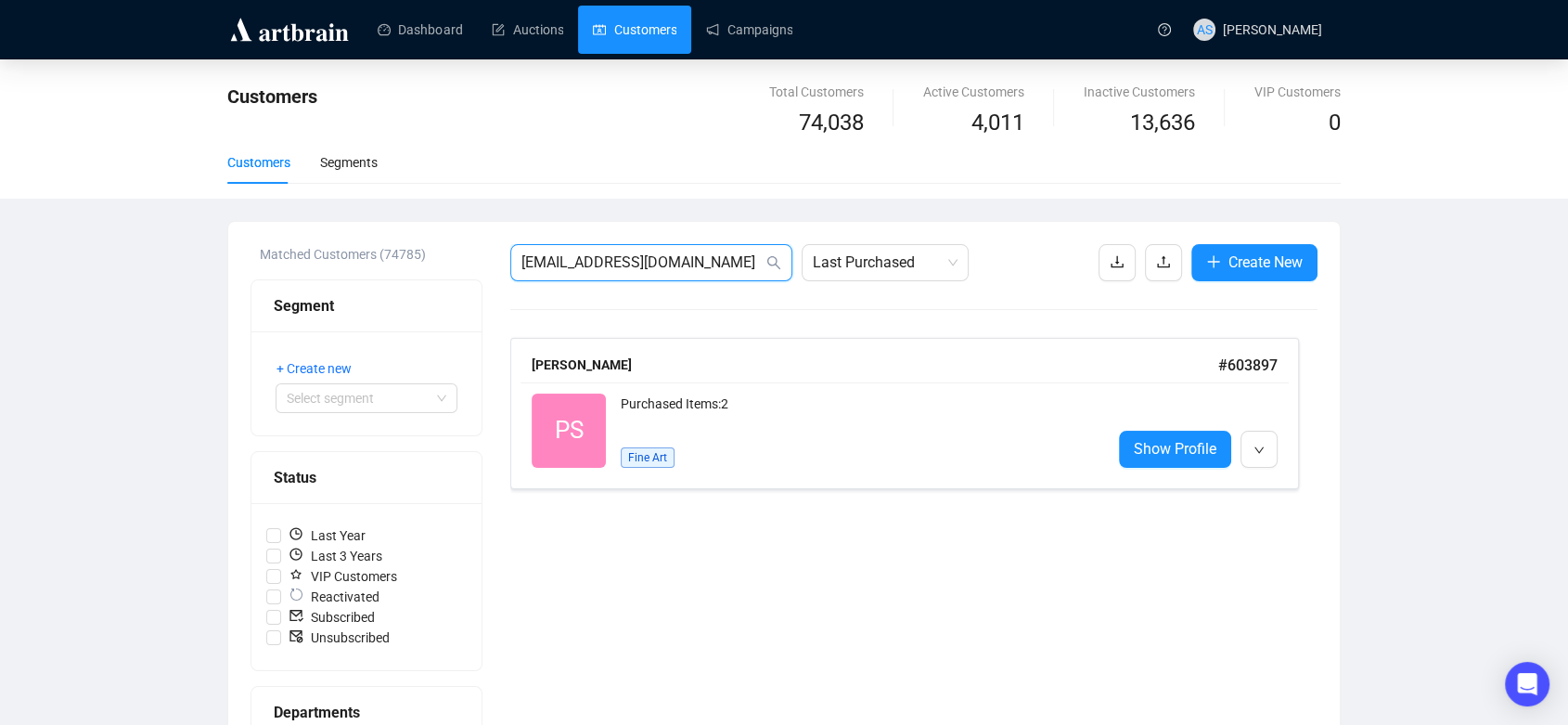
paste input "wendy.cooper.358@gmail.com"
type input "wendy.cooper.358@gmail.com"
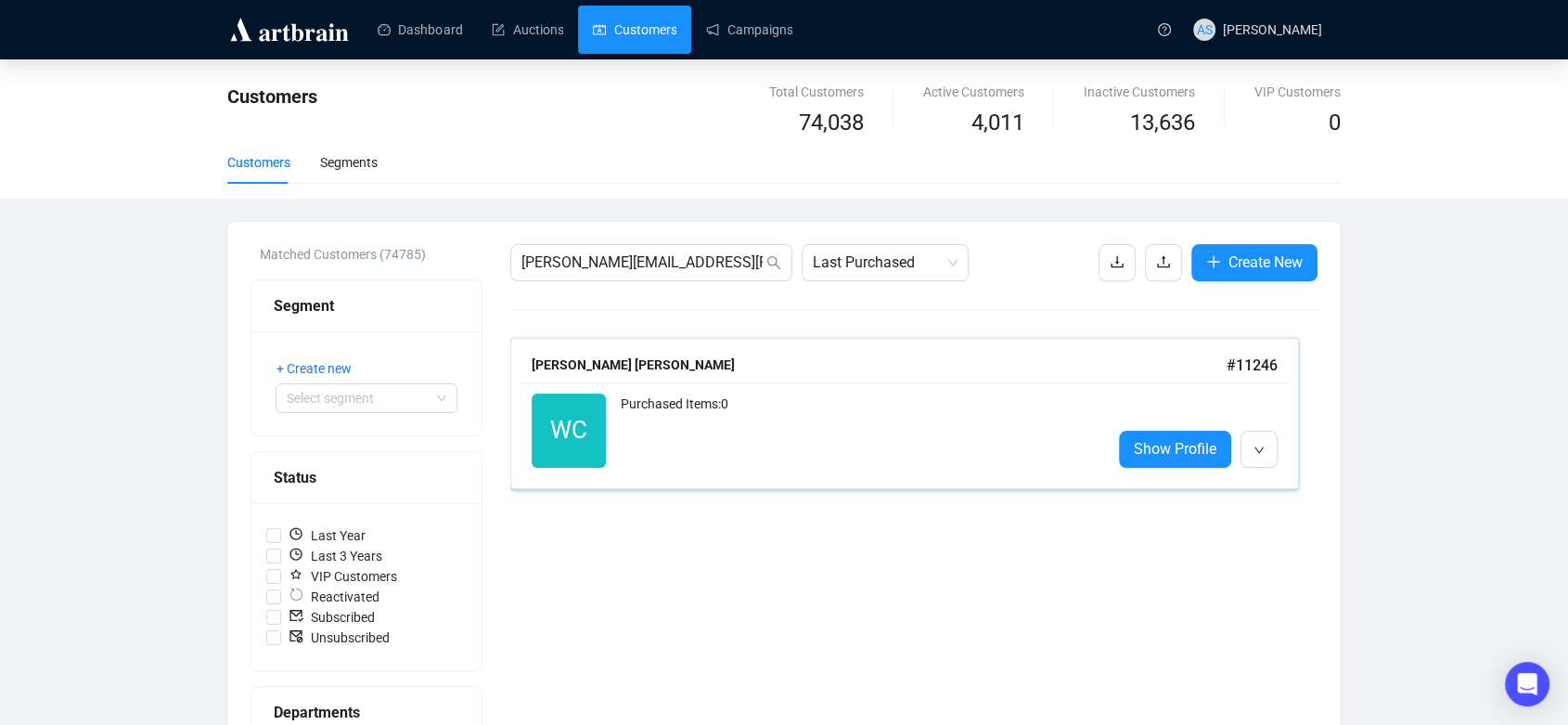
click at [793, 408] on div "Purchased Items: 0" at bounding box center [859, 430] width 476 height 74
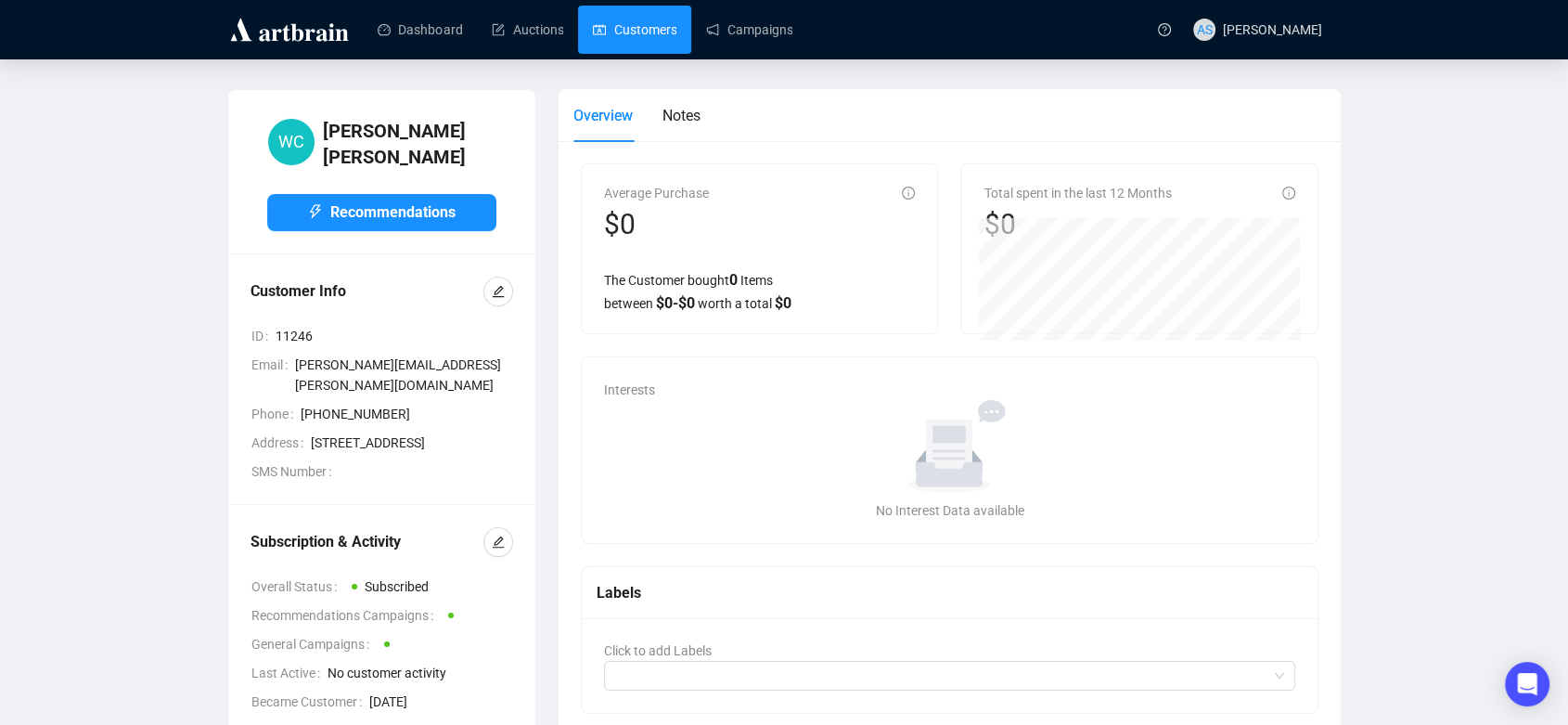
click at [624, 29] on link "Customers" at bounding box center [635, 30] width 84 height 48
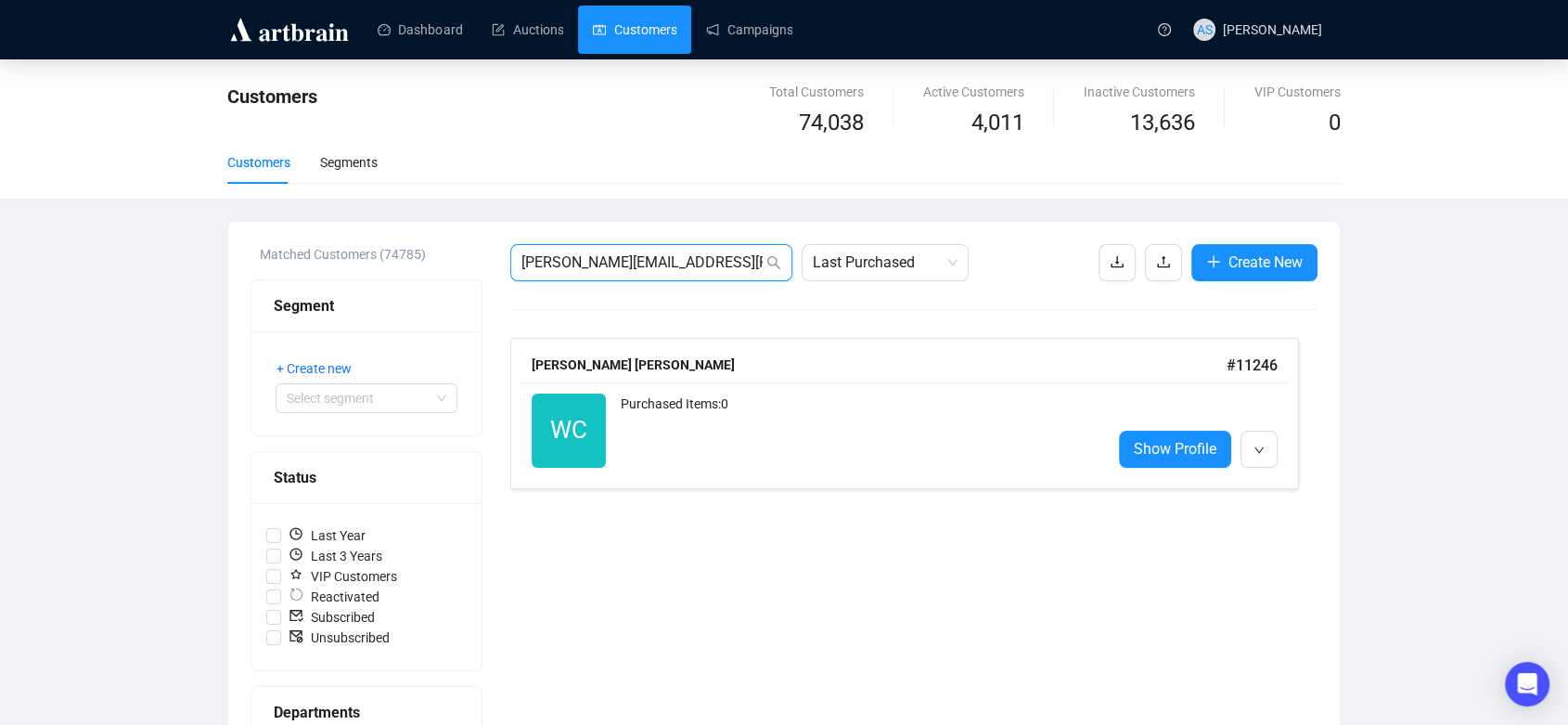
click at [643, 266] on input "wendy.cooper.358@gmail.com" at bounding box center [642, 263] width 241 height 23
paste input "bcadams@comcast.net"
type input "bcadams@comcast.net"
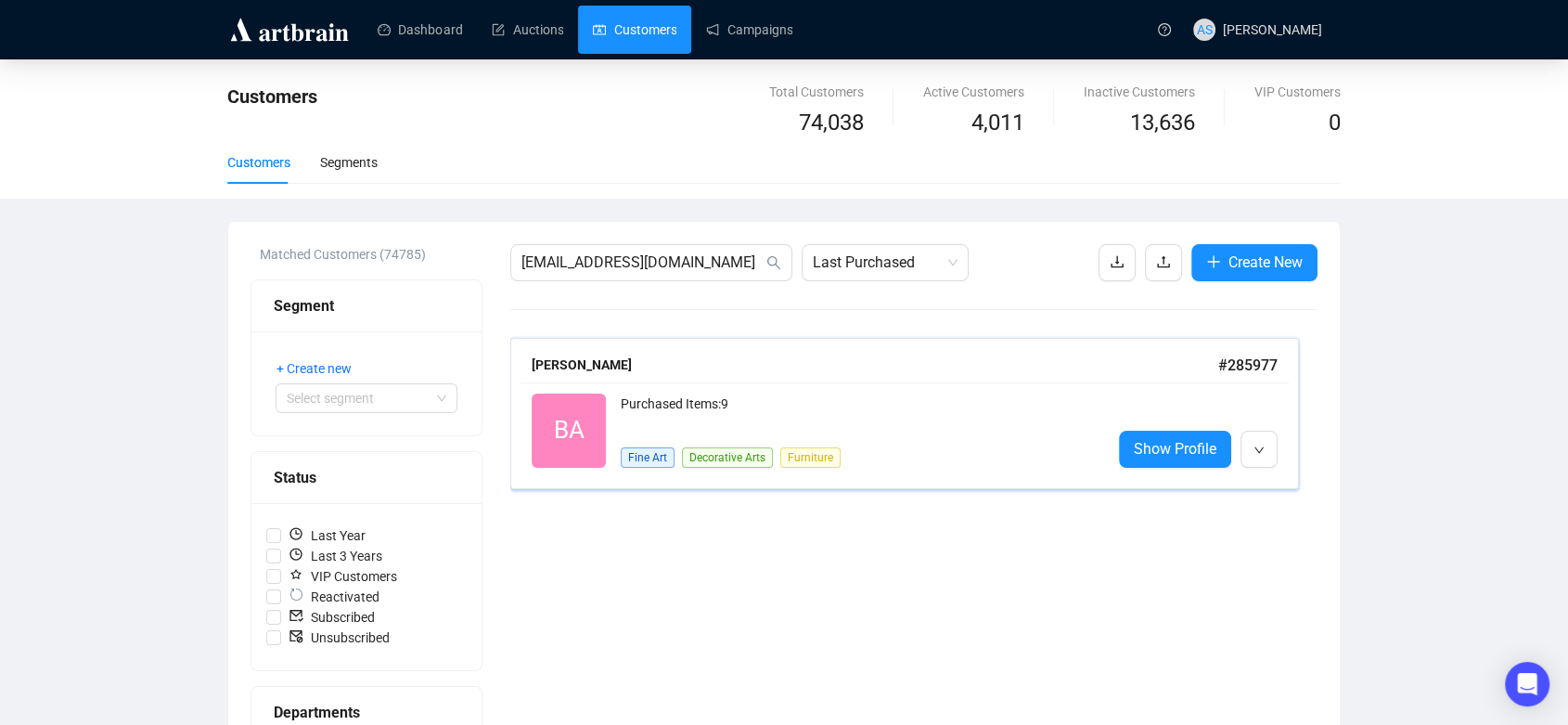
click at [630, 397] on div "Purchased Items: 9" at bounding box center [859, 412] width 476 height 38
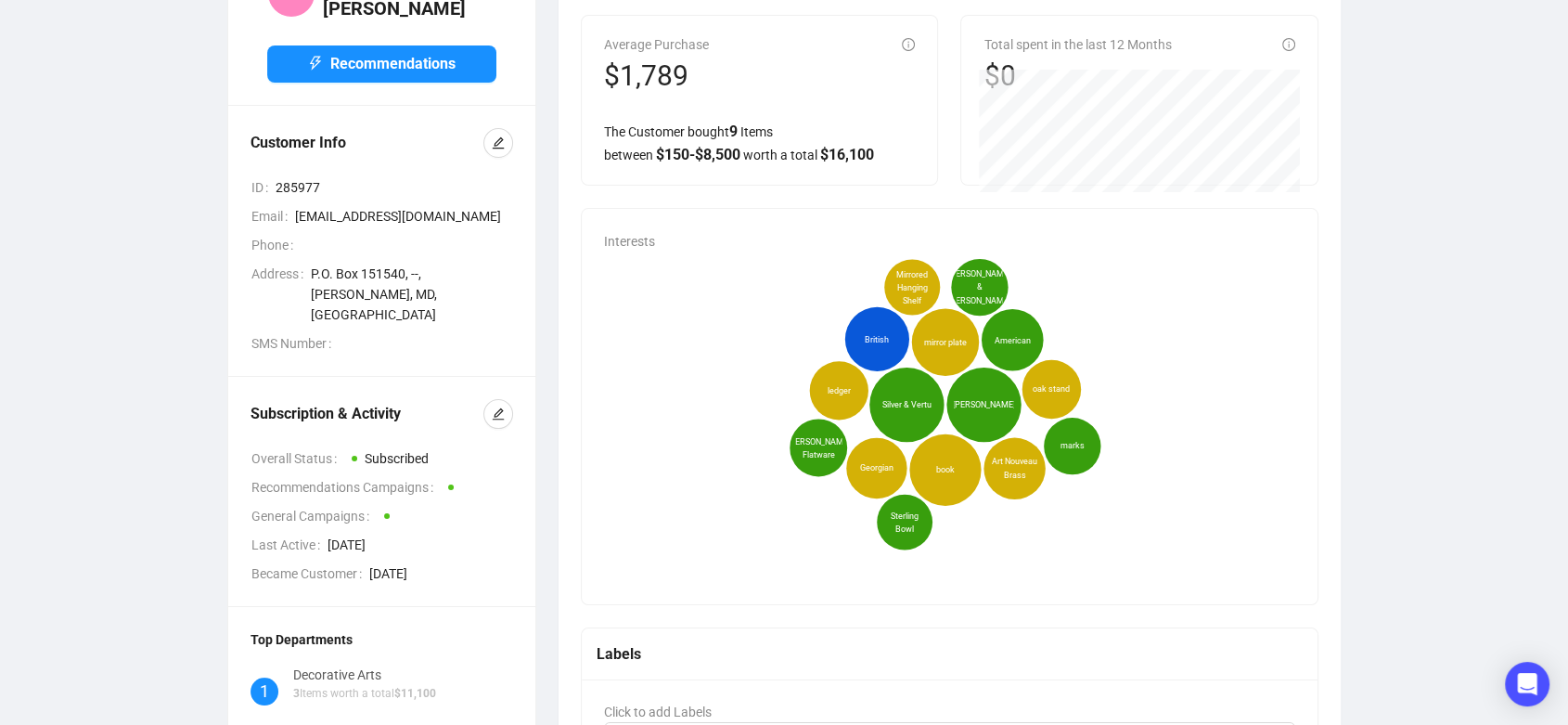
scroll to position [57, 0]
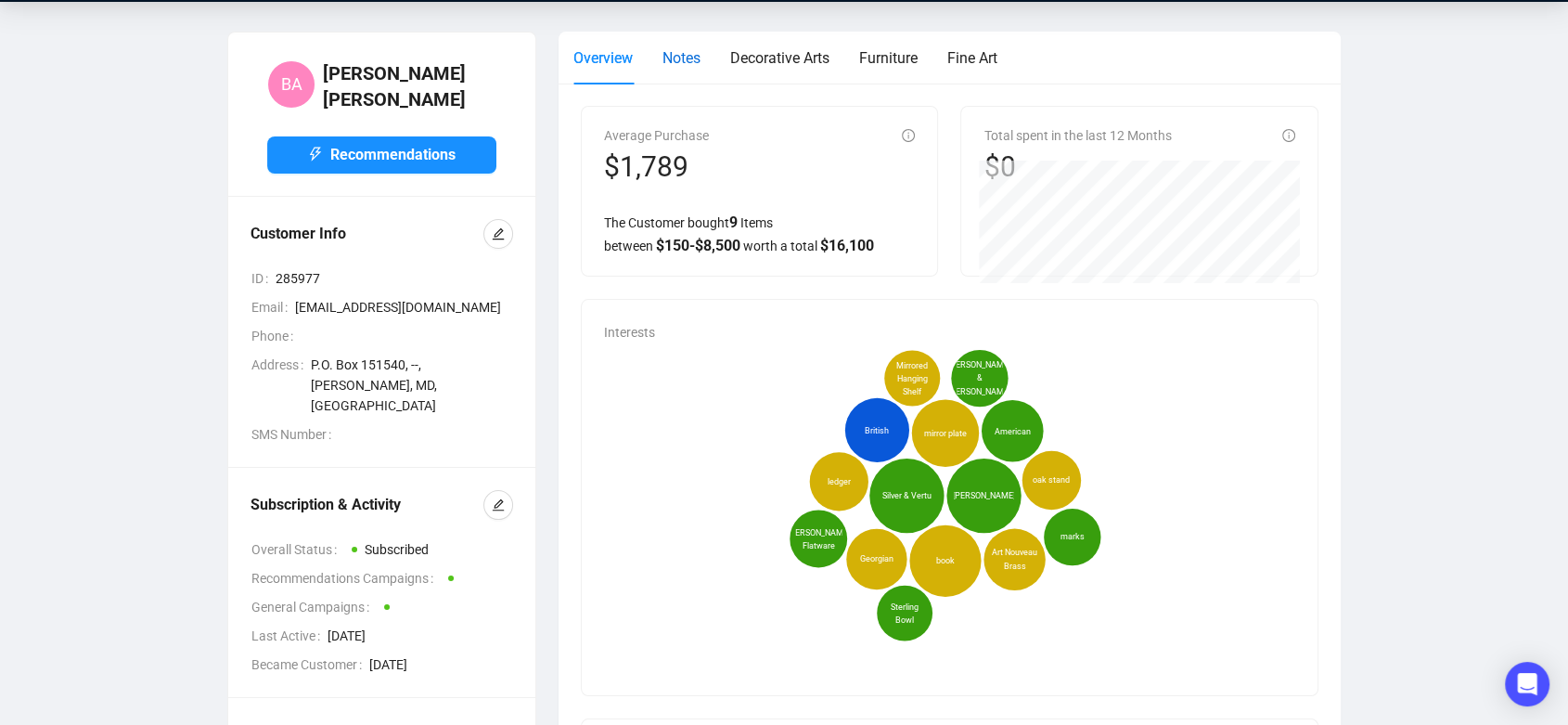
click at [693, 61] on span "Notes" at bounding box center [681, 58] width 39 height 18
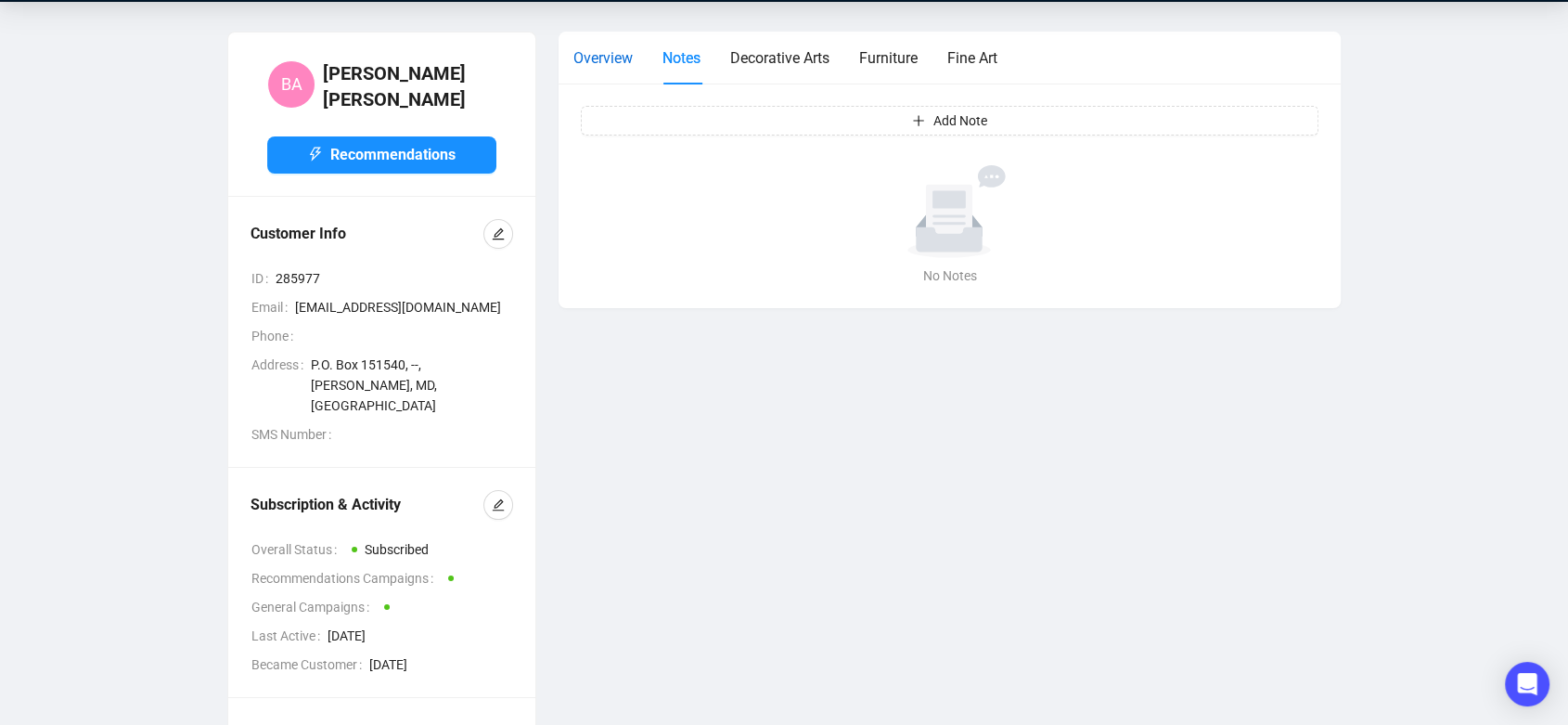
click at [616, 58] on span "Overview" at bounding box center [603, 58] width 59 height 18
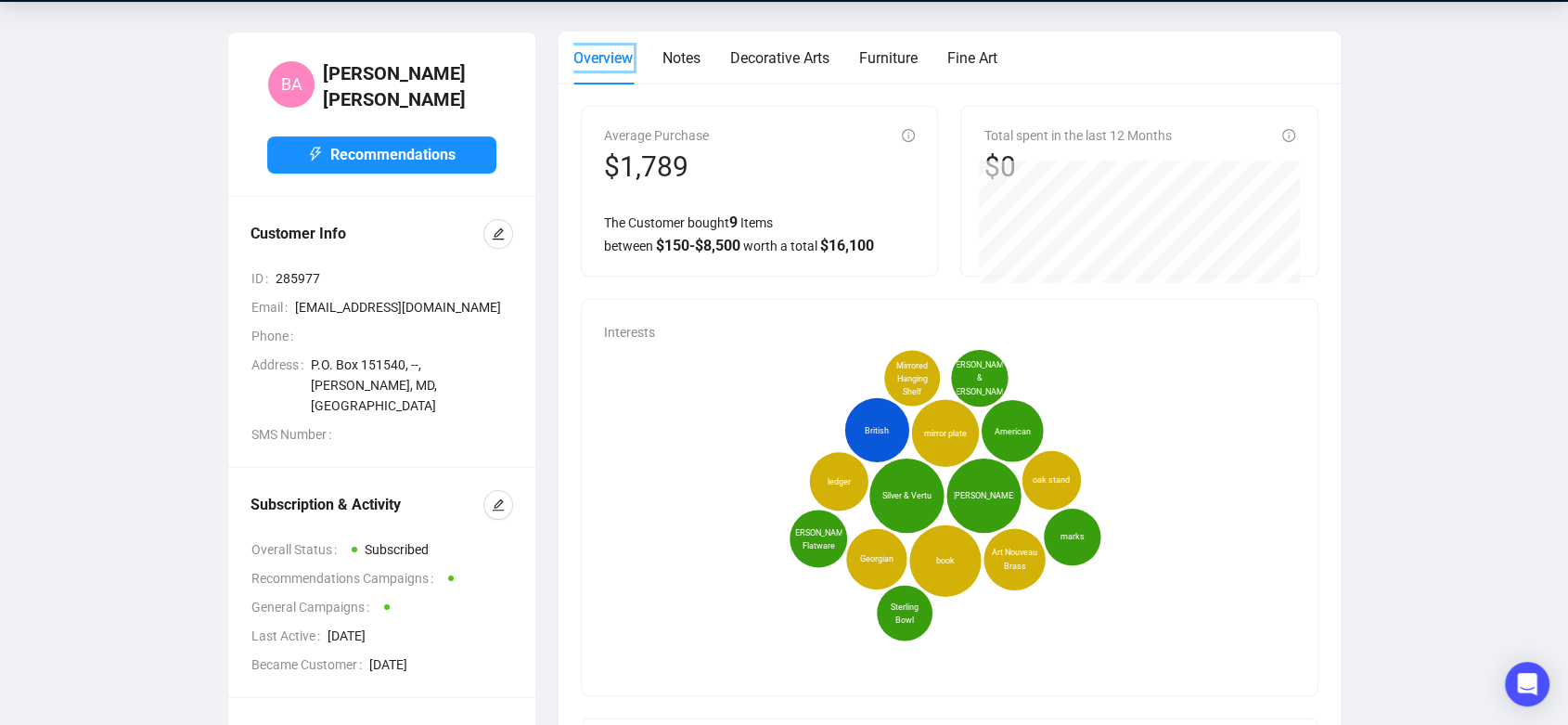
scroll to position [0, 0]
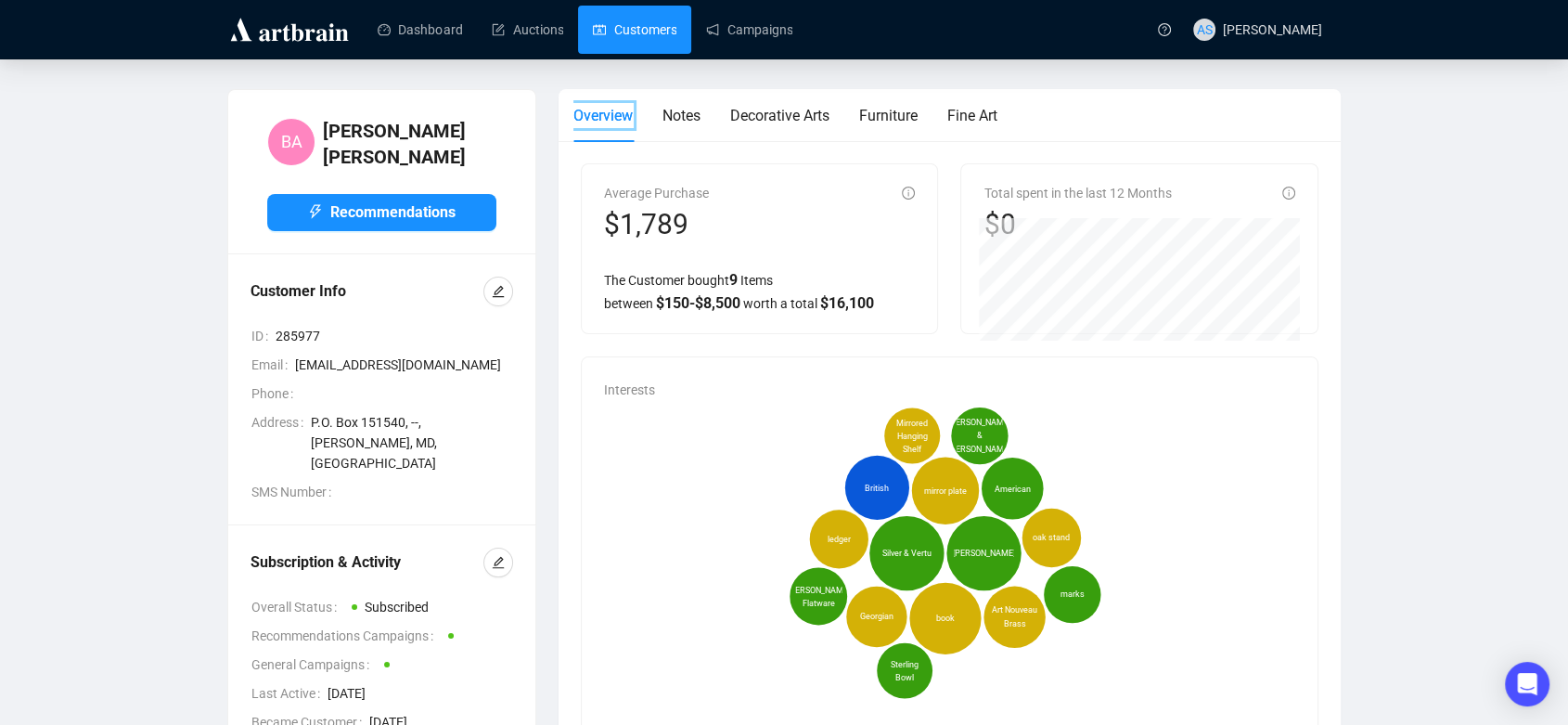
click at [647, 27] on link "Customers" at bounding box center [635, 30] width 84 height 48
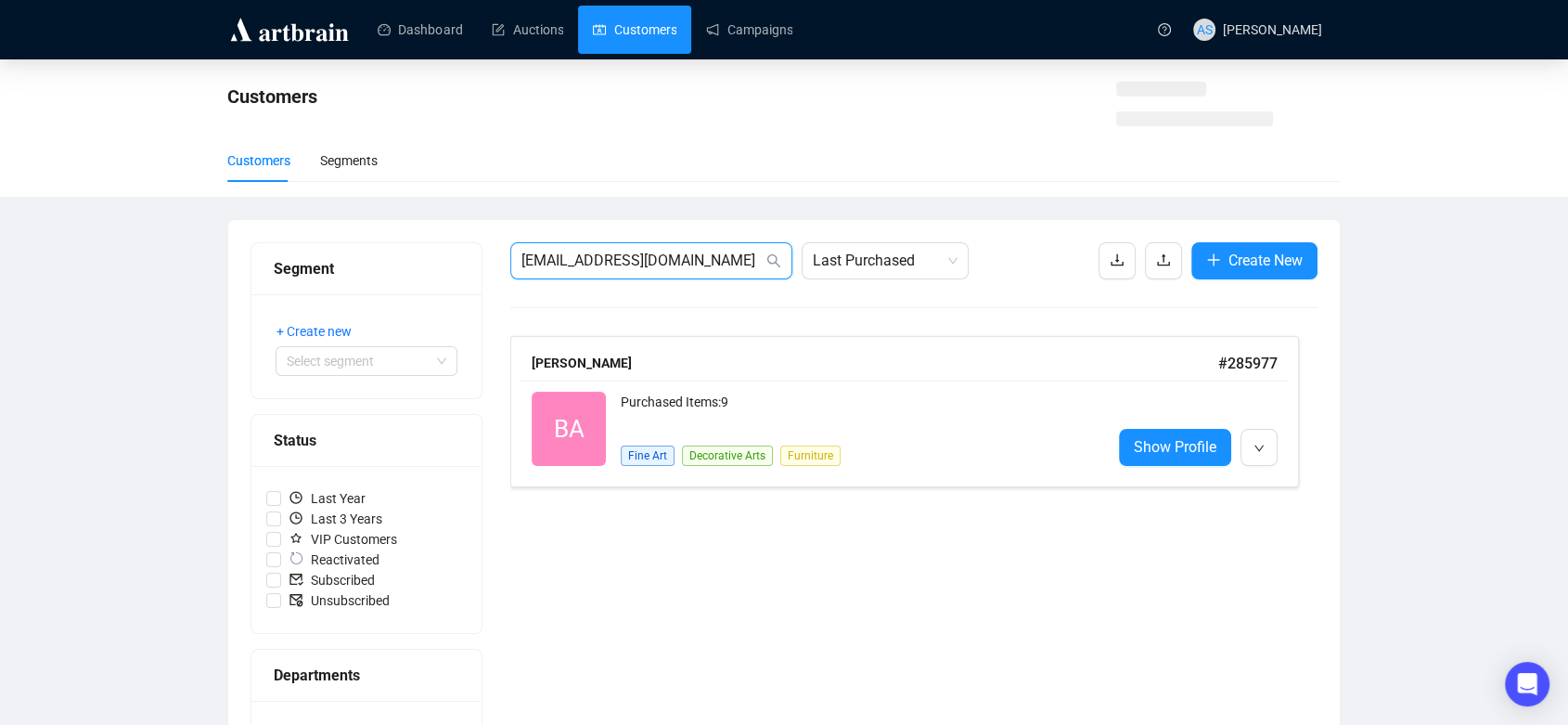
click at [685, 251] on input "bcadams@comcast.net" at bounding box center [642, 261] width 241 height 23
paste input "harry@thalhimerheadwear.com"
type input "harry@thalhimerheadwear.com"
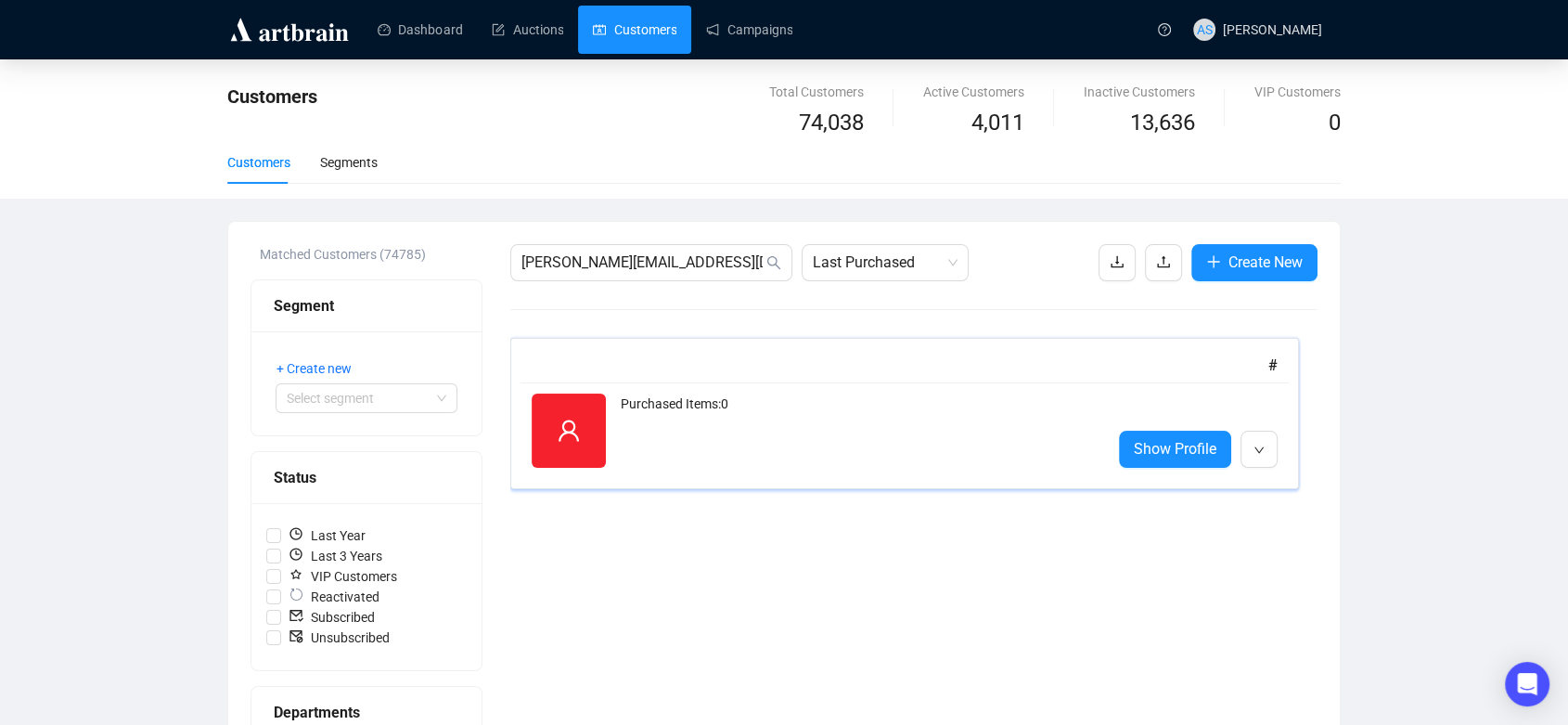
click at [664, 388] on div "Reactivated Purchased Items: 0 Show Profile" at bounding box center [904, 431] width 768 height 97
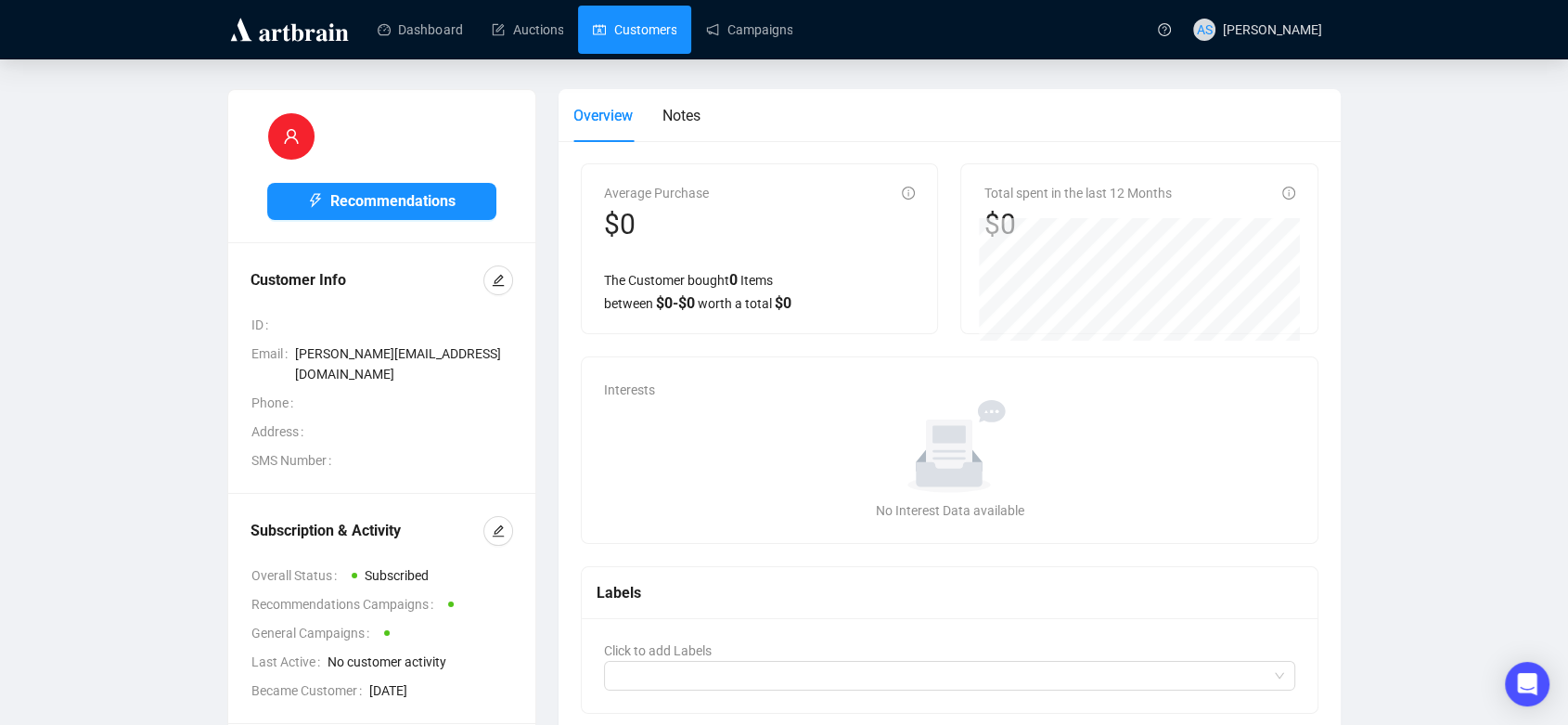
click at [612, 36] on link "Customers" at bounding box center [635, 30] width 84 height 48
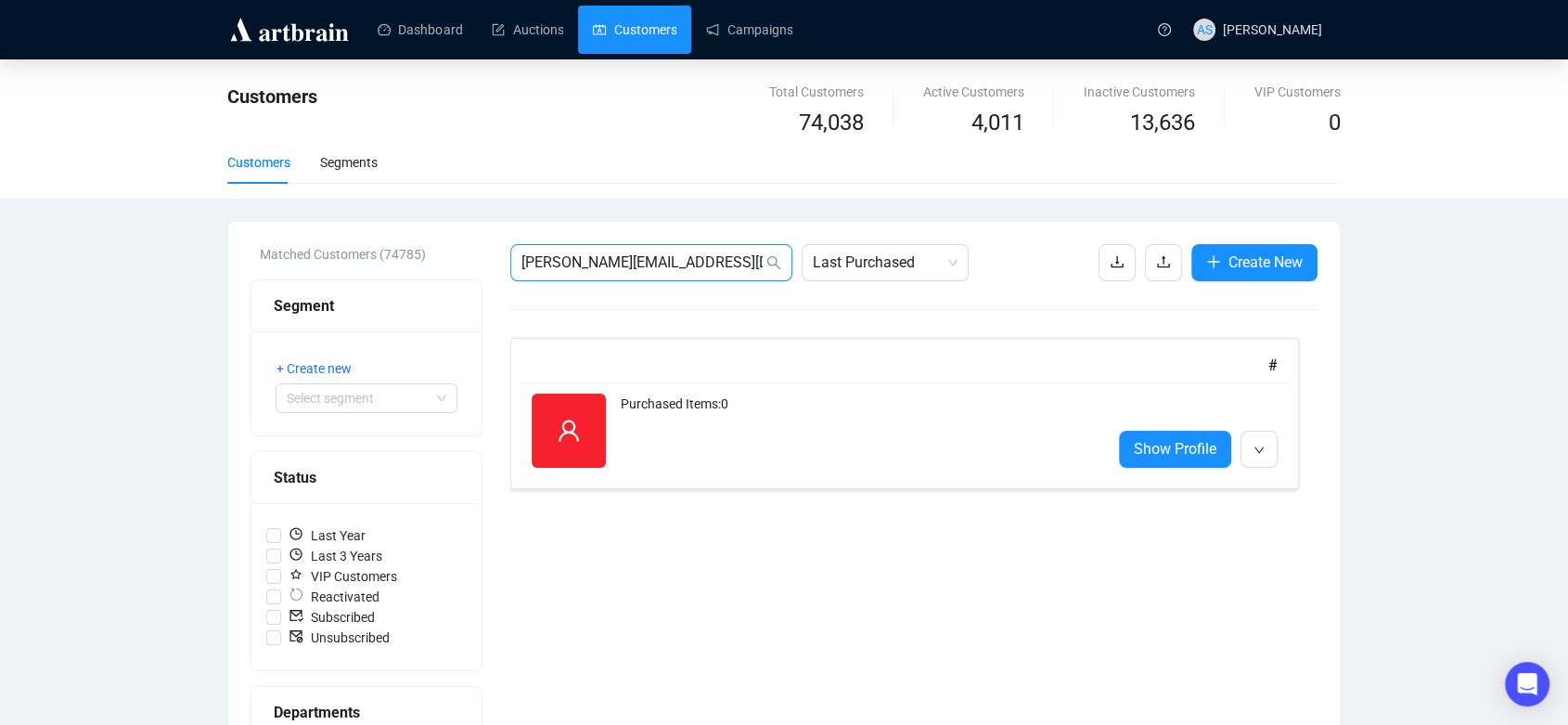
drag, startPoint x: 728, startPoint y: 259, endPoint x: 450, endPoint y: 246, distance: 278.3
click at [450, 246] on div "Matched Customers (74785) Segment + Create new Select segment Status Last Year …" at bounding box center [784, 707] width 1067 height 926
paste input "Beauchamp"
type input "Beauchamp"
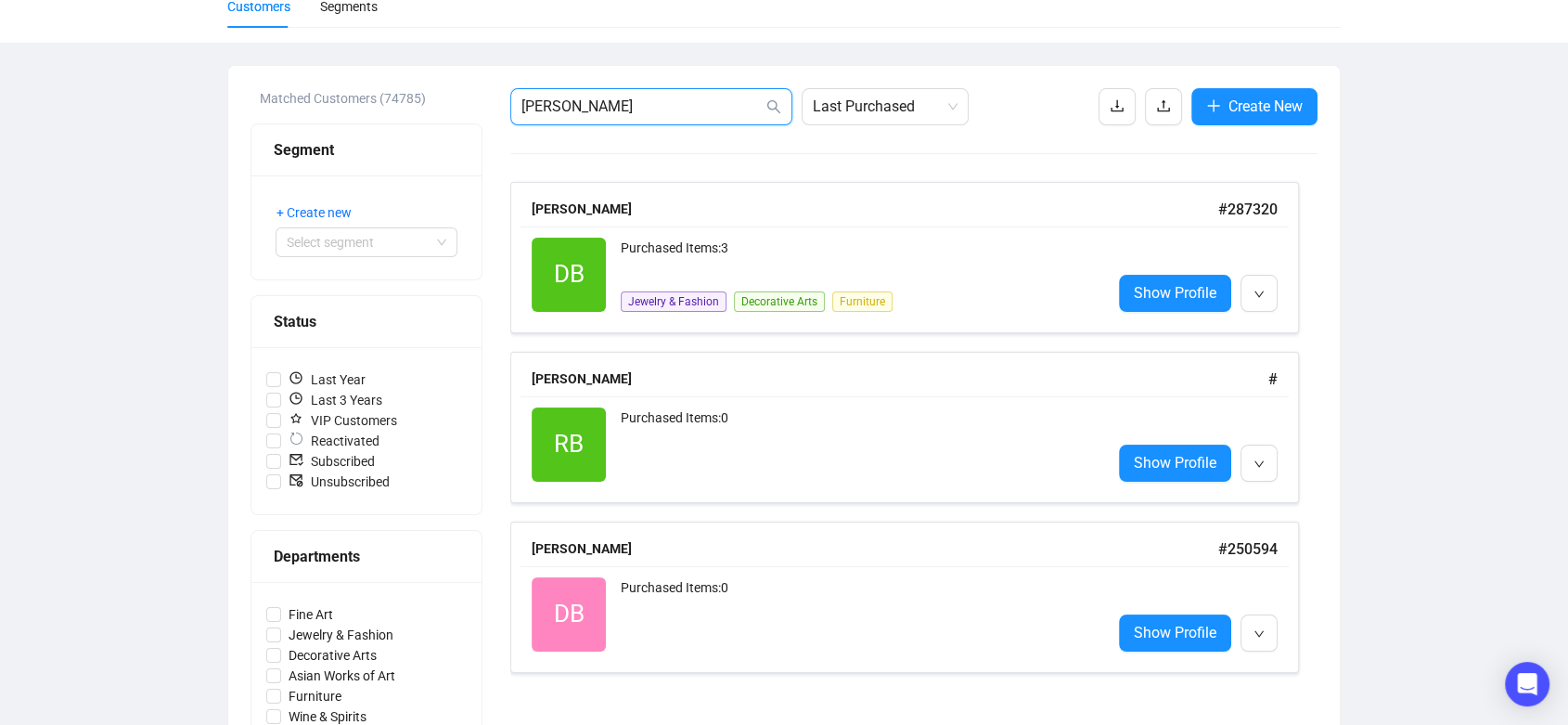
scroll to position [174, 0]
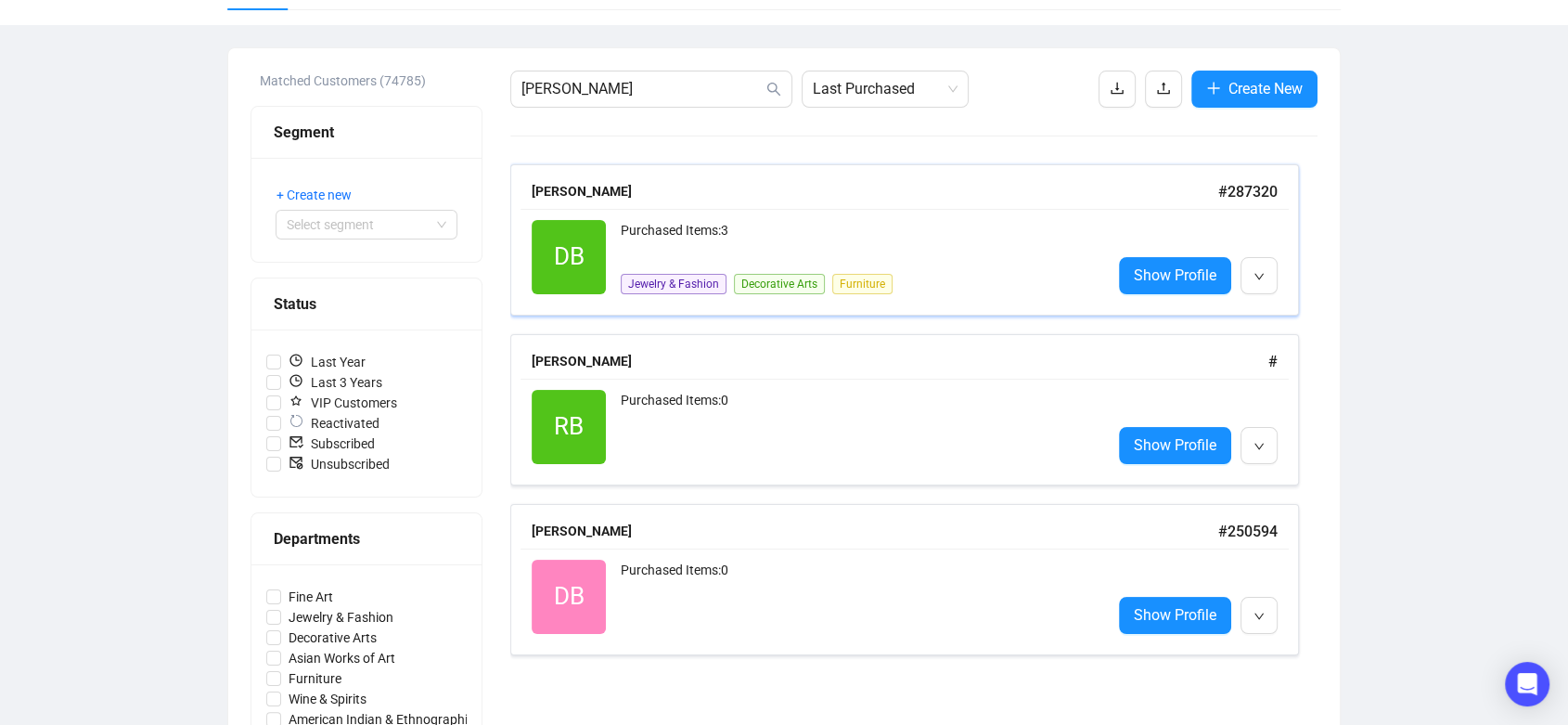
click at [660, 247] on div "Purchased Items: 3" at bounding box center [859, 239] width 476 height 38
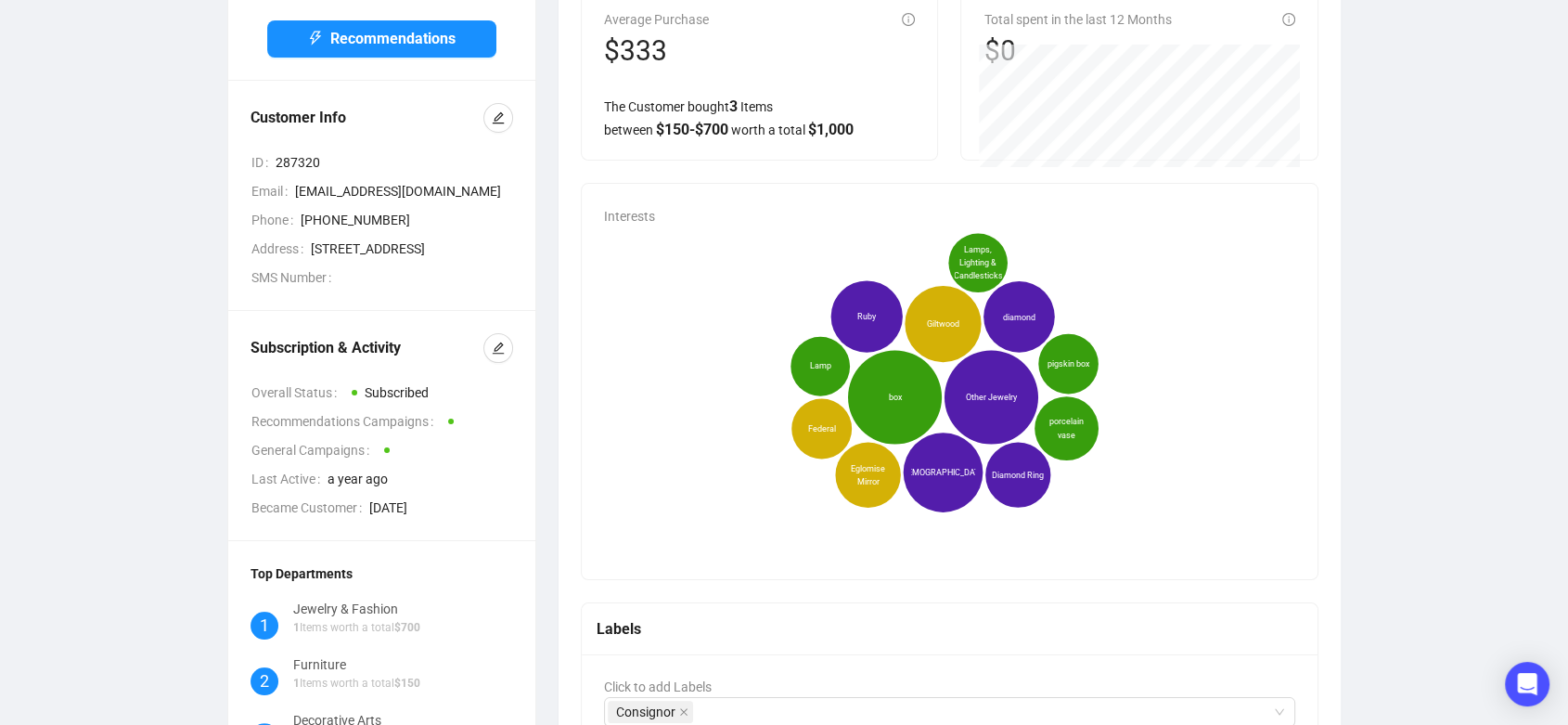
drag, startPoint x: 419, startPoint y: 258, endPoint x: 309, endPoint y: 233, distance: 112.8
click at [311, 239] on span "900 Capstan Ct, --, New Bern, NC, United States" at bounding box center [412, 249] width 202 height 21
copy span "900 Capstan Ct, --, New Bern, NC, United States"
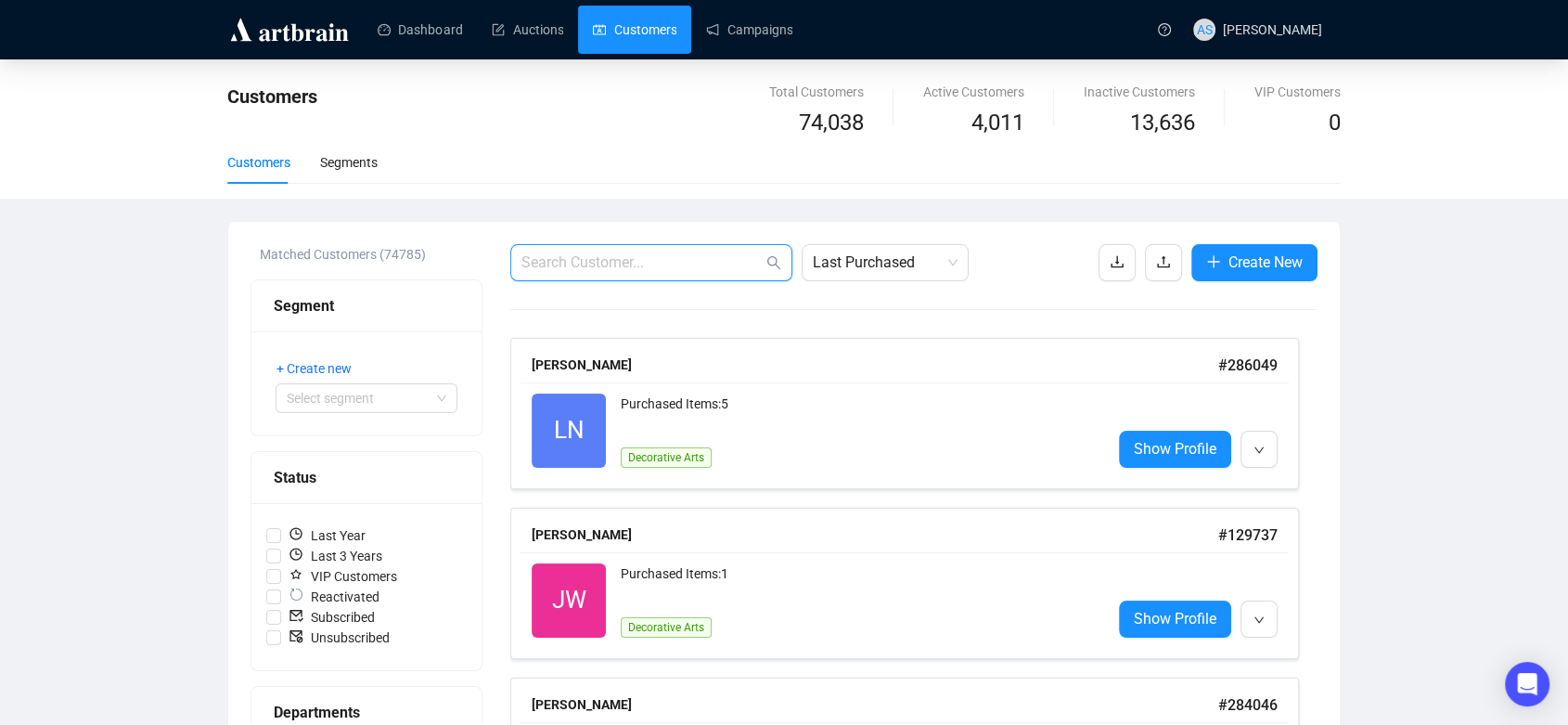
click at [613, 264] on input "text" at bounding box center [642, 263] width 241 height 23
type input "[PERSON_NAME]"
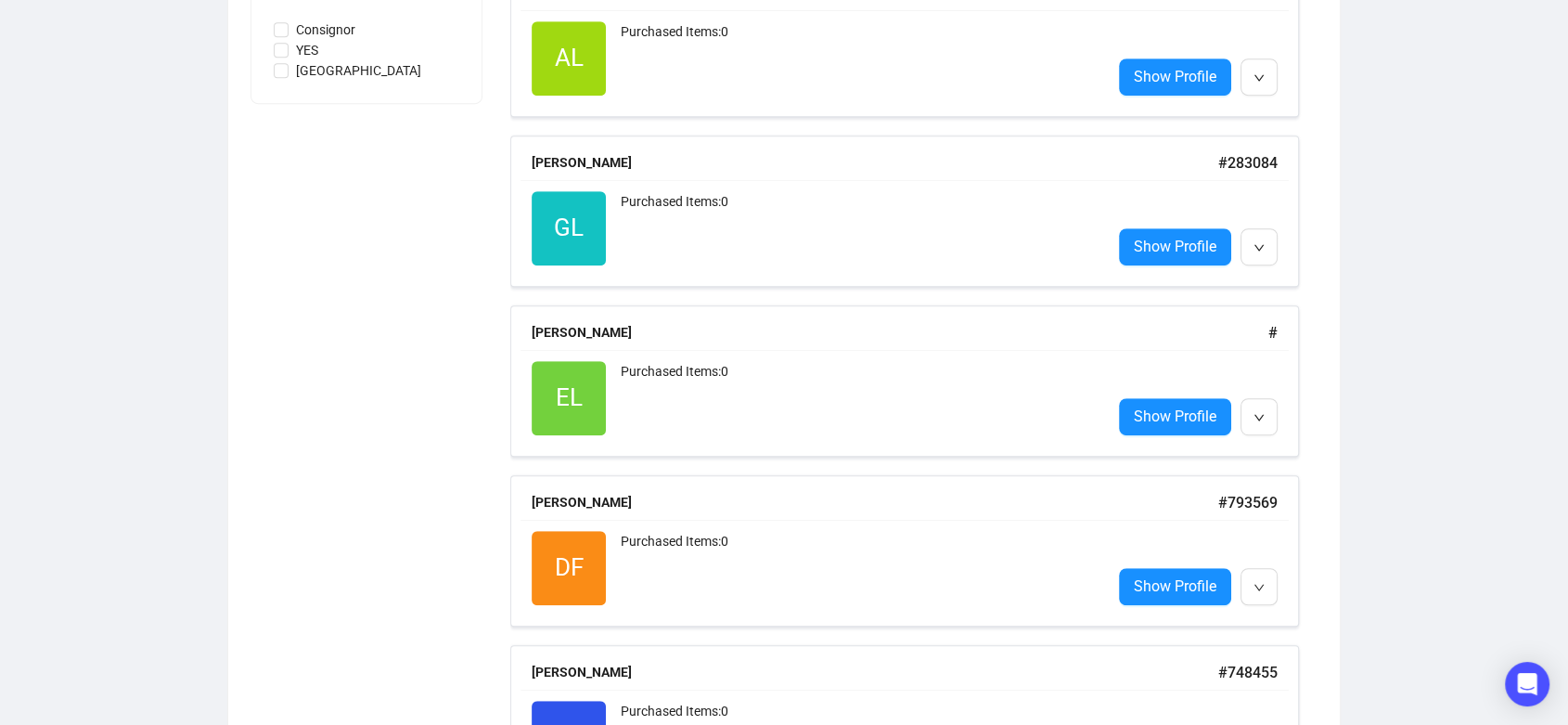
scroll to position [1077, 0]
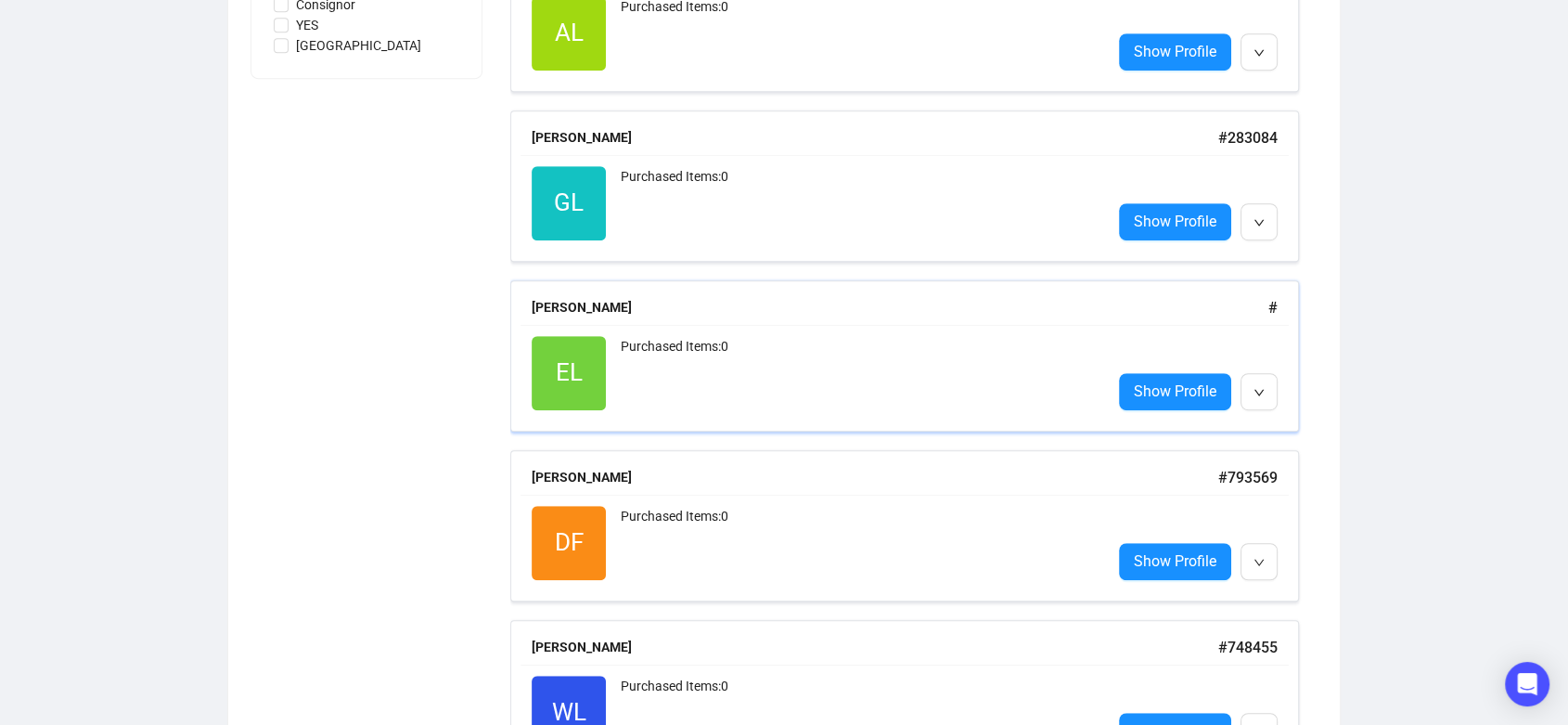
click at [780, 347] on div "Purchased Items: 0" at bounding box center [859, 372] width 476 height 74
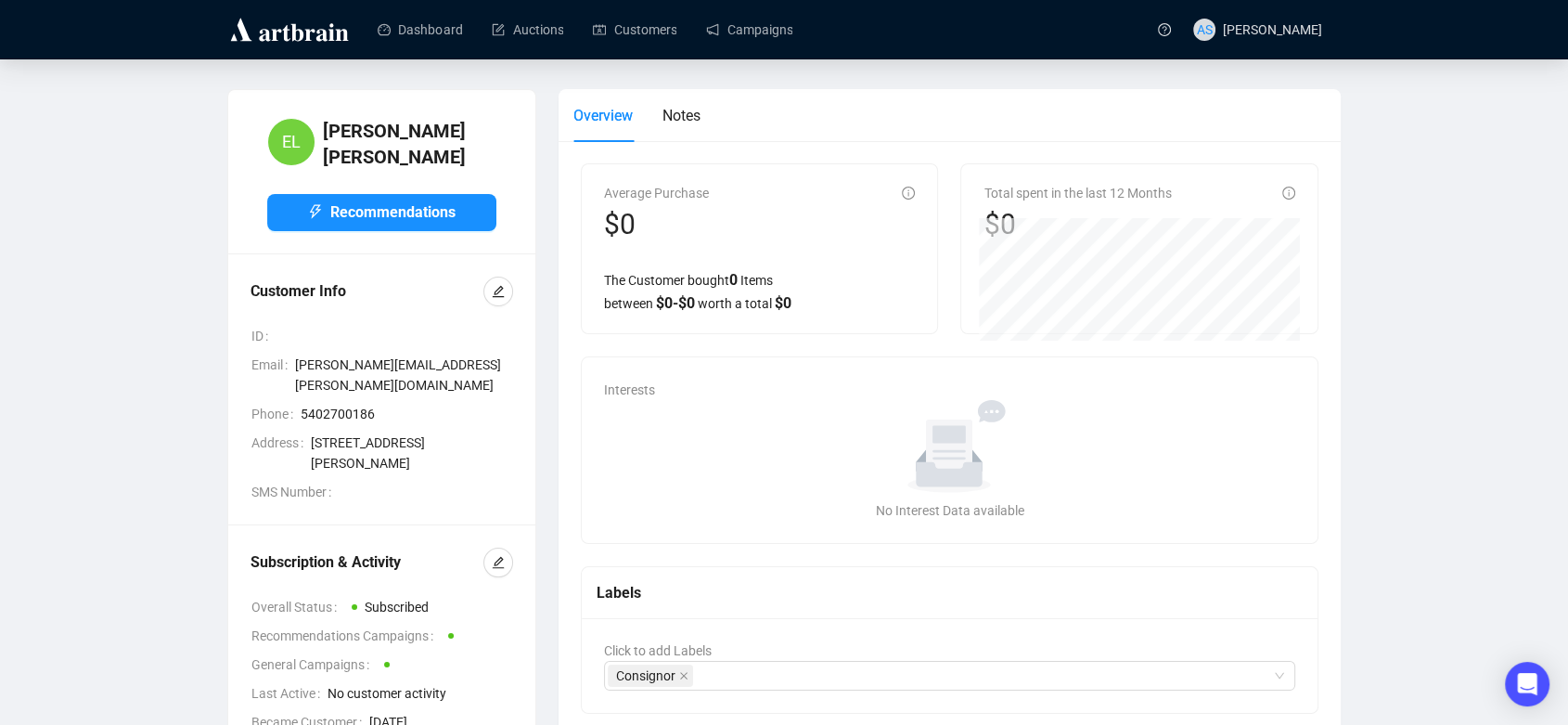
drag, startPoint x: 454, startPoint y: 422, endPoint x: 291, endPoint y: 356, distance: 175.9
click at [291, 356] on tbody "ID Email [PERSON_NAME][EMAIL_ADDRESS][PERSON_NAME][DOMAIN_NAME] Phone 540270018…" at bounding box center [382, 413] width 263 height 177
drag, startPoint x: 251, startPoint y: 353, endPoint x: 496, endPoint y: 424, distance: 255.1
click at [496, 424] on tbody "ID Email [PERSON_NAME][EMAIL_ADDRESS][PERSON_NAME][DOMAIN_NAME] Phone 540270018…" at bounding box center [382, 413] width 263 height 177
copy tbody "Email [PERSON_NAME][EMAIL_ADDRESS][PERSON_NAME][DOMAIN_NAME] Phone 5402700186 A…"
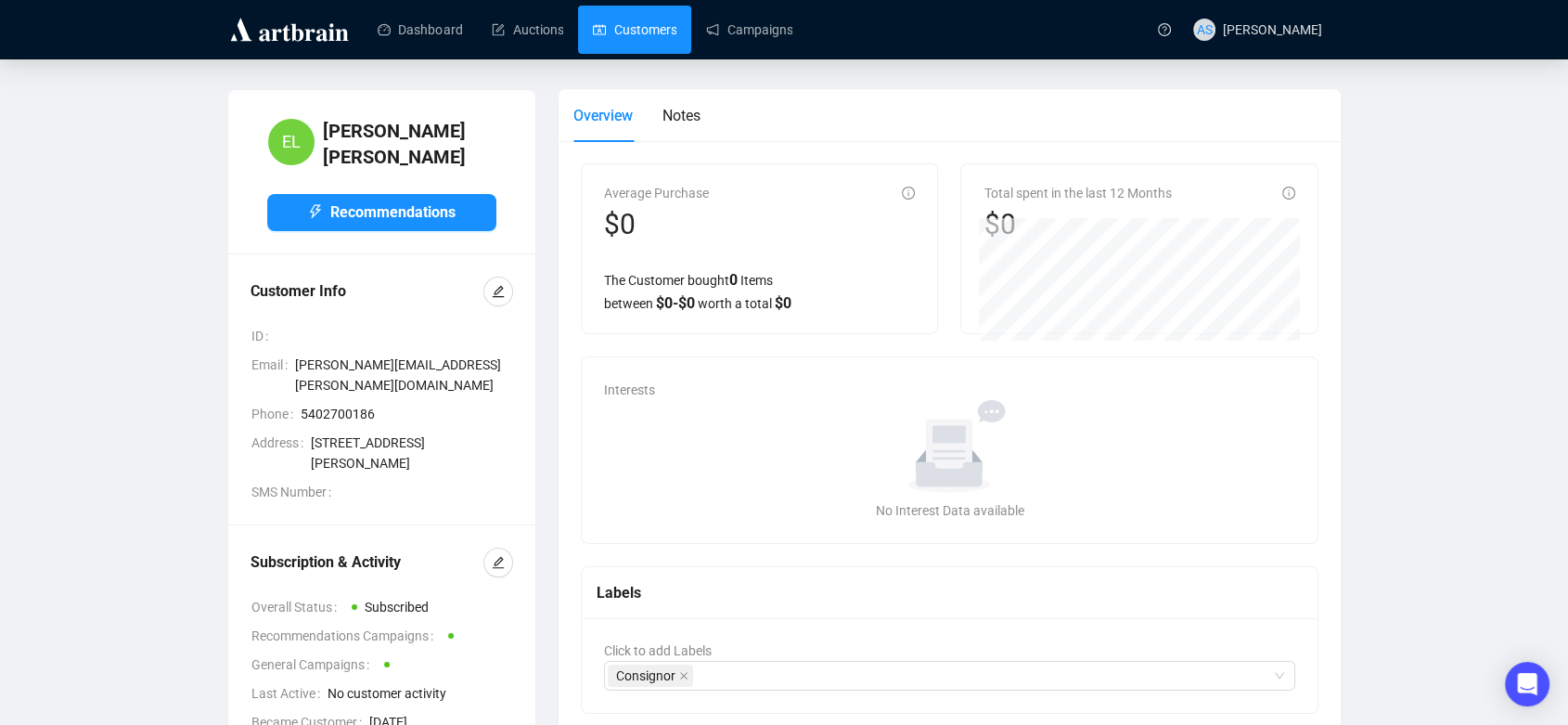
click at [612, 40] on link "Customers" at bounding box center [635, 30] width 84 height 48
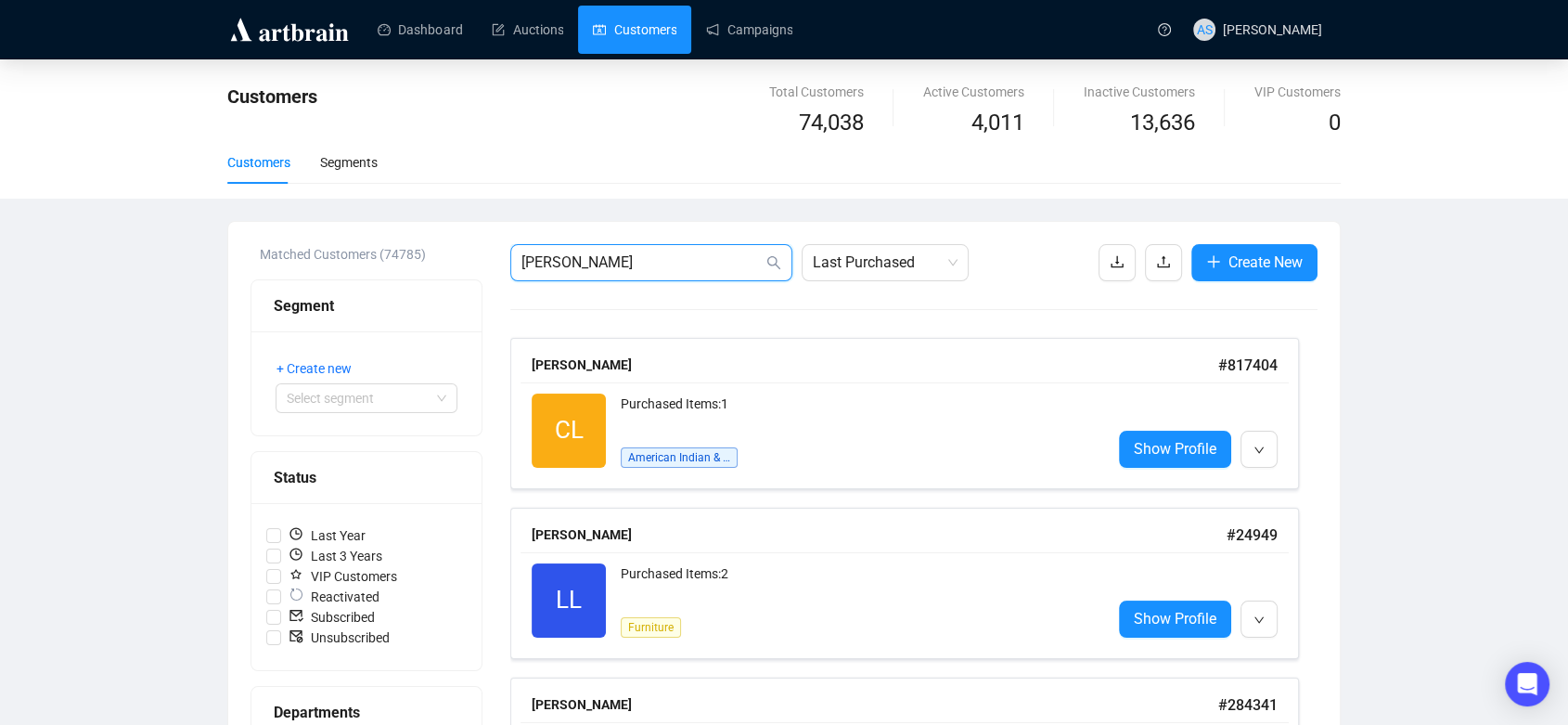
drag, startPoint x: 661, startPoint y: 251, endPoint x: 476, endPoint y: 265, distance: 185.5
paste input "[EMAIL_ADDRESS][DOMAIN_NAME]"
type input "[EMAIL_ADDRESS][DOMAIN_NAME]"
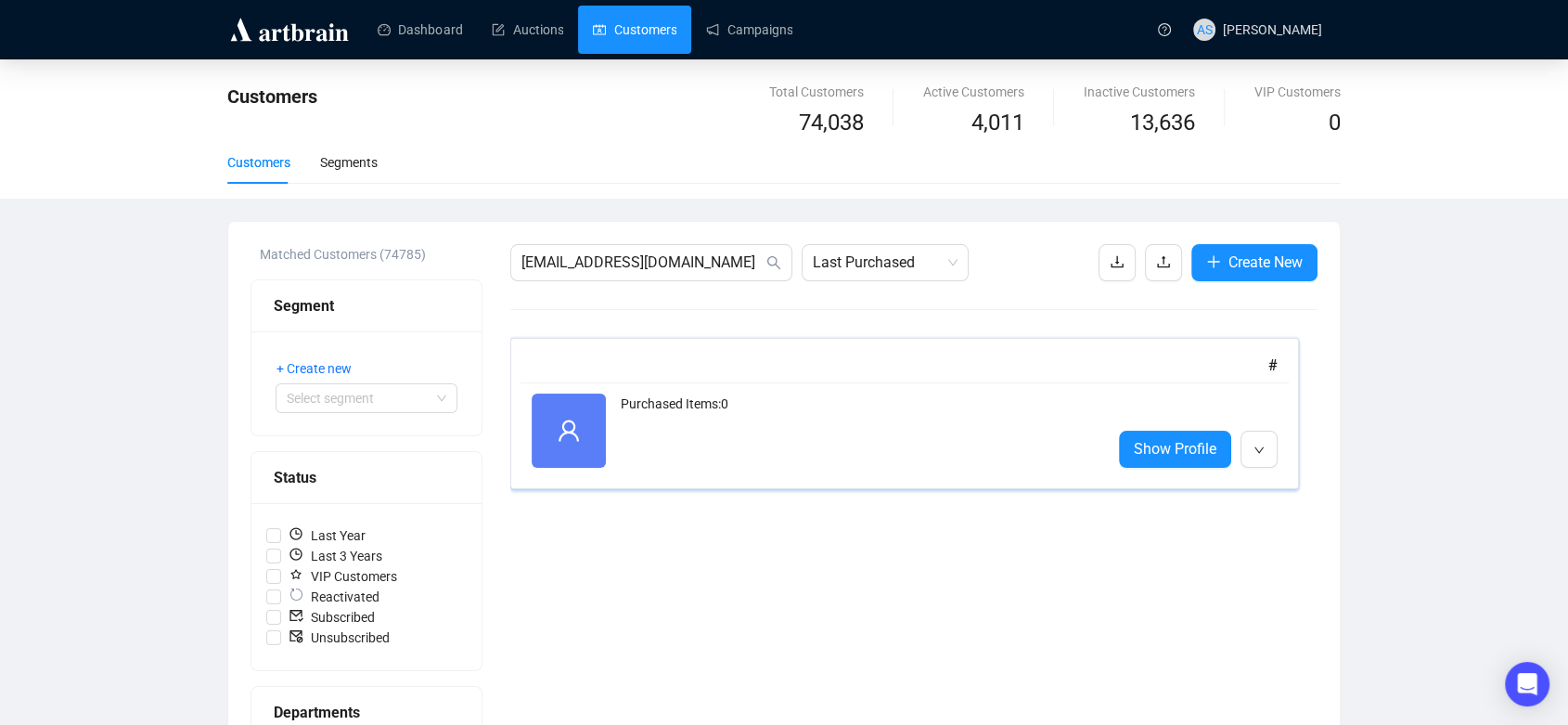
click at [618, 364] on div "#" at bounding box center [904, 364] width 746 height 23
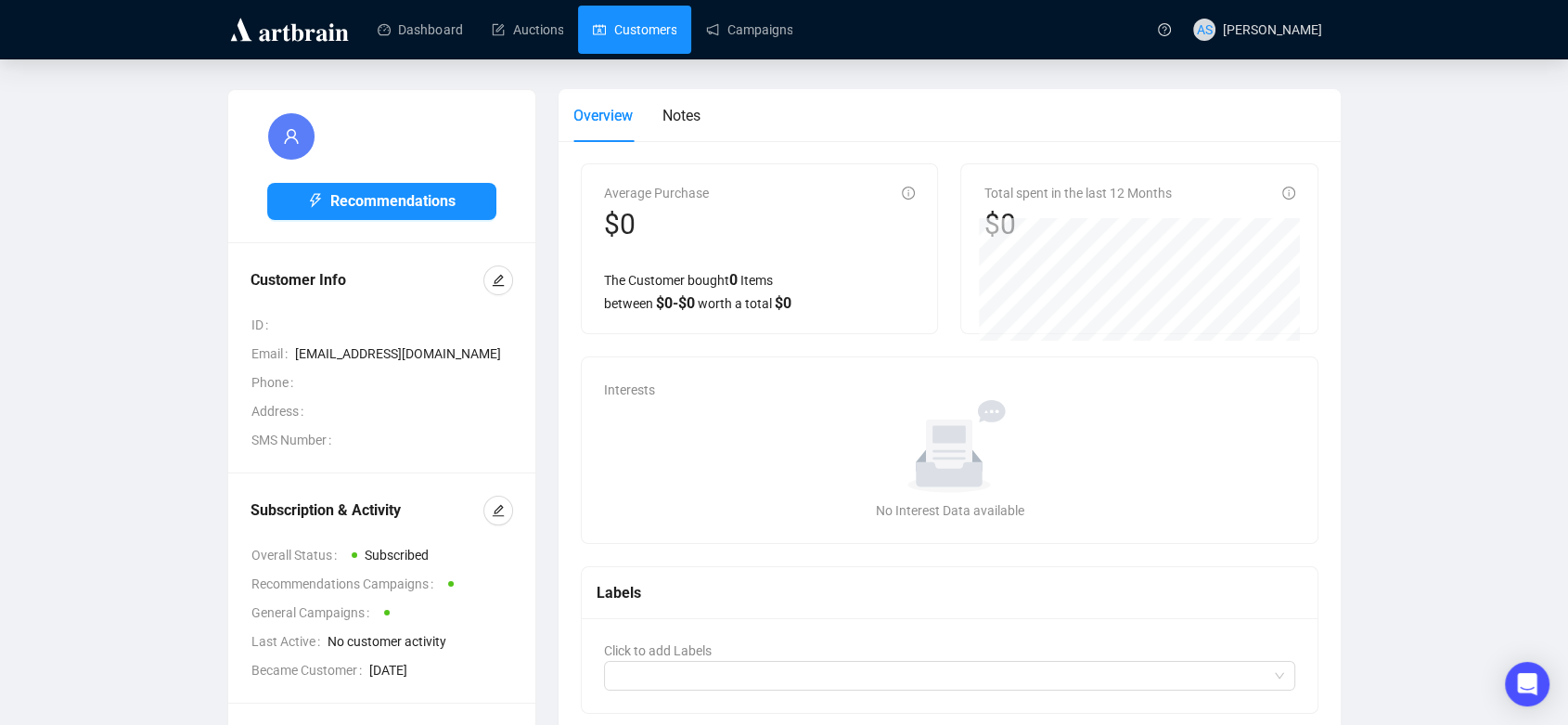
click at [630, 22] on link "Customers" at bounding box center [635, 30] width 84 height 48
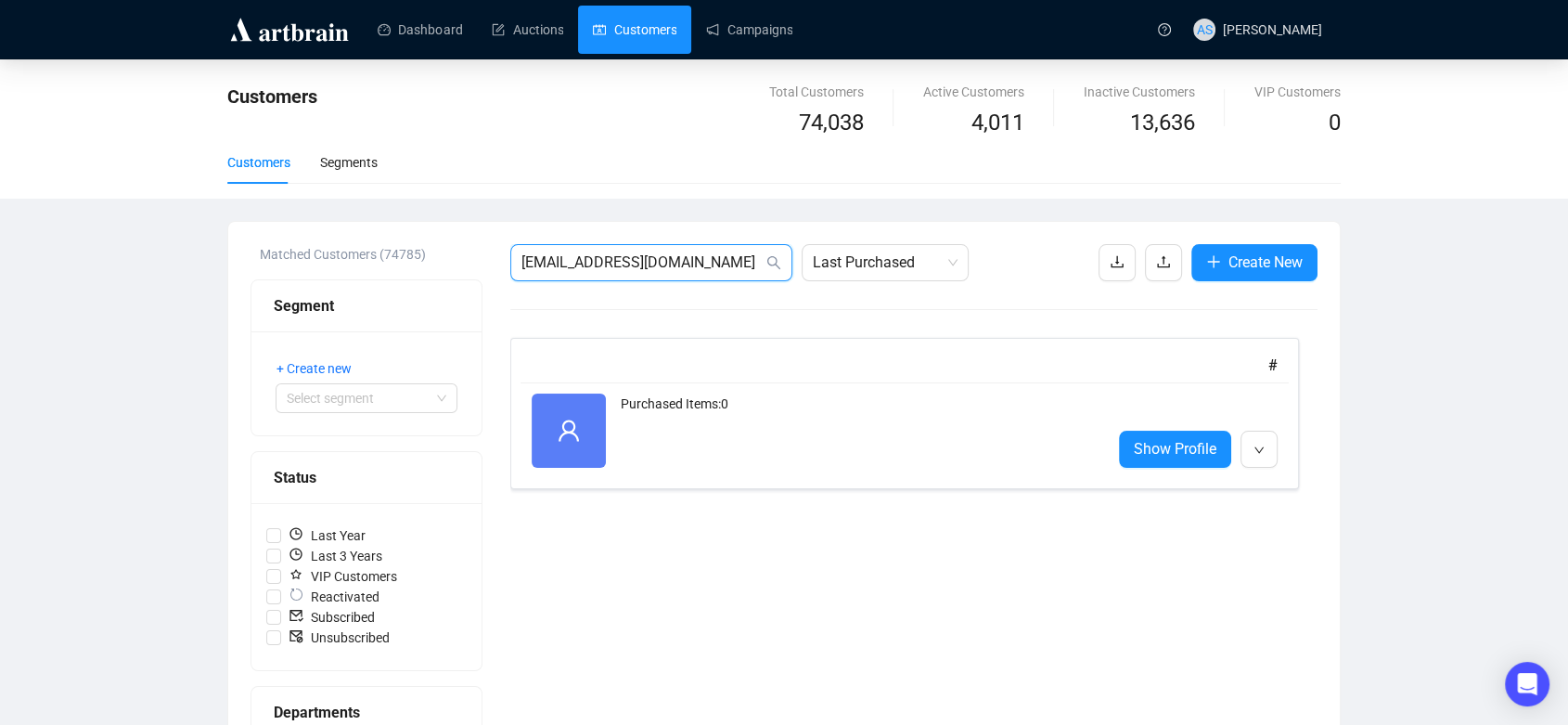
drag, startPoint x: 688, startPoint y: 271, endPoint x: 524, endPoint y: 180, distance: 187.6
click at [524, 180] on div "Customers Total Customers 74,038 Active Customers 4,011 Inactive Customers 13,6…" at bounding box center [784, 626] width 1568 height 1134
type input "j"
paste input "[EMAIL_ADDRESS][DOMAIN_NAME]"
type input "[EMAIL_ADDRESS][DOMAIN_NAME]"
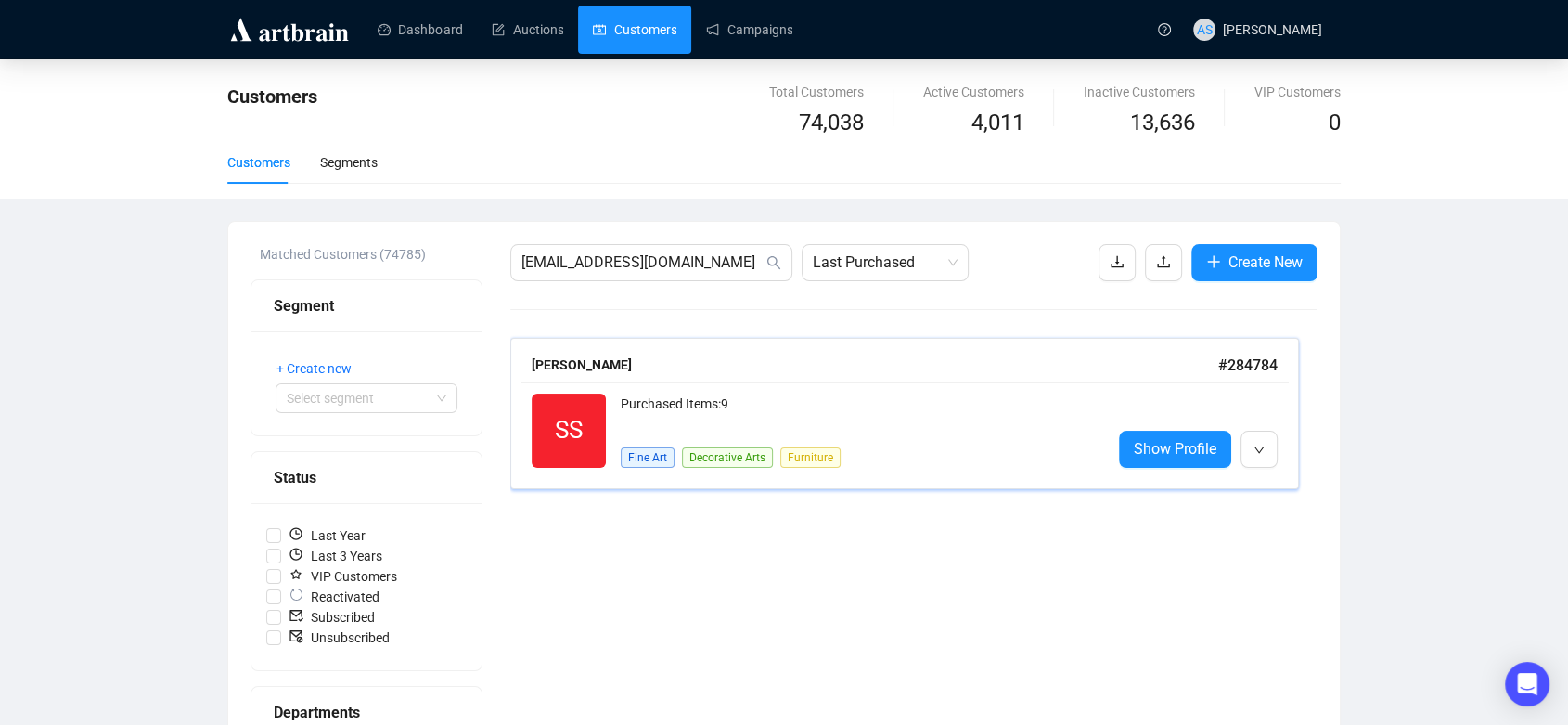
click at [565, 373] on div "[PERSON_NAME]" at bounding box center [874, 364] width 686 height 21
